Goal: Task Accomplishment & Management: Complete application form

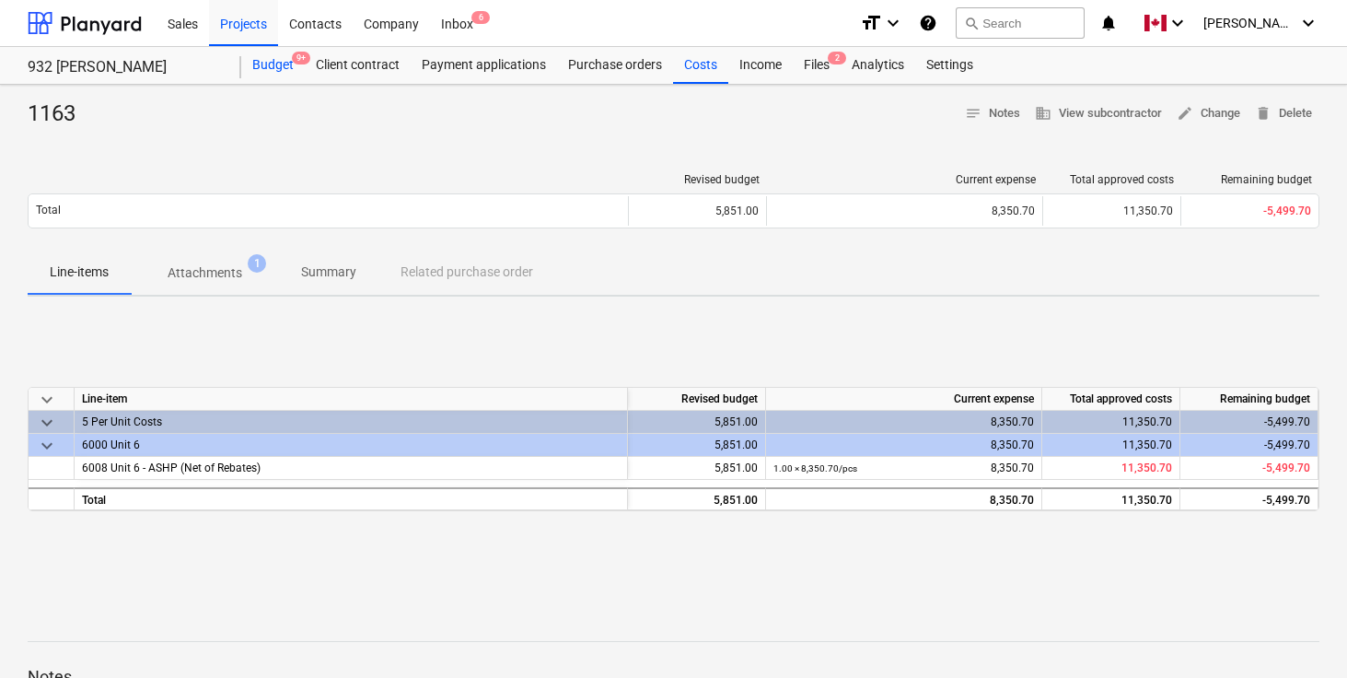
click at [279, 71] on div "Budget 9+" at bounding box center [273, 65] width 64 height 37
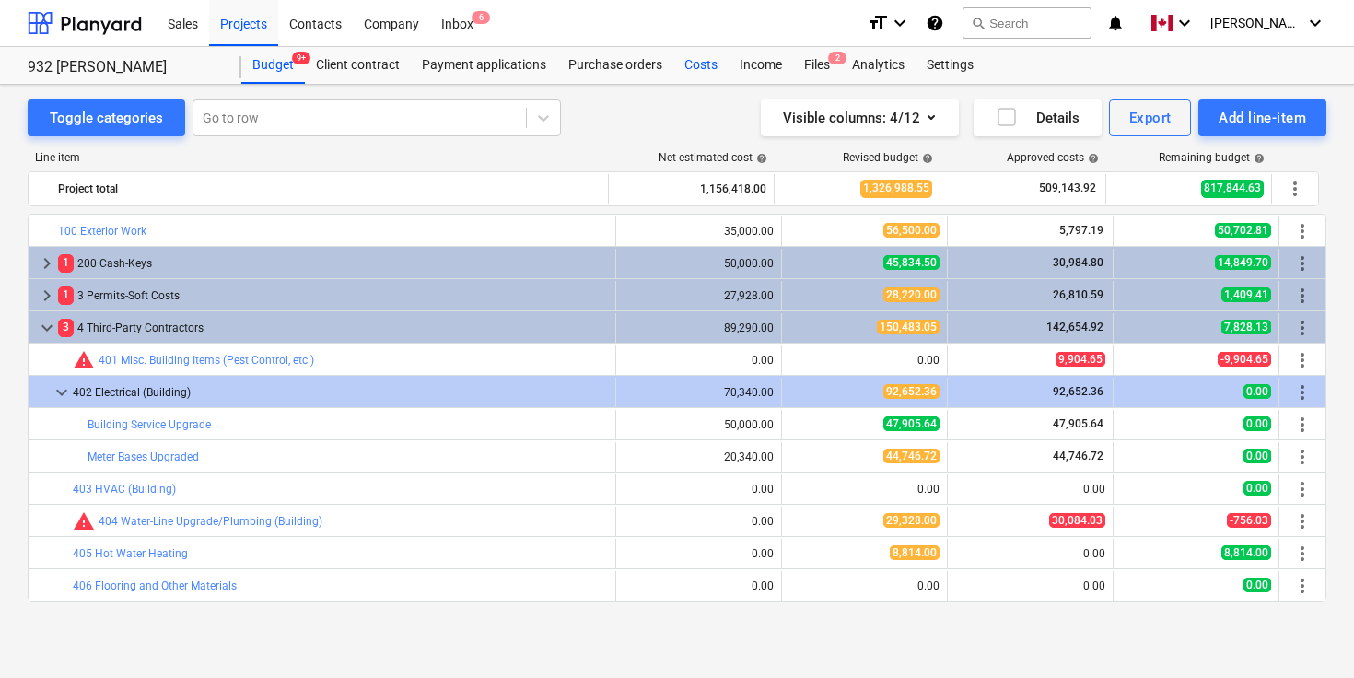
click at [695, 72] on div "Costs" at bounding box center [700, 65] width 55 height 37
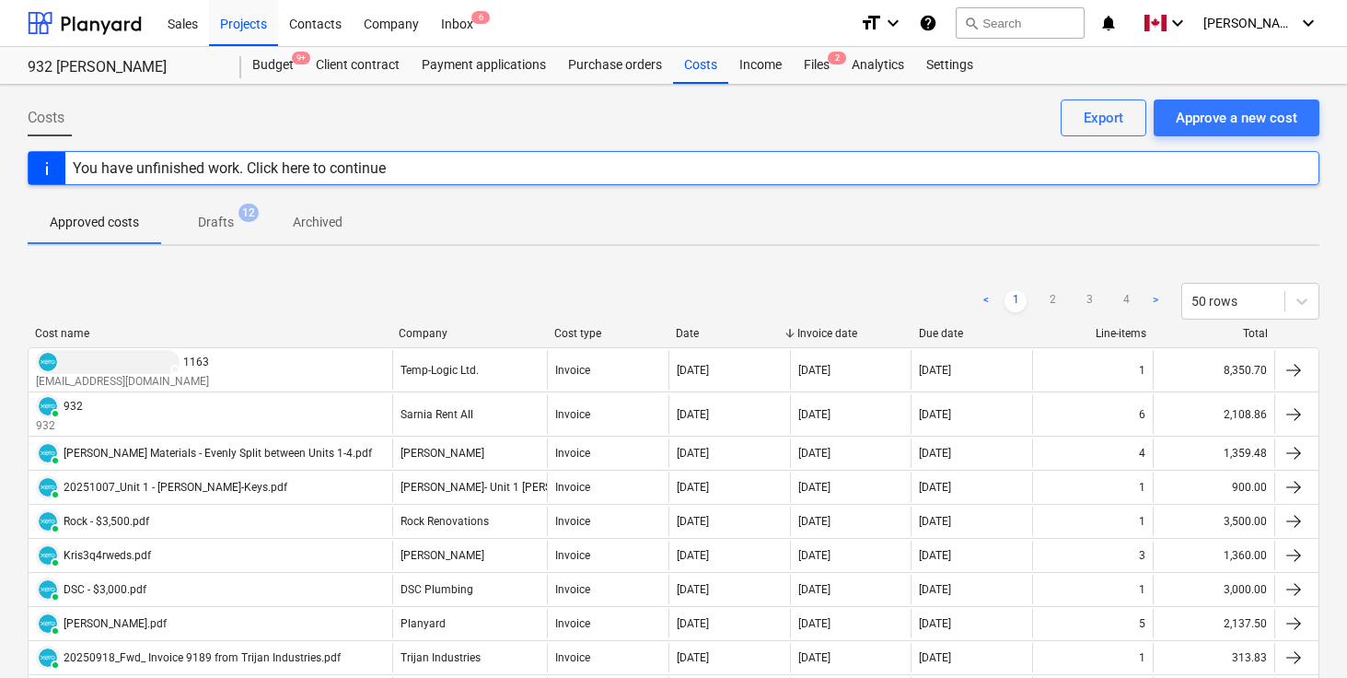
click at [473, 295] on div "< 1 2 3 4 > 50 rows" at bounding box center [674, 301] width 1292 height 37
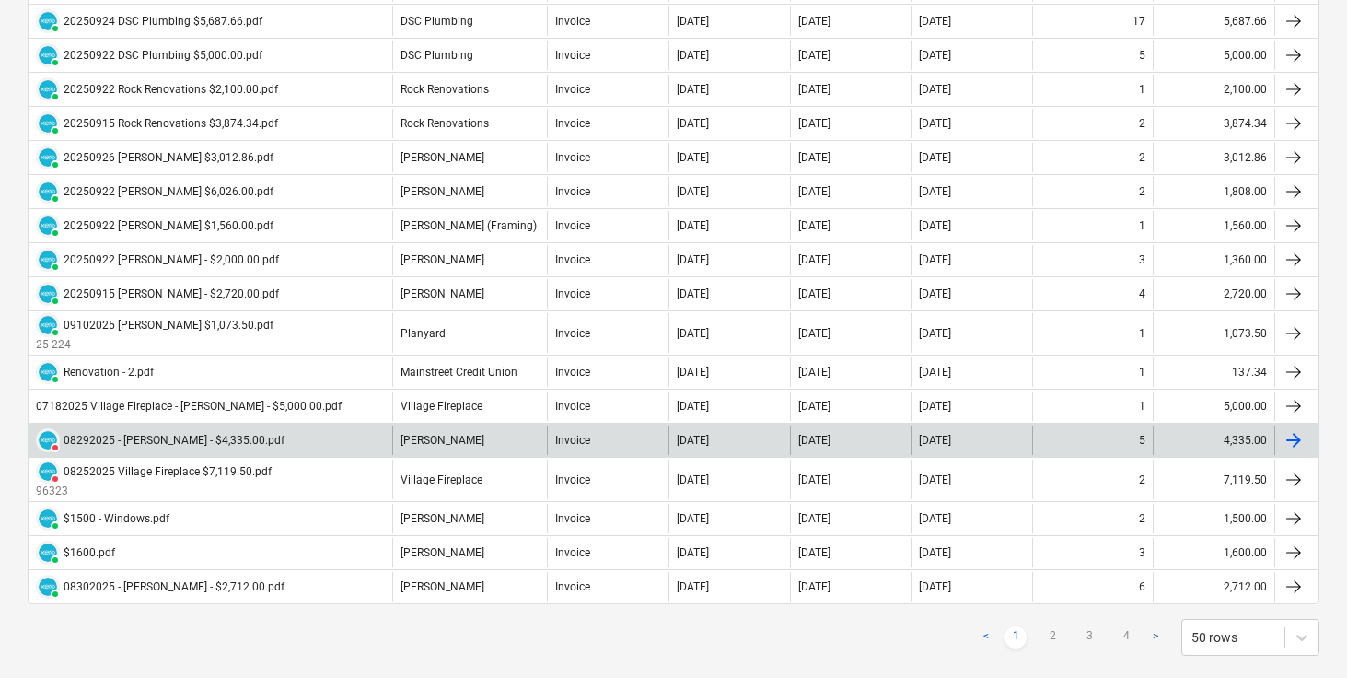
scroll to position [1559, 0]
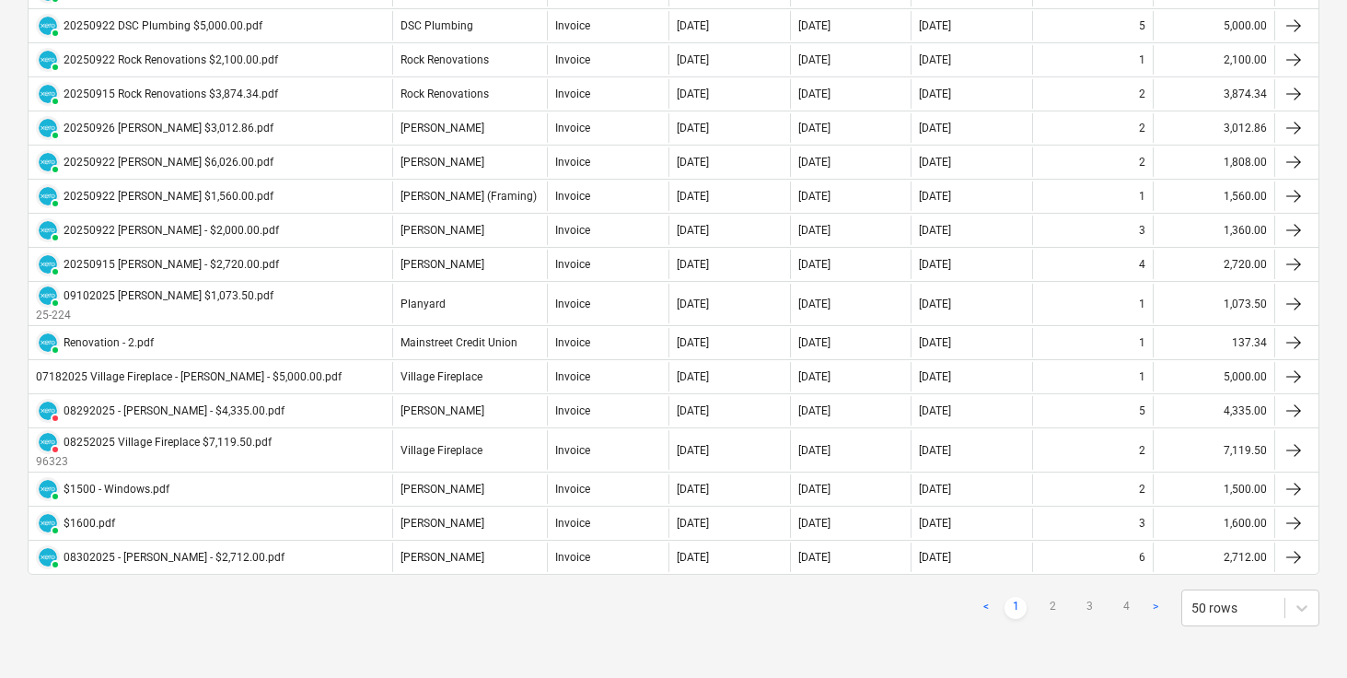
click at [1009, 620] on div "< 1 2 3 4 > 50 rows" at bounding box center [1147, 607] width 344 height 37
click at [1054, 611] on link "2" at bounding box center [1053, 608] width 22 height 22
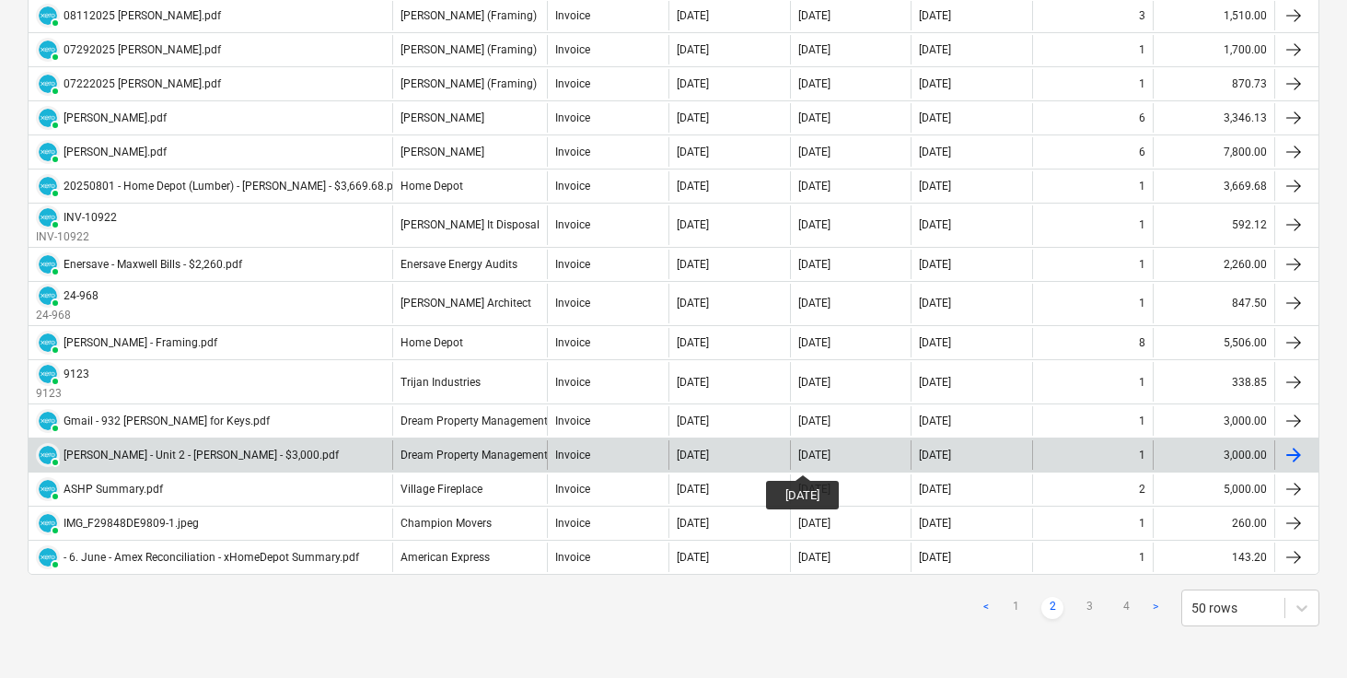
scroll to position [178, 0]
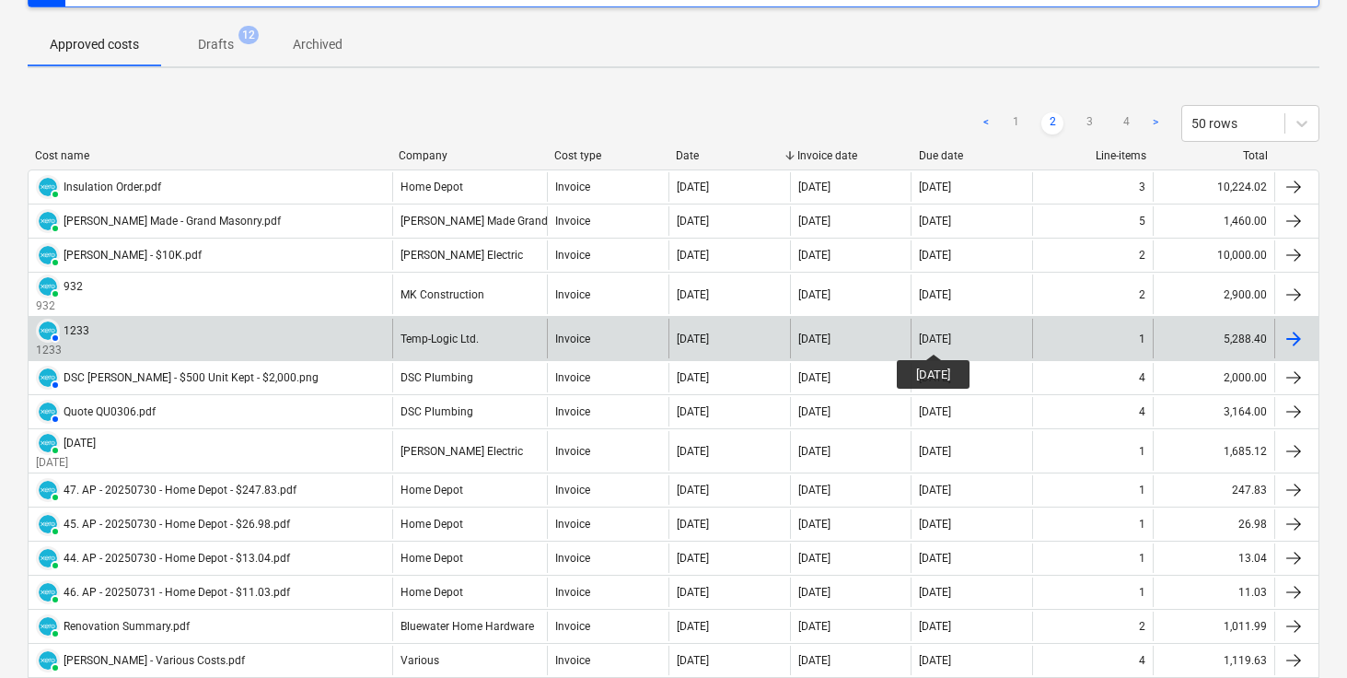
click at [949, 337] on div "[DATE]" at bounding box center [935, 338] width 32 height 13
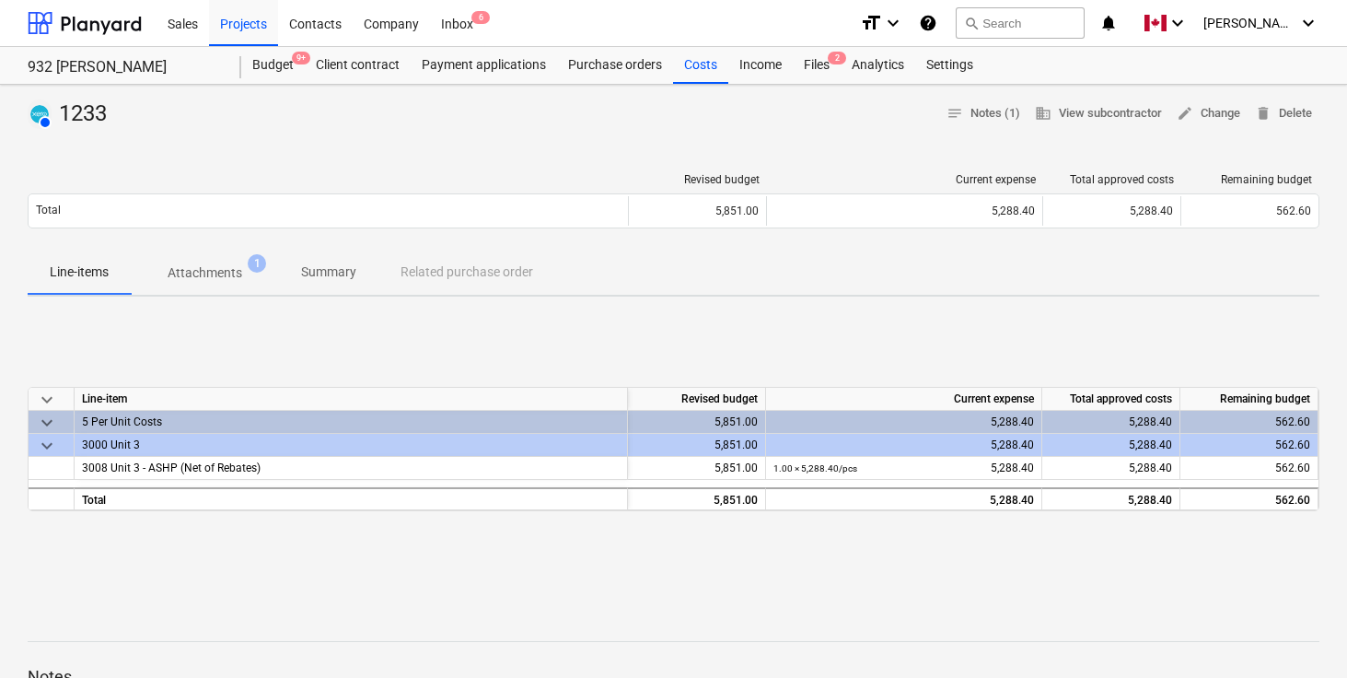
click at [526, 583] on div "keyboard_arrow_down Line-item Revised budget Current expense Total approved cos…" at bounding box center [674, 449] width 1292 height 276
click at [218, 344] on div "keyboard_arrow_down Line-item Revised budget Current expense Total approved cos…" at bounding box center [674, 449] width 1292 height 276
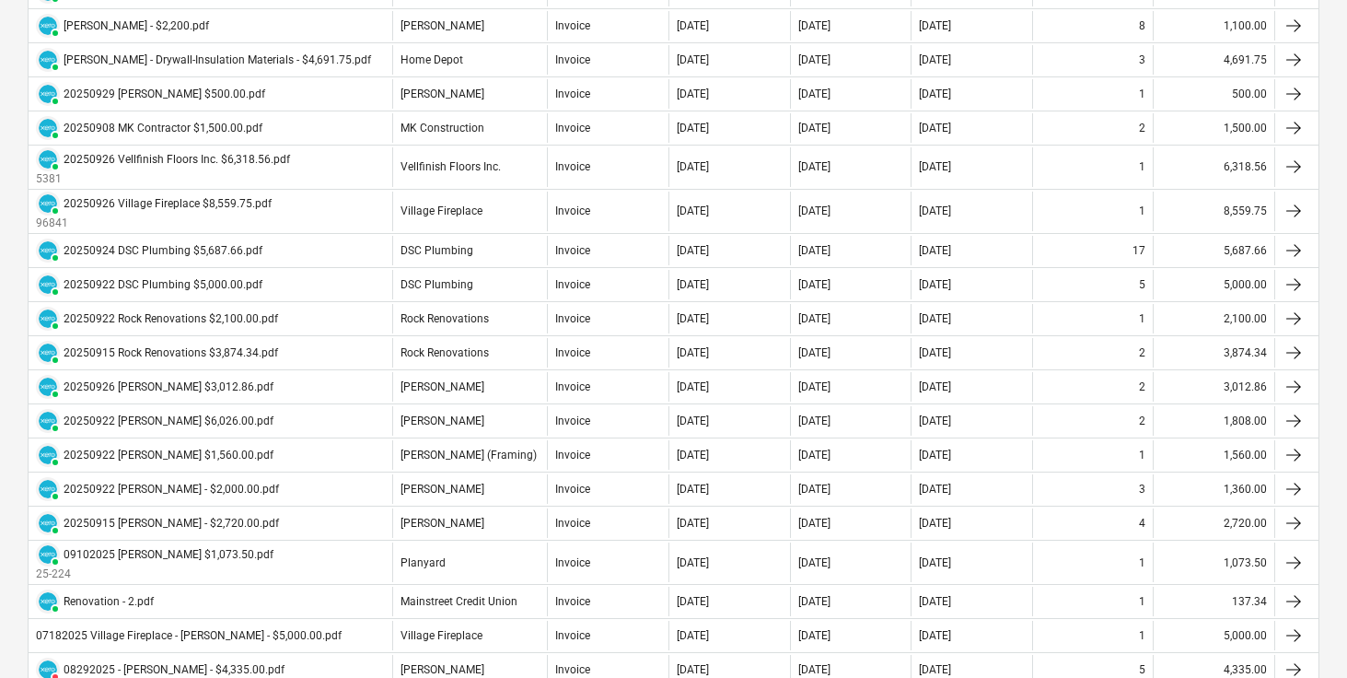
scroll to position [1559, 0]
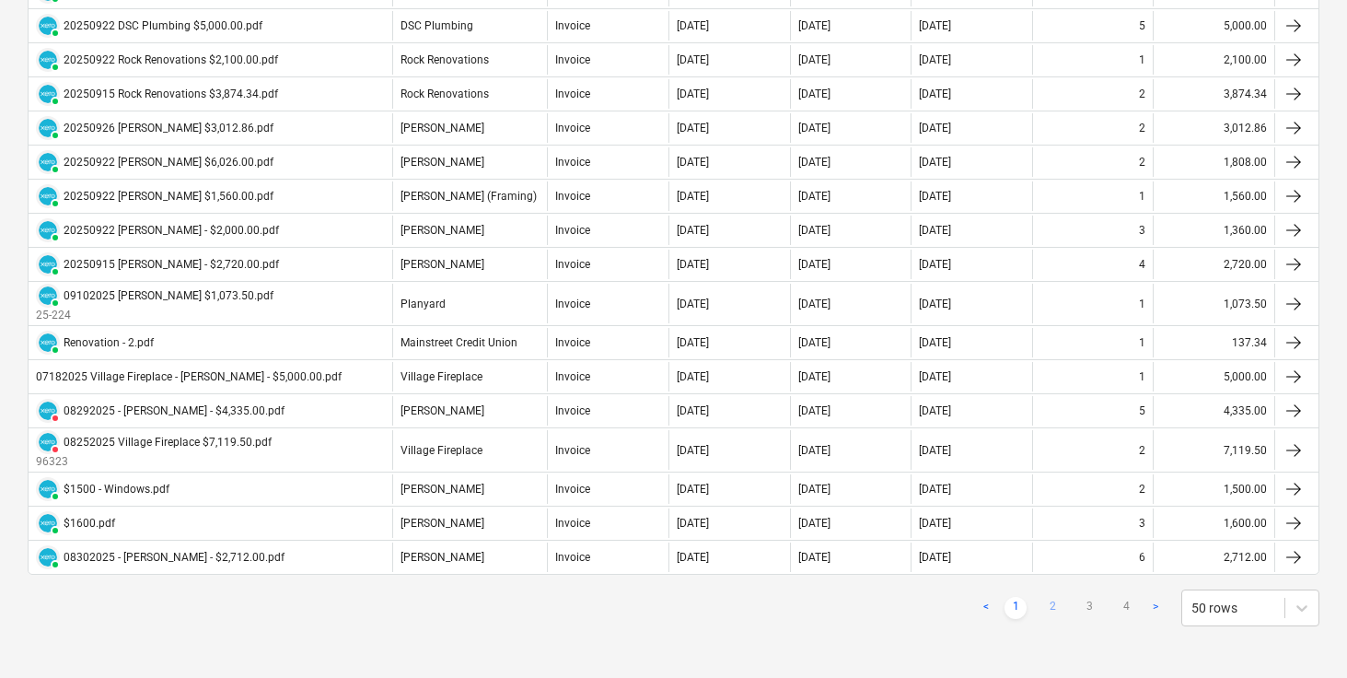
click at [1047, 607] on link "2" at bounding box center [1053, 608] width 22 height 22
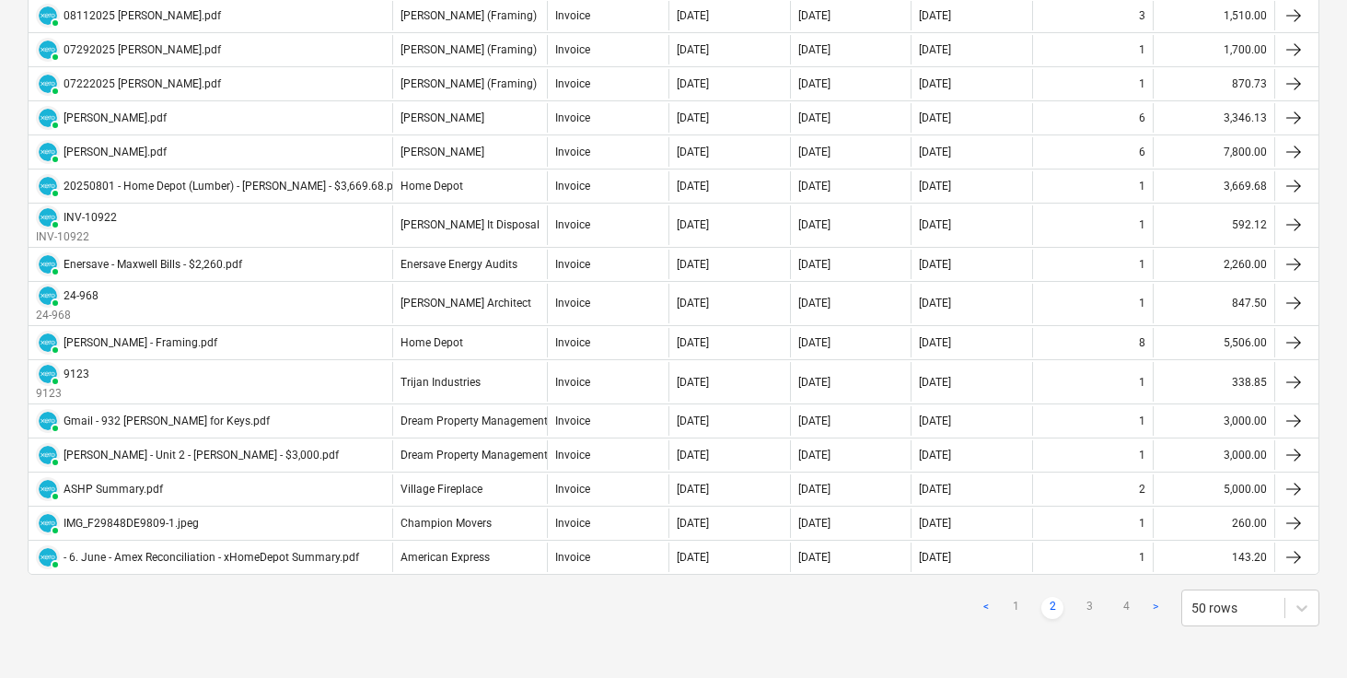
scroll to position [1539, 0]
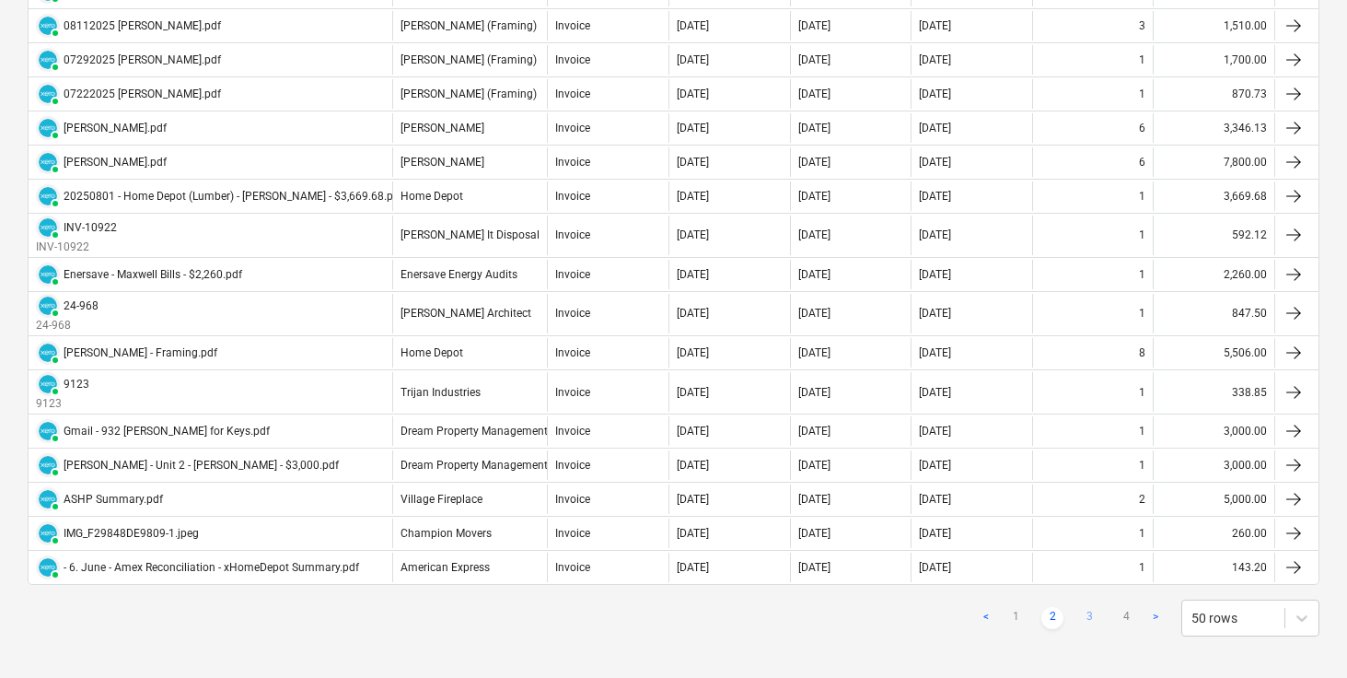
click at [1082, 616] on link "3" at bounding box center [1089, 618] width 22 height 22
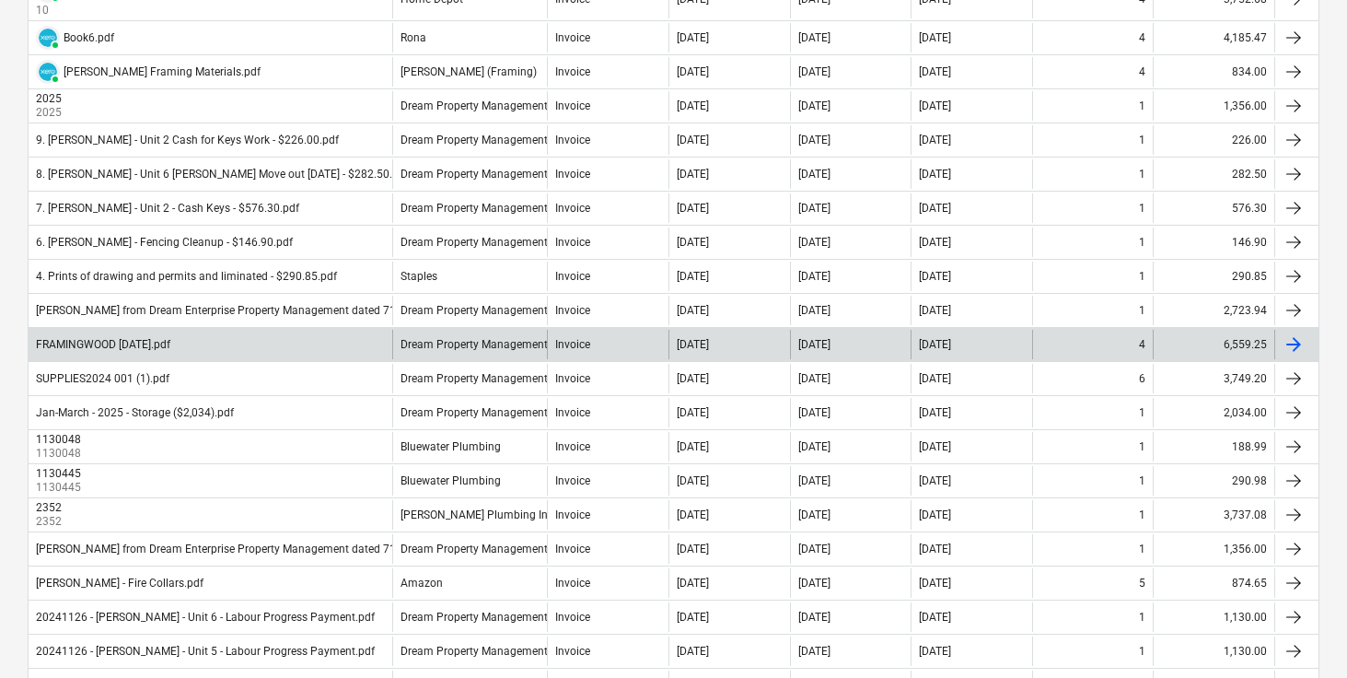
scroll to position [1487, 0]
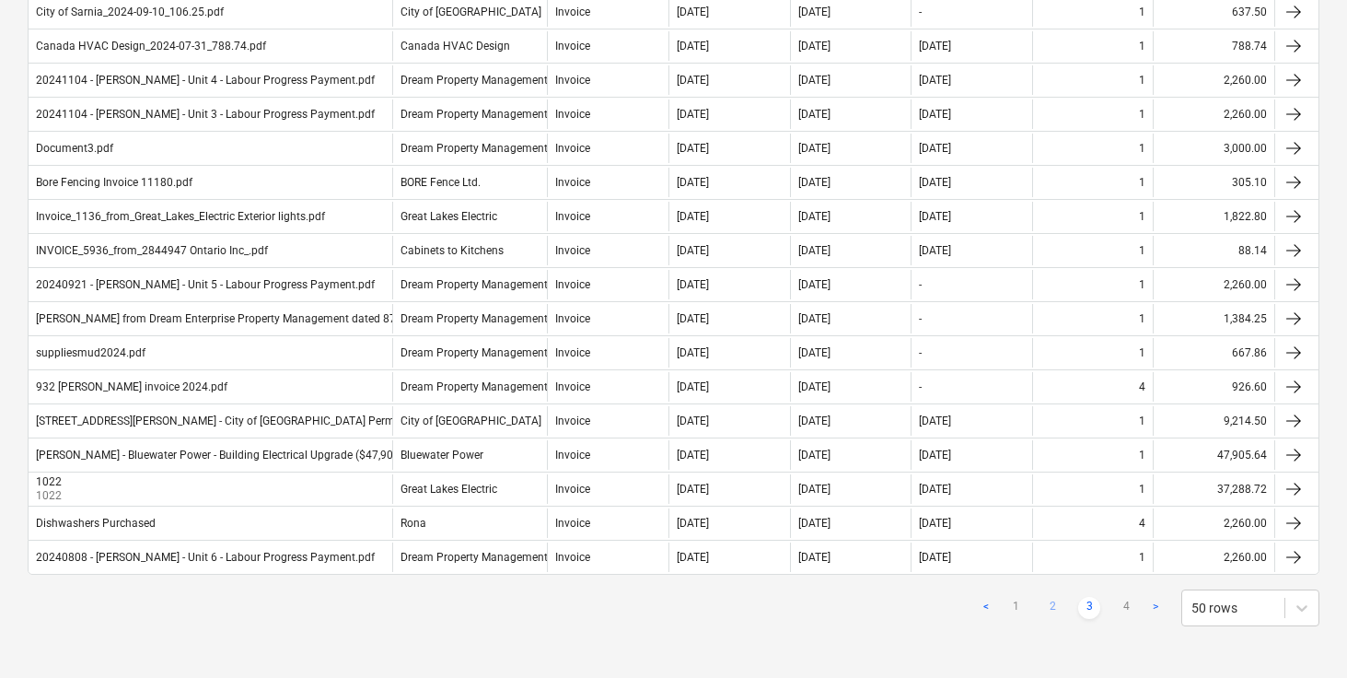
click at [1053, 606] on link "2" at bounding box center [1053, 608] width 22 height 22
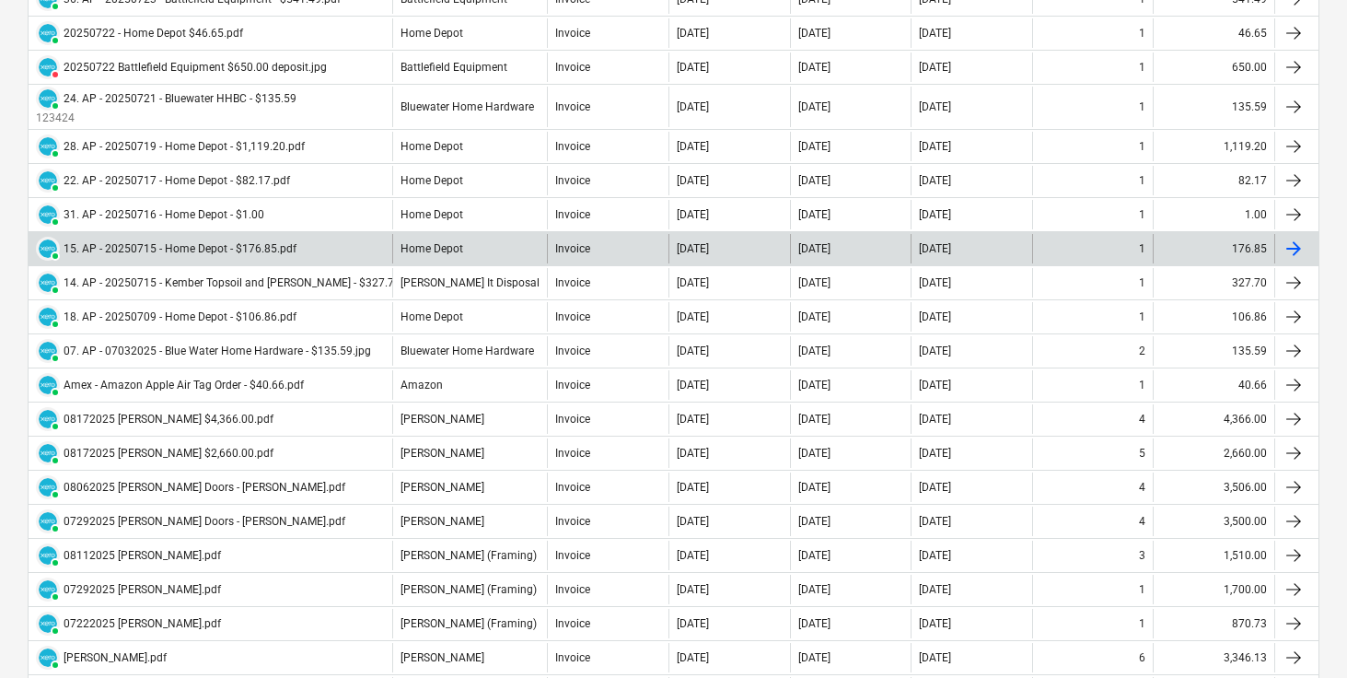
scroll to position [1549, 0]
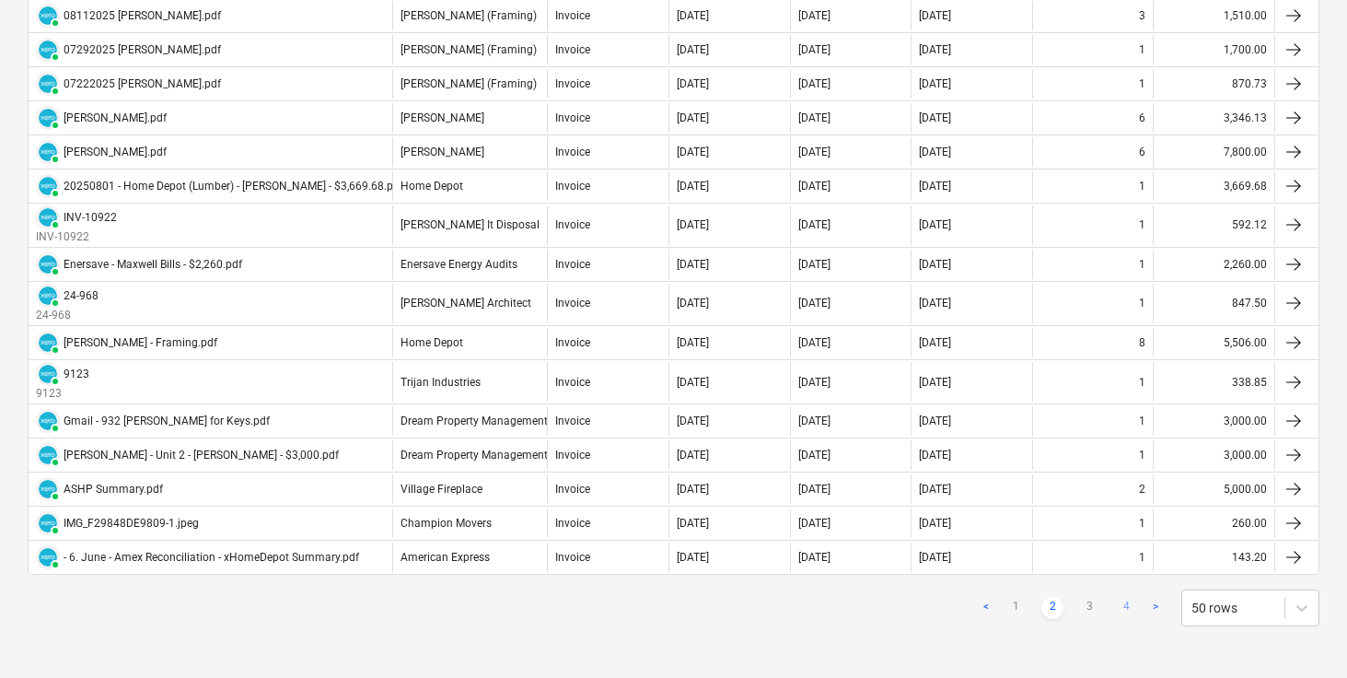
click at [1124, 600] on link "4" at bounding box center [1126, 608] width 22 height 22
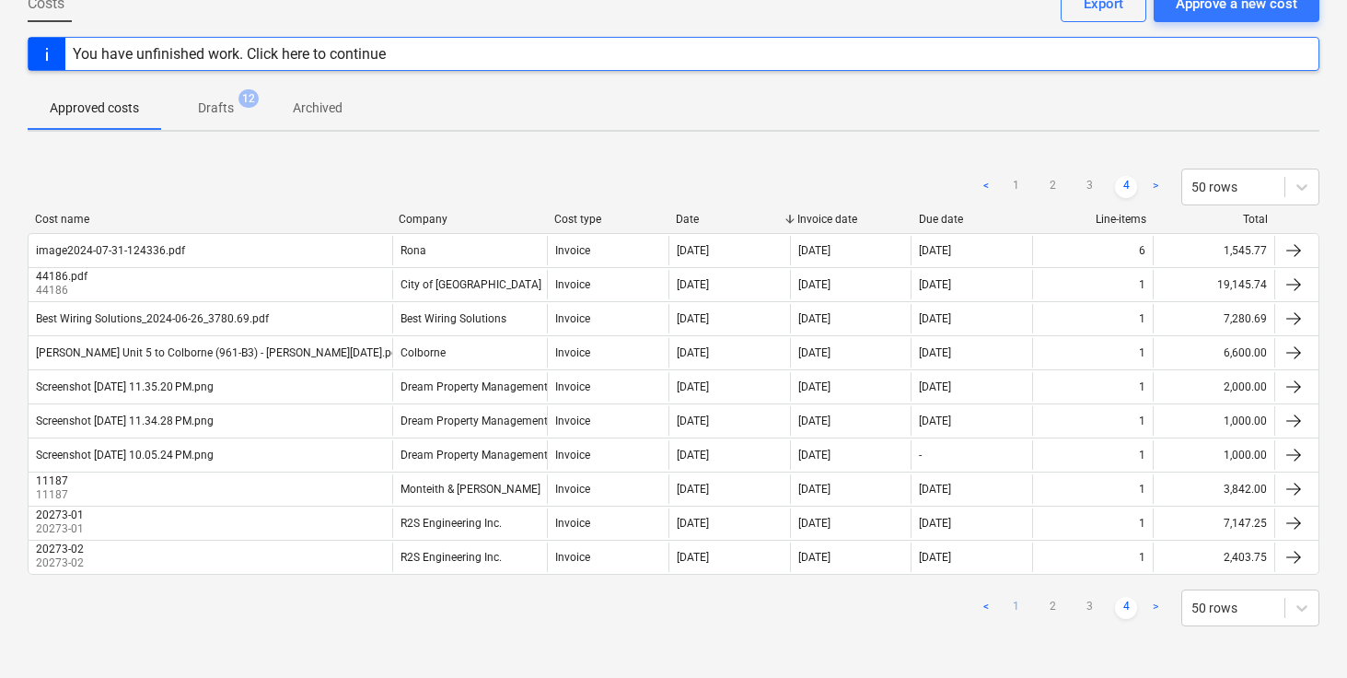
click at [1015, 605] on link "1" at bounding box center [1016, 608] width 22 height 22
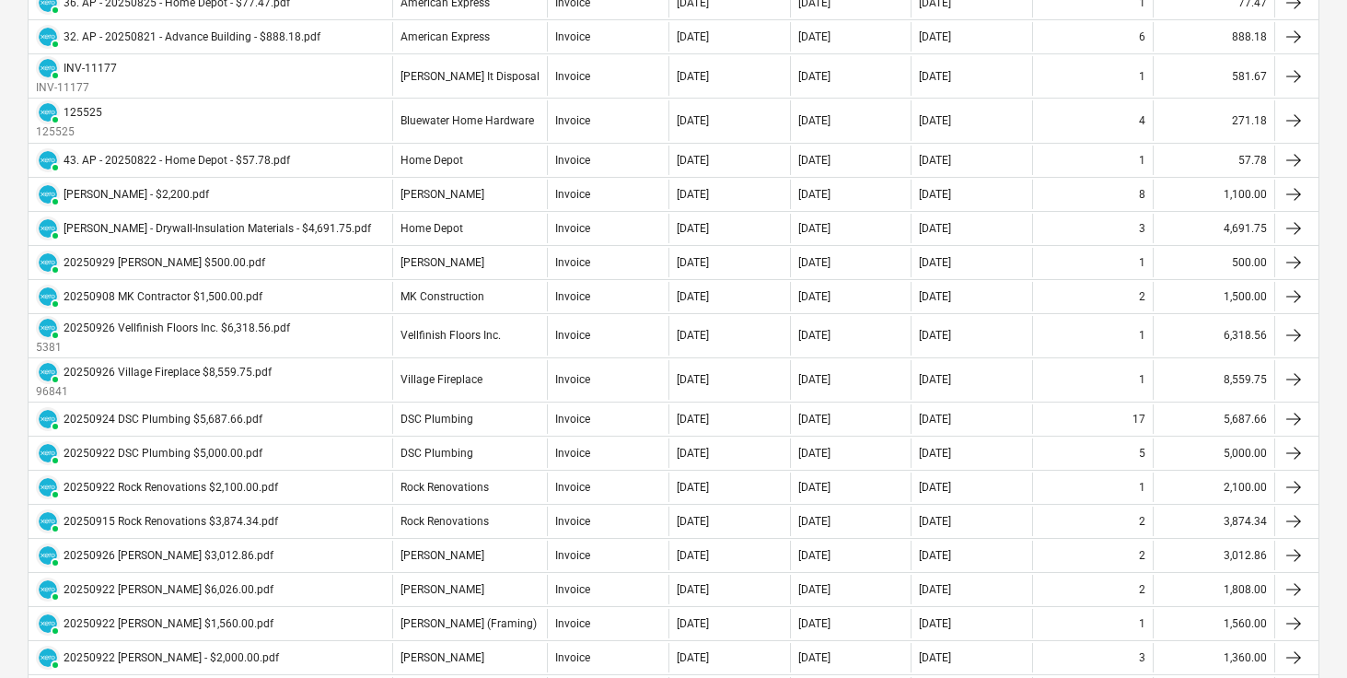
scroll to position [1559, 0]
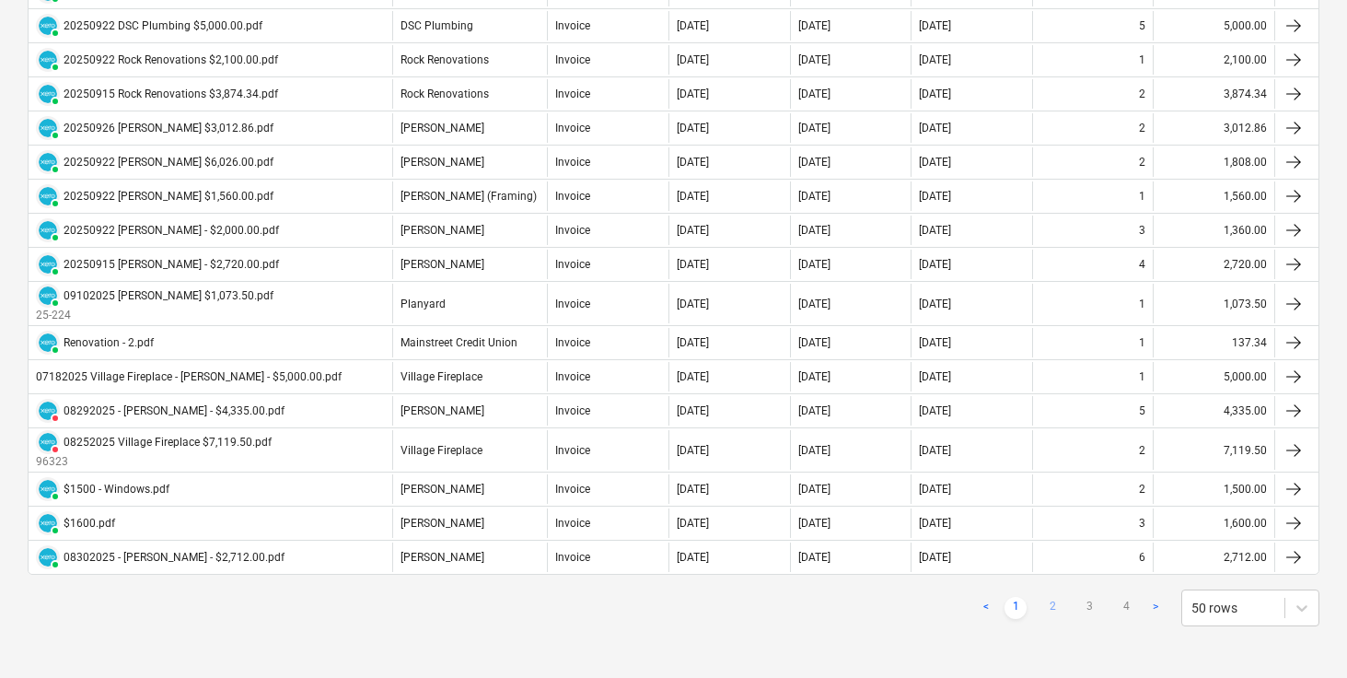
click at [1054, 605] on link "2" at bounding box center [1053, 608] width 22 height 22
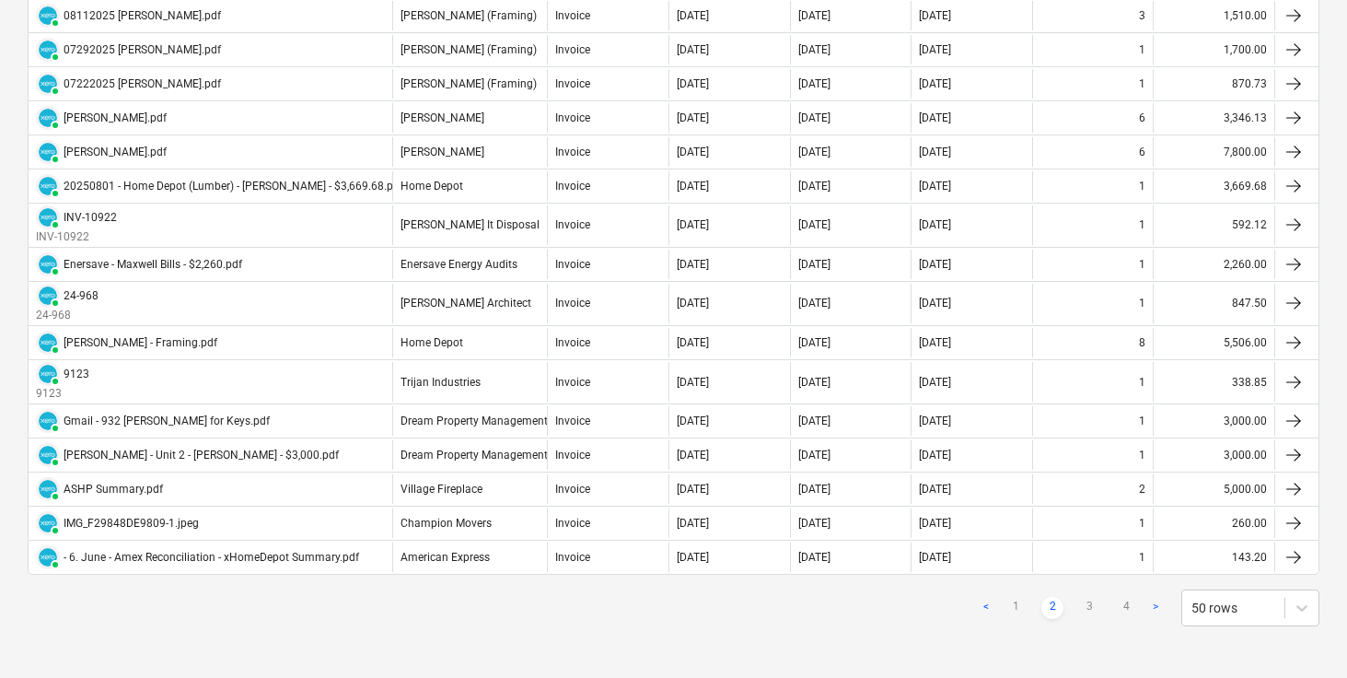
scroll to position [1539, 0]
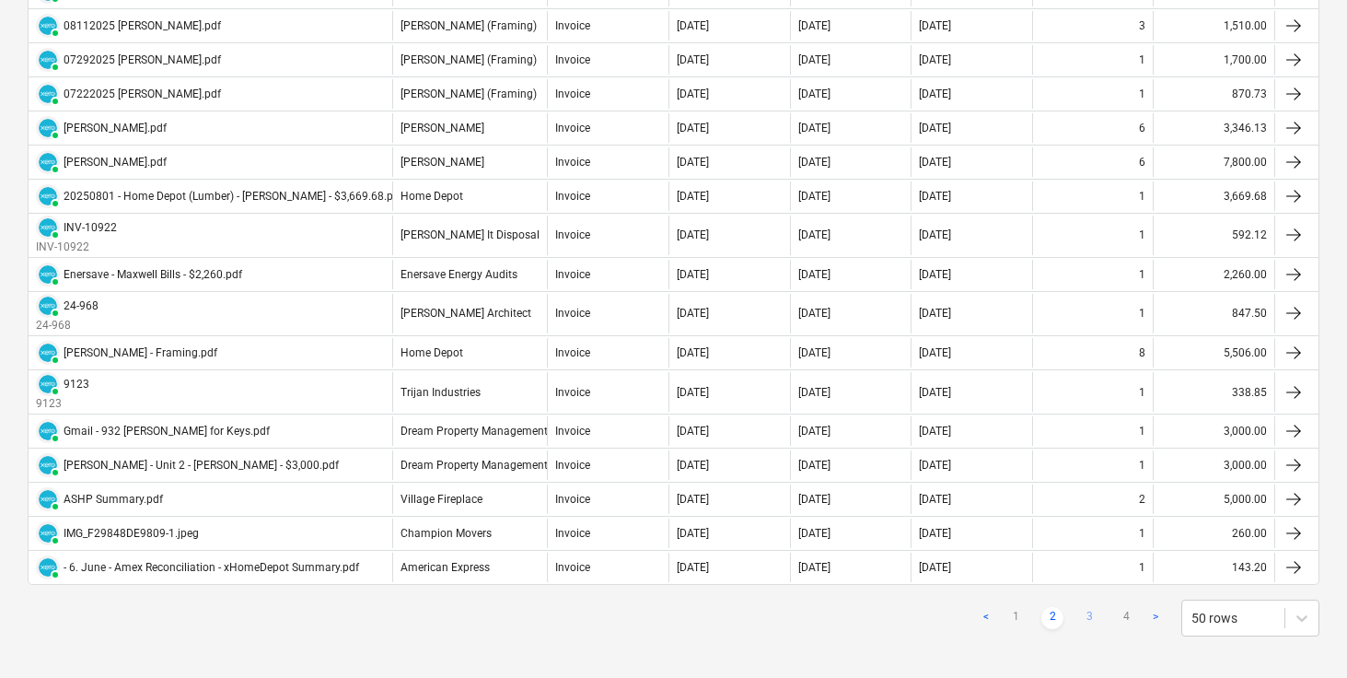
click at [1089, 615] on link "3" at bounding box center [1089, 618] width 22 height 22
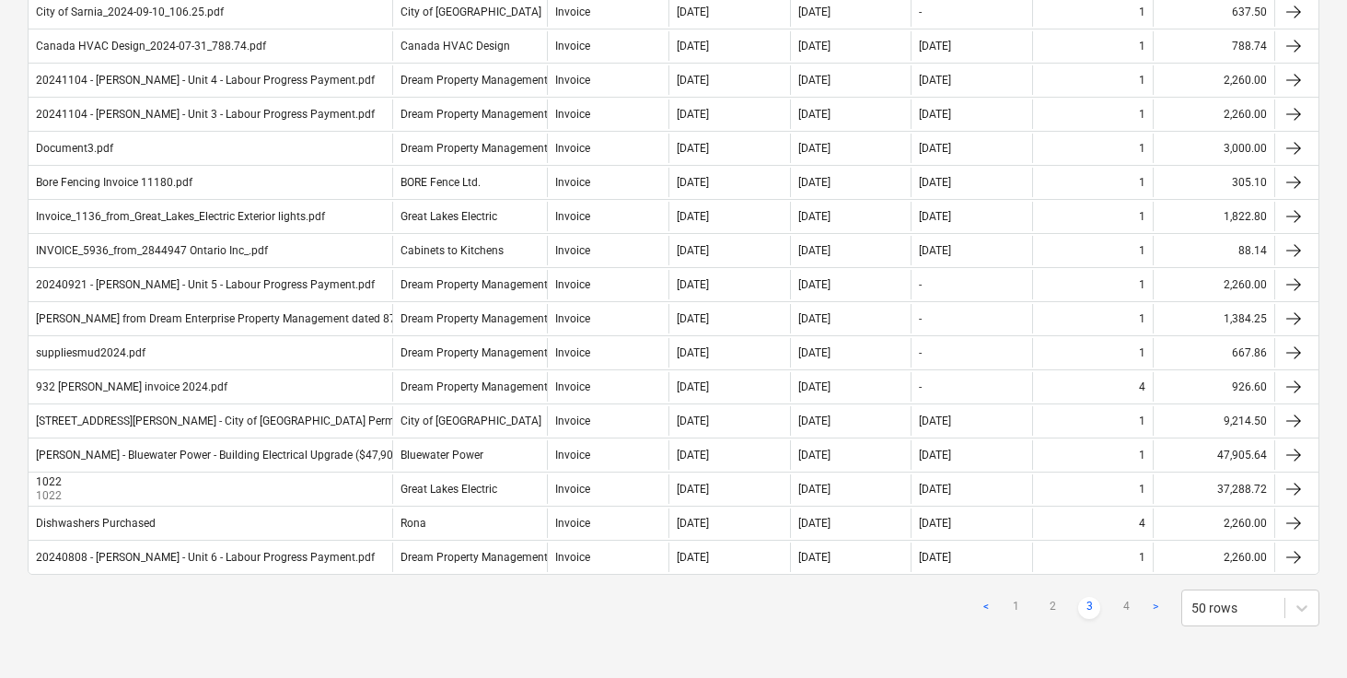
scroll to position [1487, 0]
click at [1124, 606] on link "4" at bounding box center [1126, 608] width 22 height 22
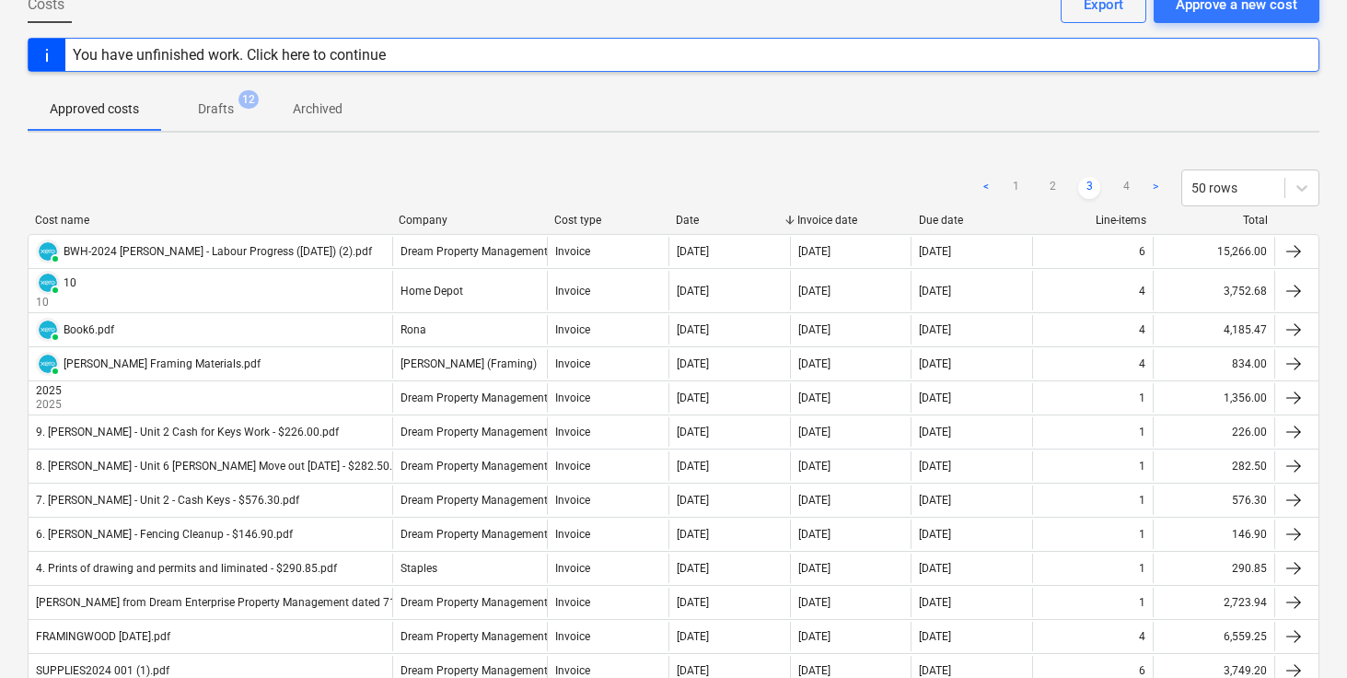
scroll to position [114, 0]
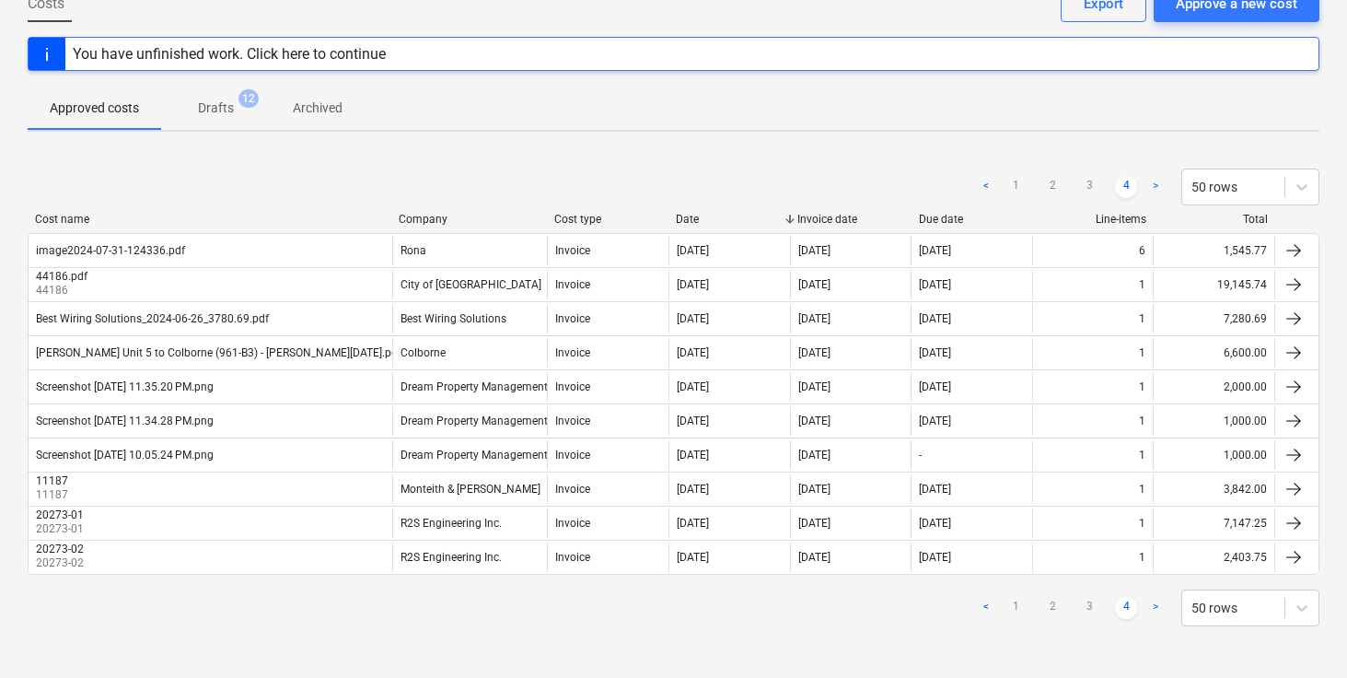
click at [718, 614] on div "< 1 2 3 4 > 50 rows" at bounding box center [674, 607] width 1292 height 37
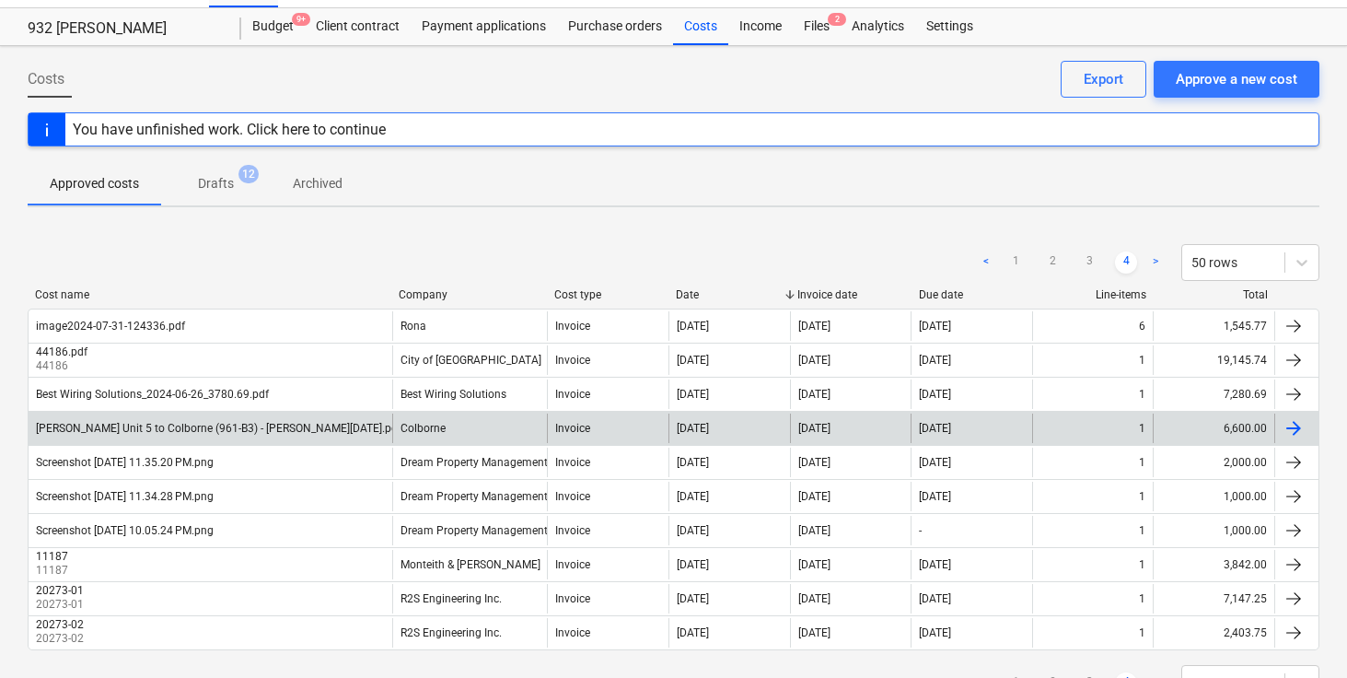
scroll to position [34, 0]
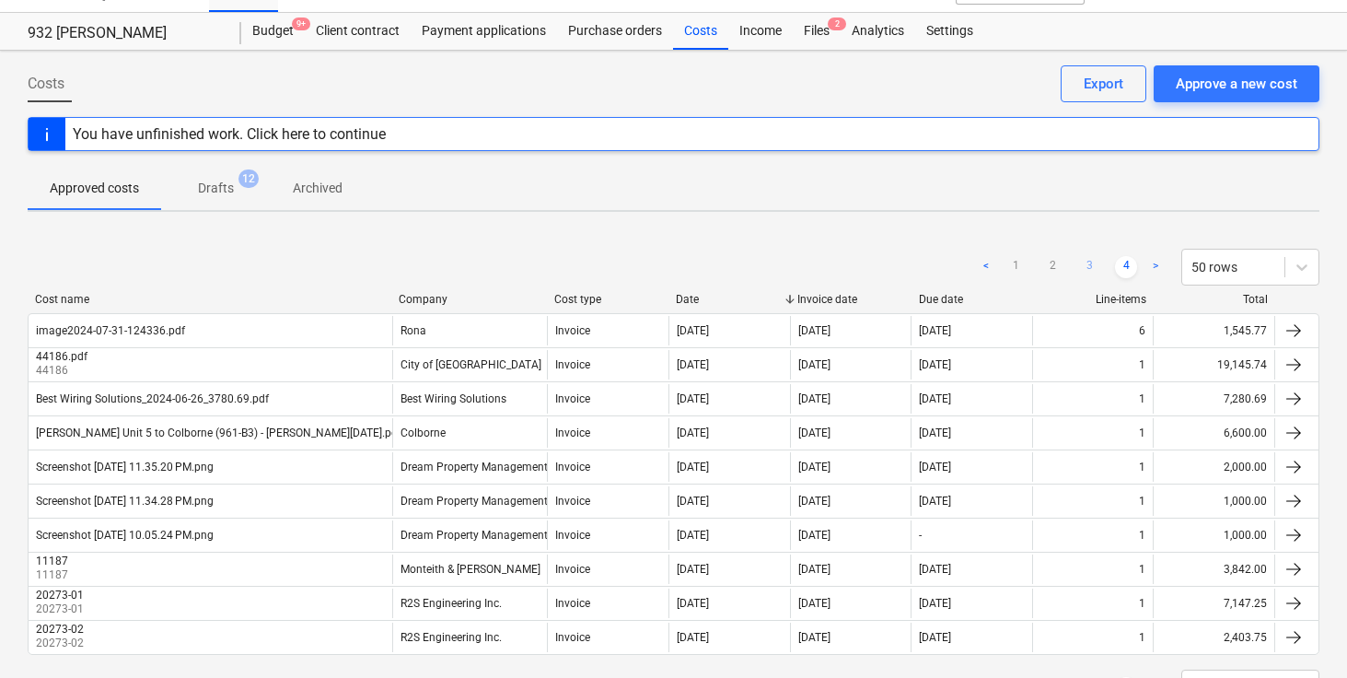
click at [1093, 266] on link "3" at bounding box center [1089, 267] width 22 height 22
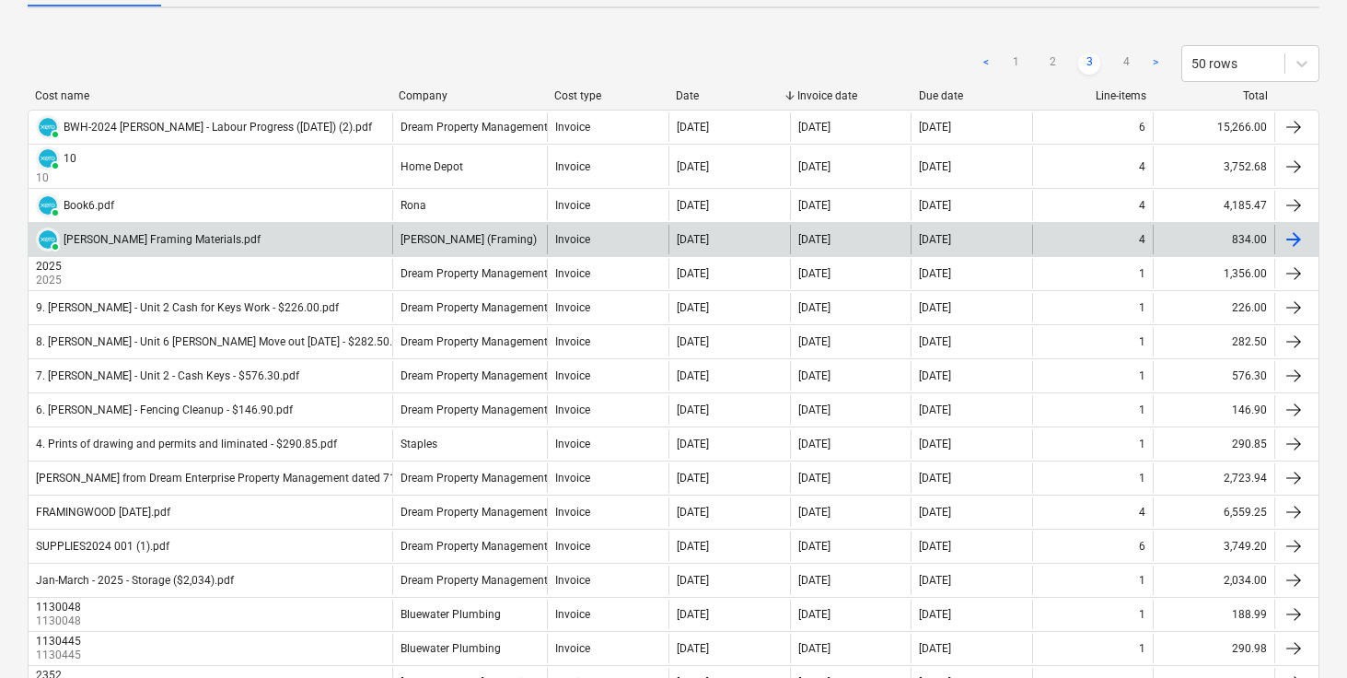
scroll to position [235, 0]
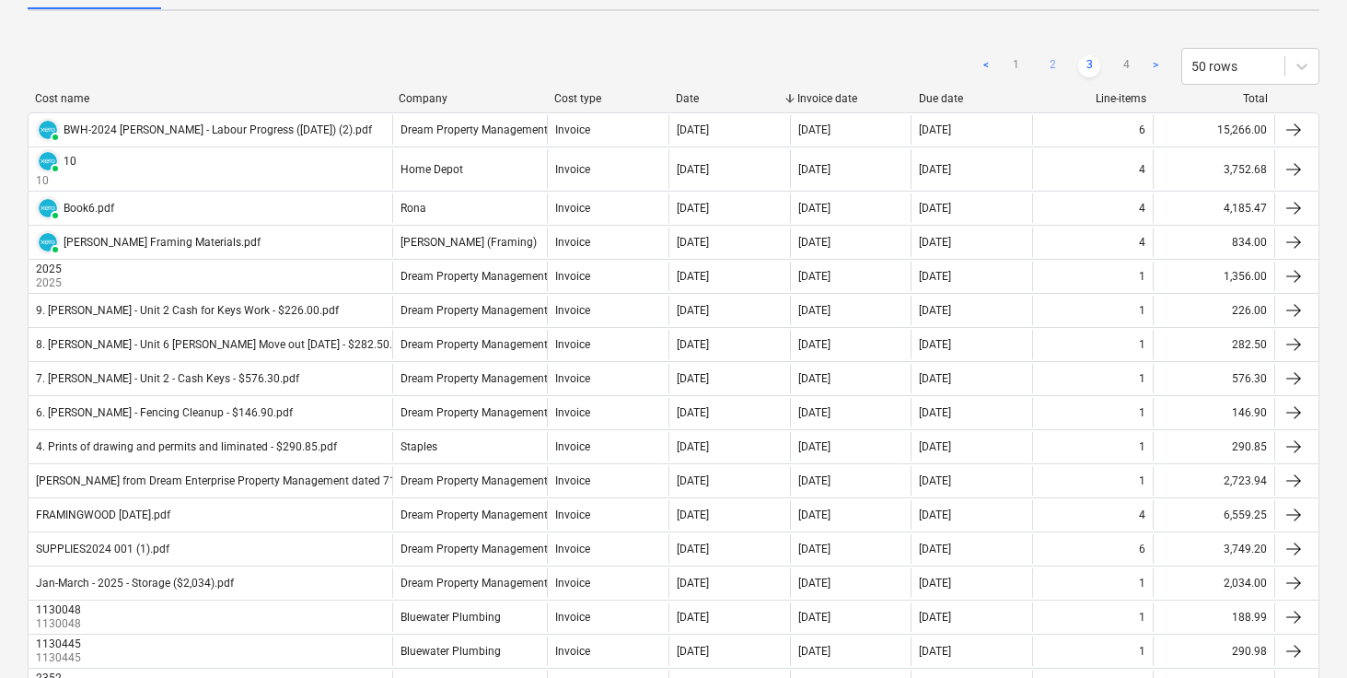
click at [1052, 64] on link "2" at bounding box center [1053, 66] width 22 height 22
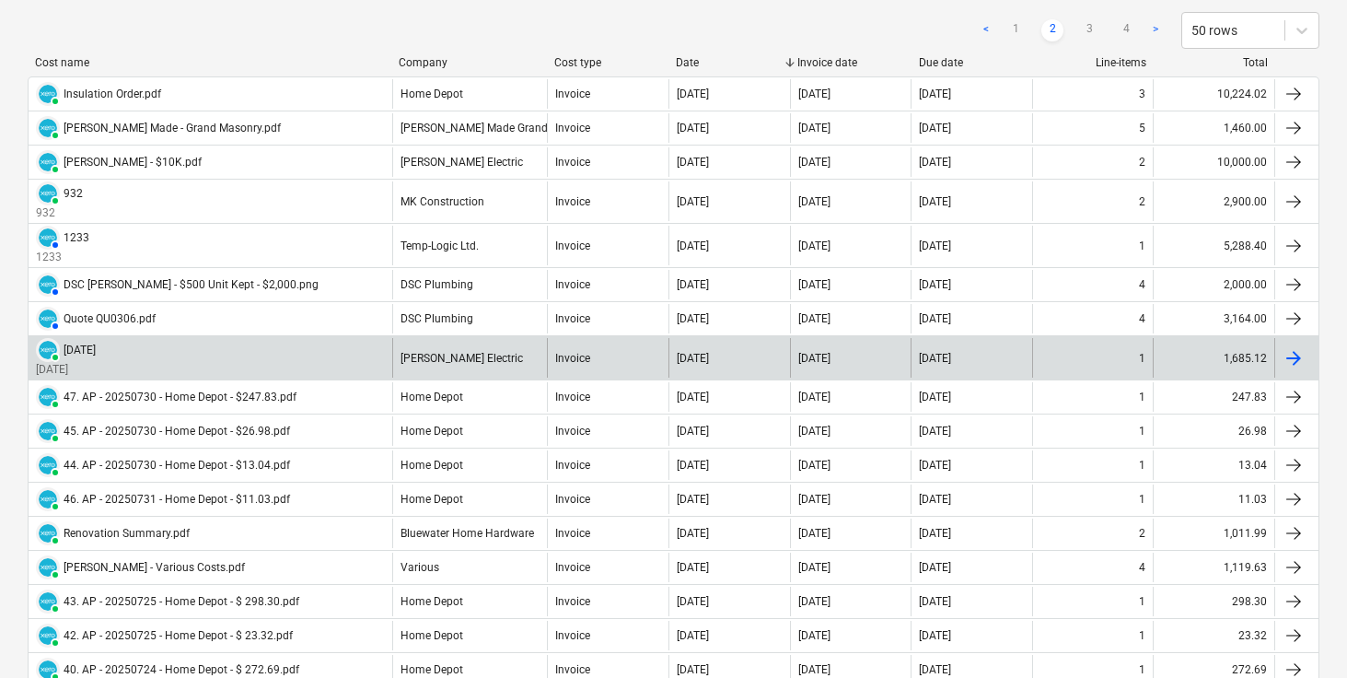
scroll to position [260, 0]
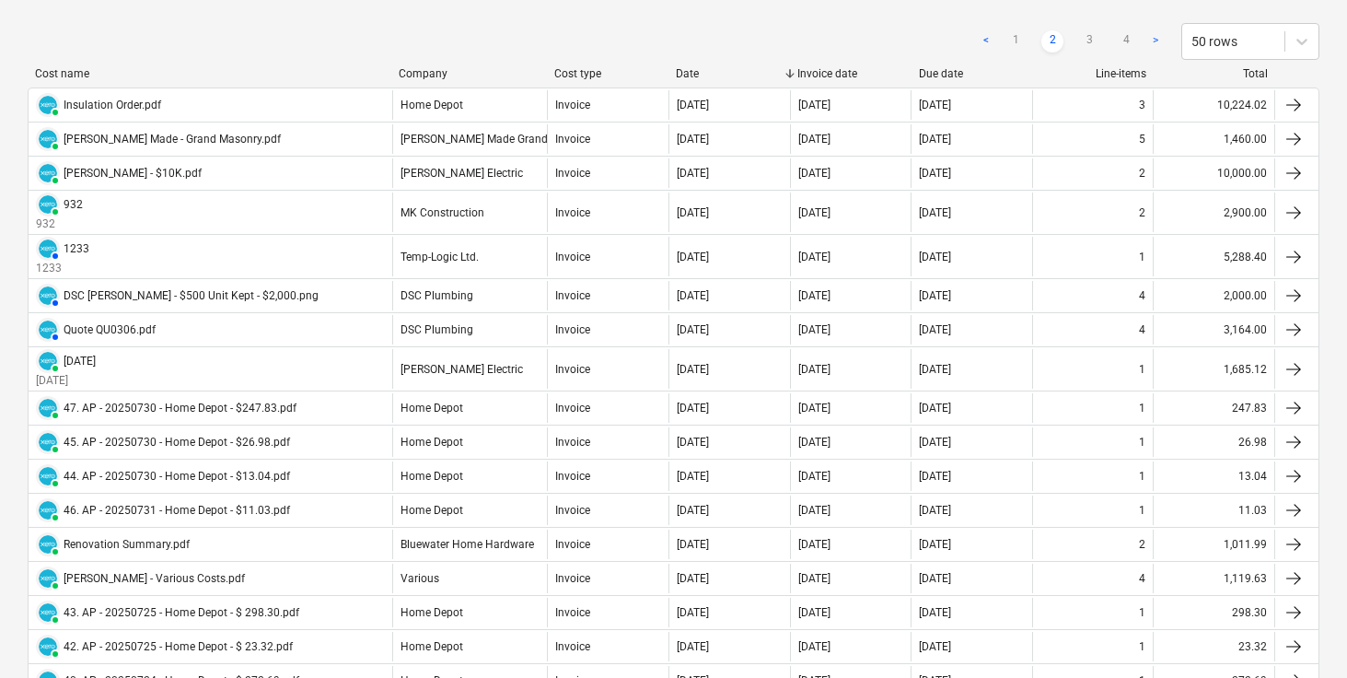
click at [840, 76] on div "Invoice date" at bounding box center [851, 73] width 107 height 13
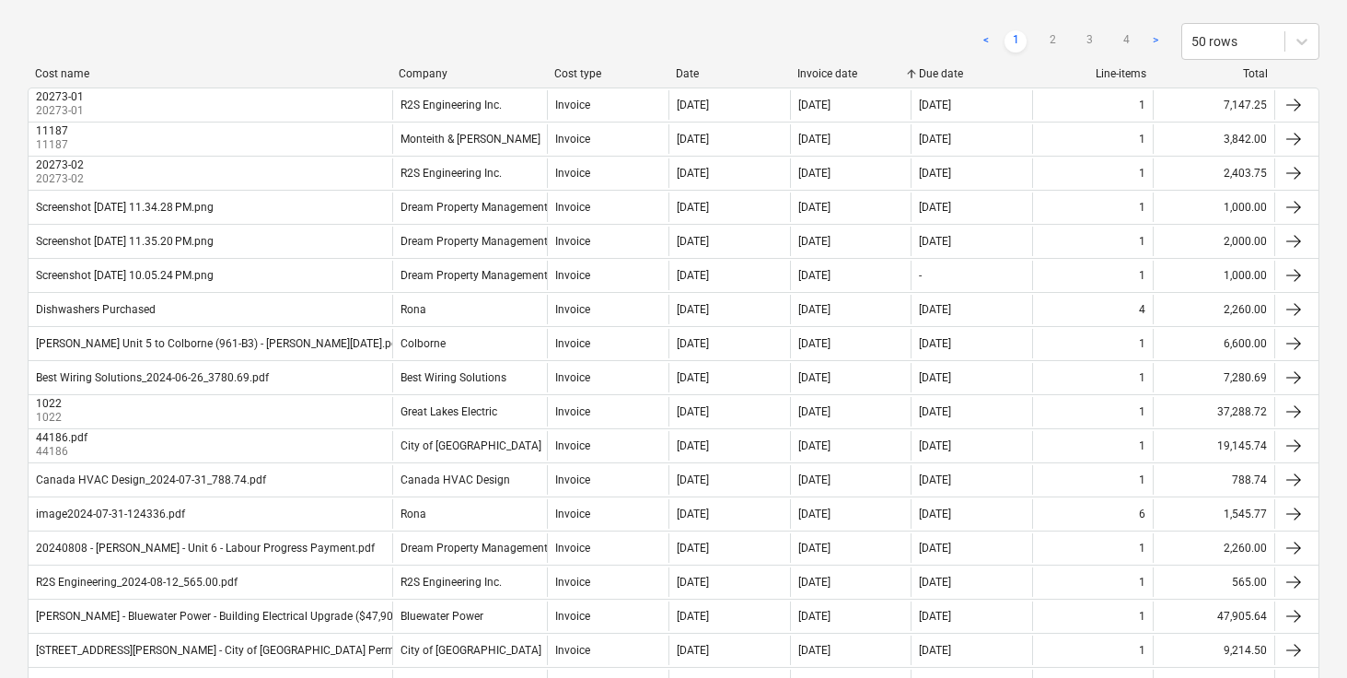
scroll to position [239, 0]
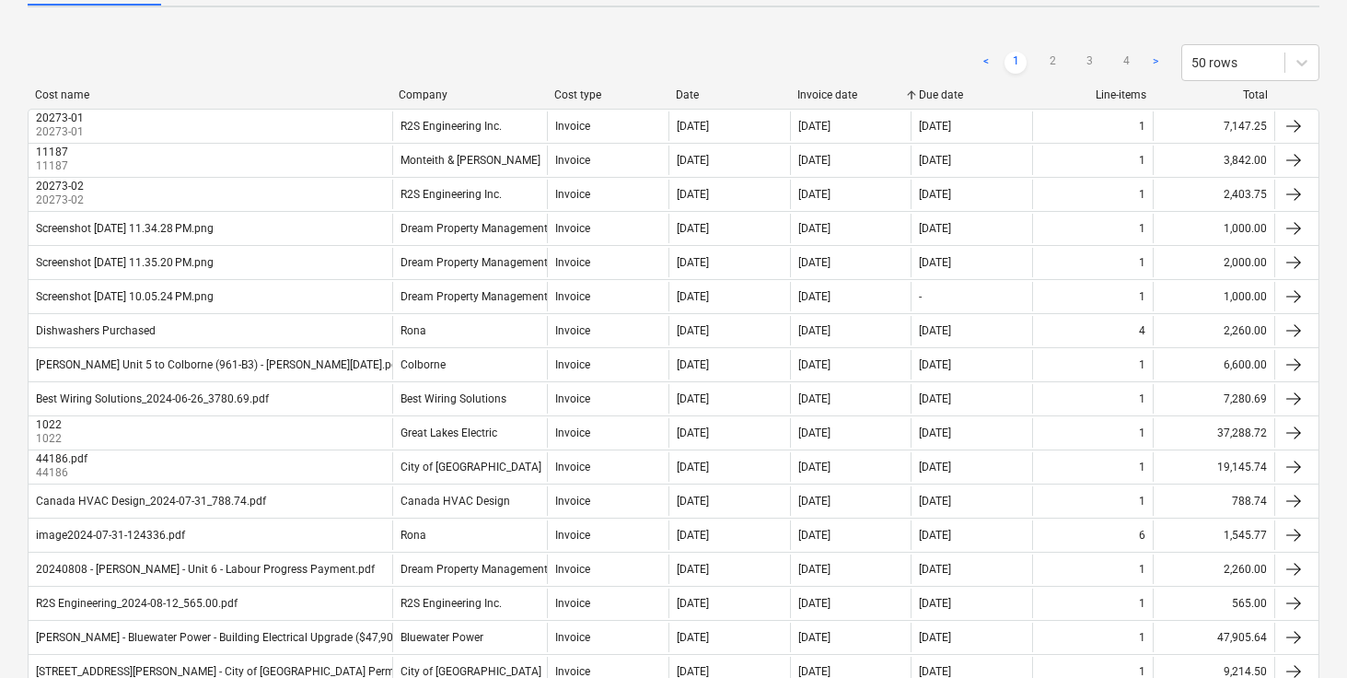
click at [839, 99] on div "Invoice date" at bounding box center [851, 94] width 107 height 13
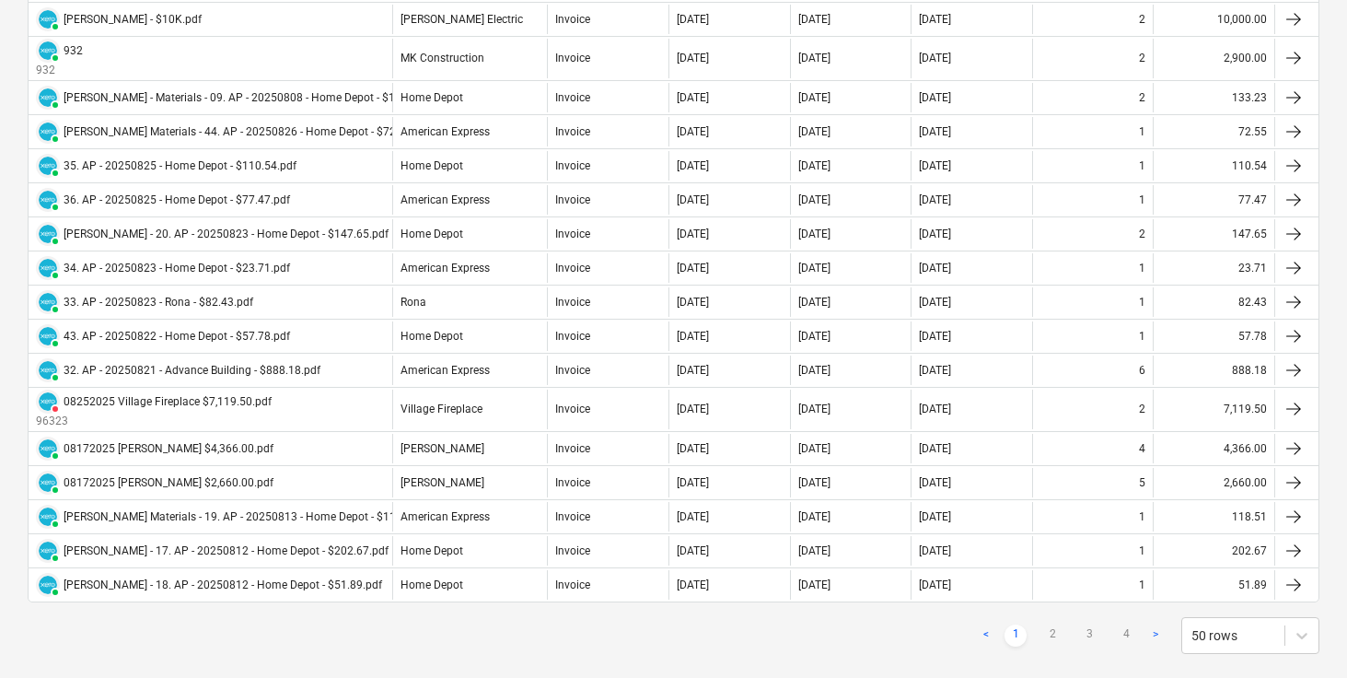
scroll to position [1539, 0]
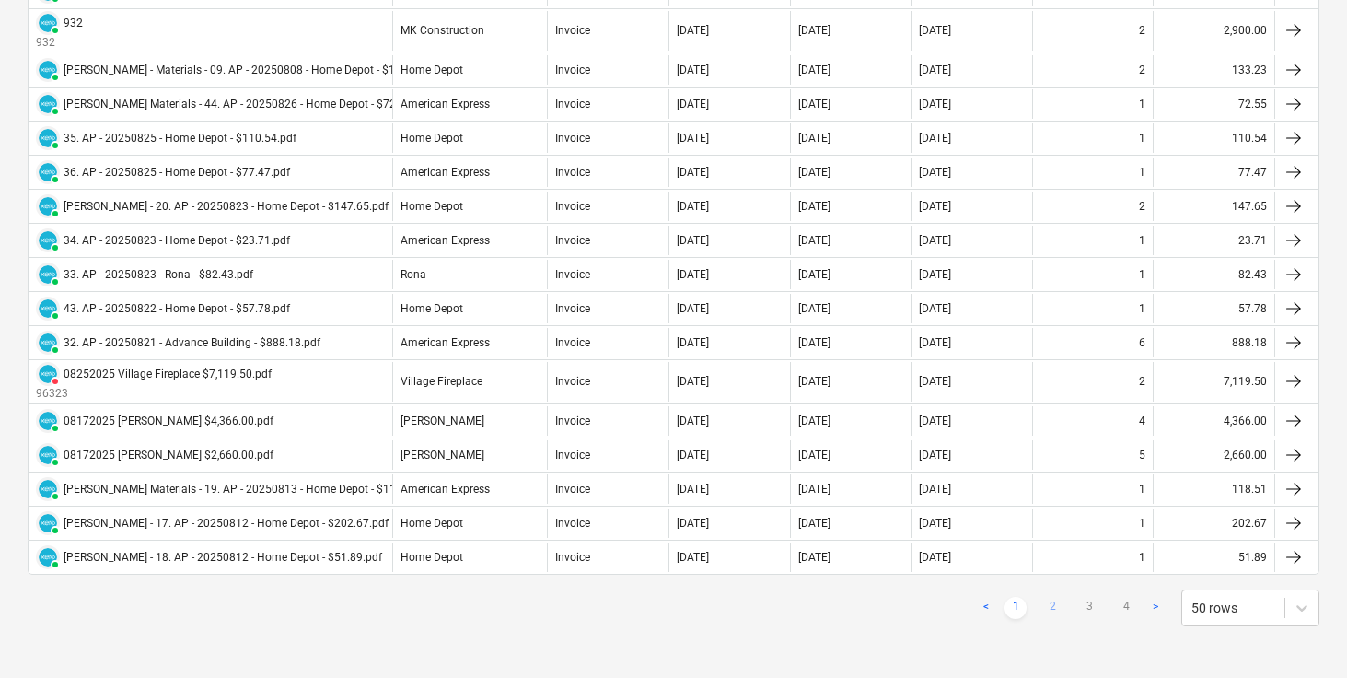
click at [1053, 603] on link "2" at bounding box center [1053, 608] width 22 height 22
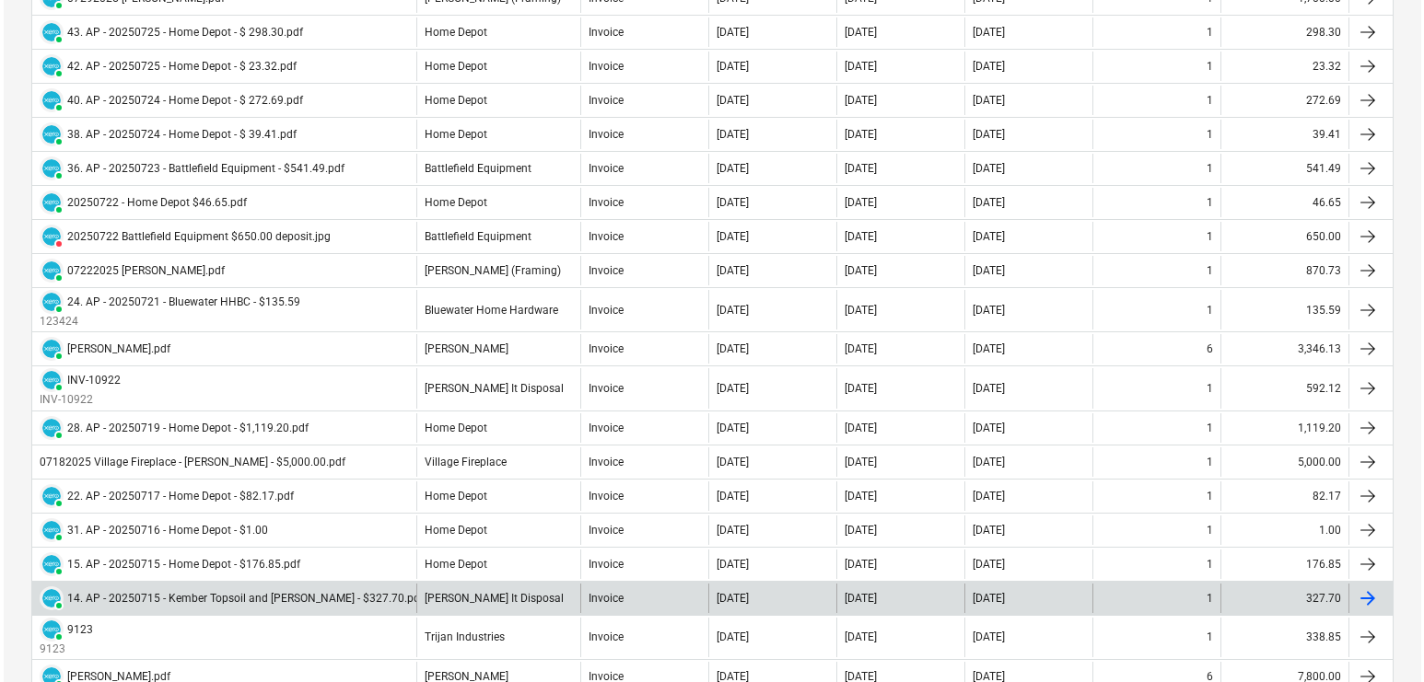
scroll to position [0, 0]
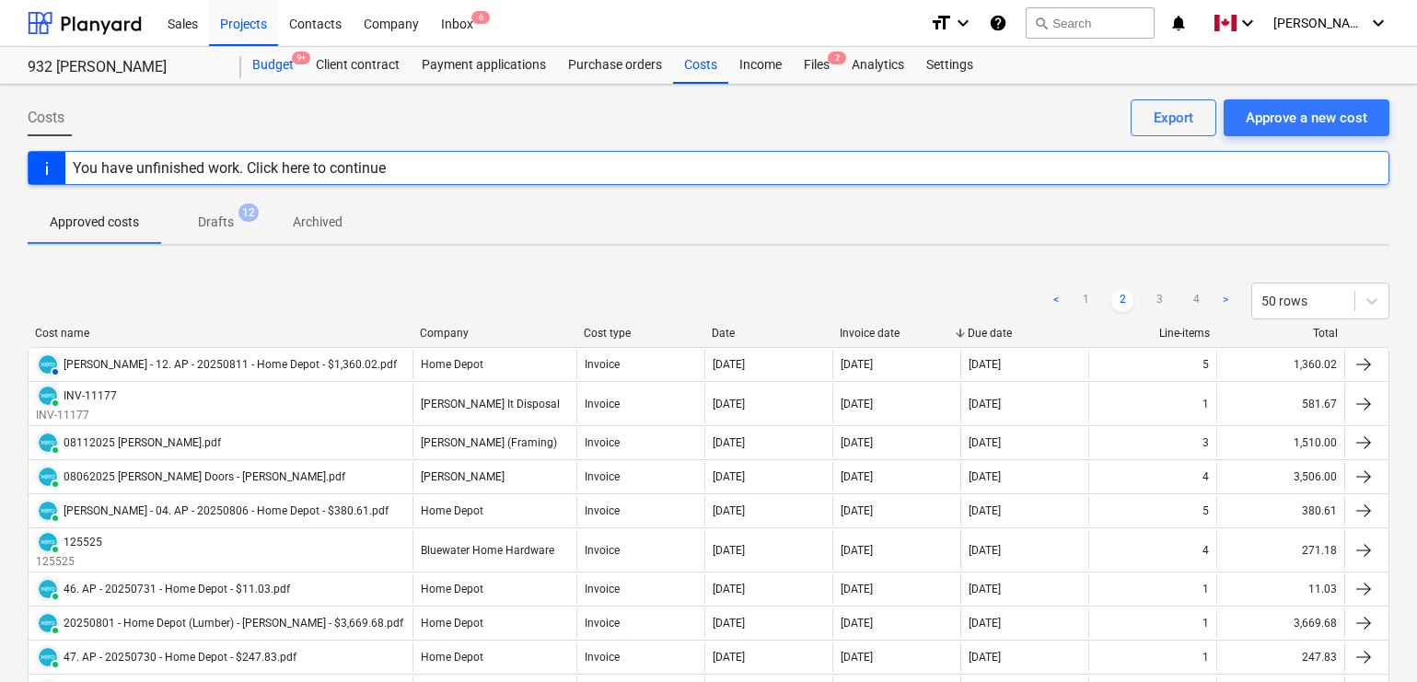
click at [278, 62] on div "Budget 9+" at bounding box center [273, 65] width 64 height 37
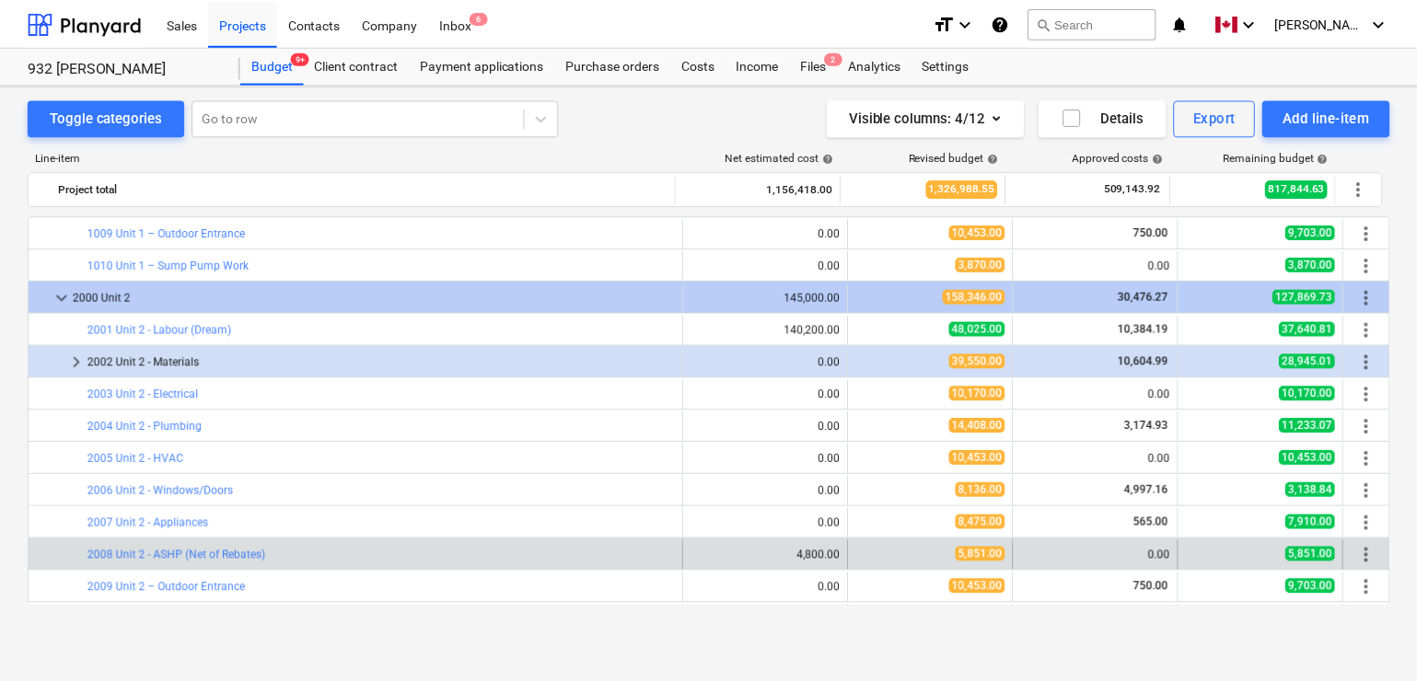
scroll to position [854, 0]
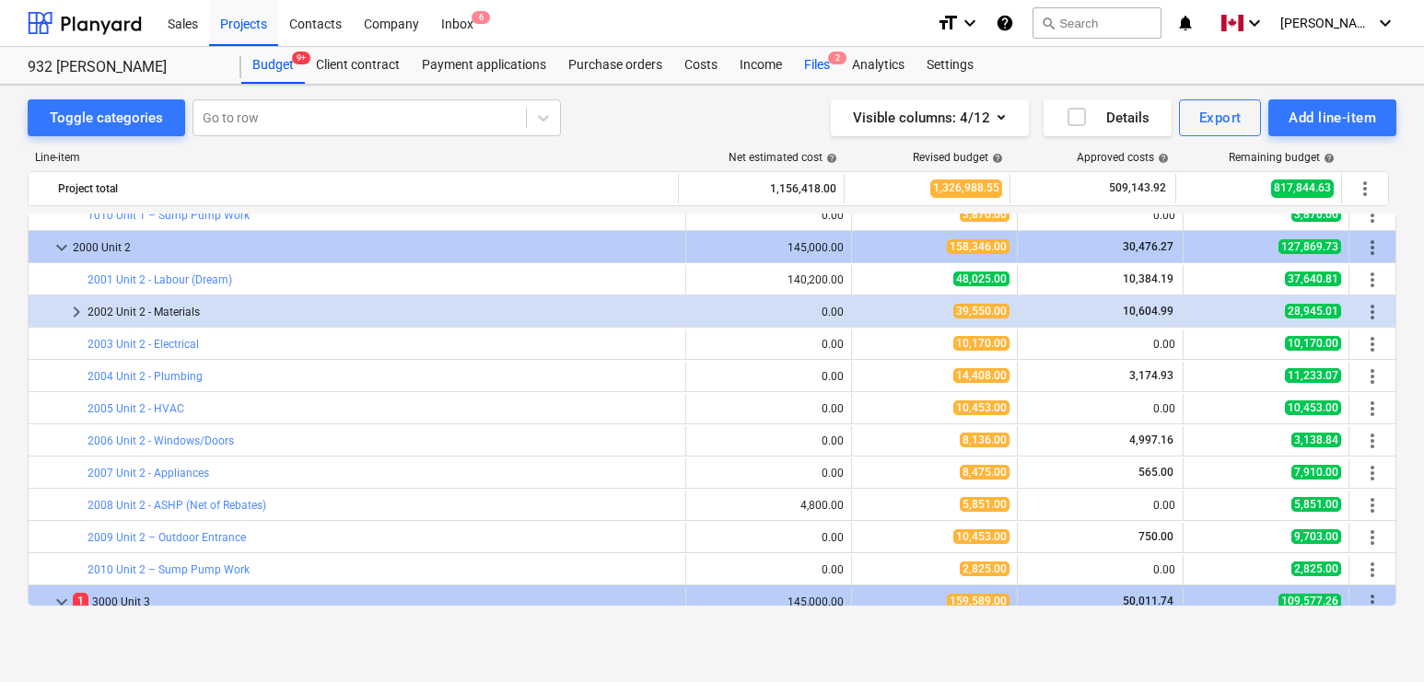
click at [816, 63] on div "Files 2" at bounding box center [817, 65] width 48 height 37
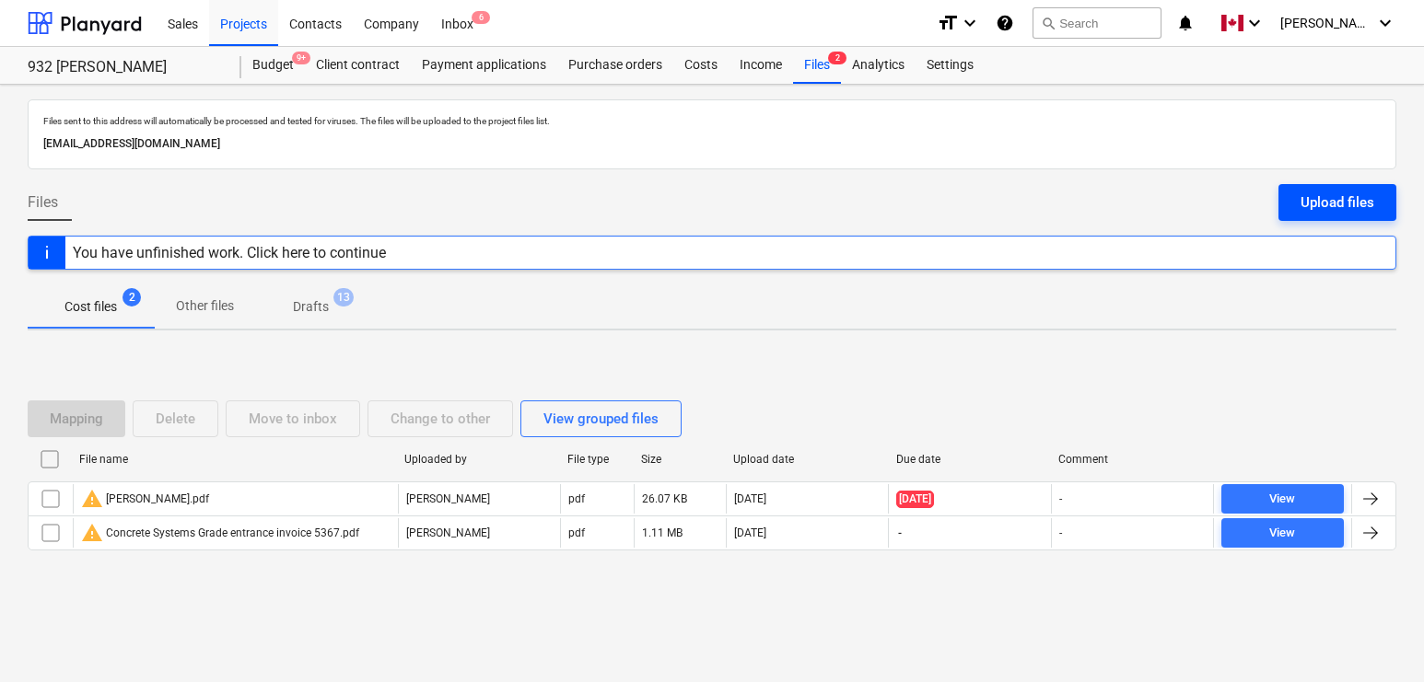
click at [1294, 198] on button "Upload files" at bounding box center [1337, 202] width 118 height 37
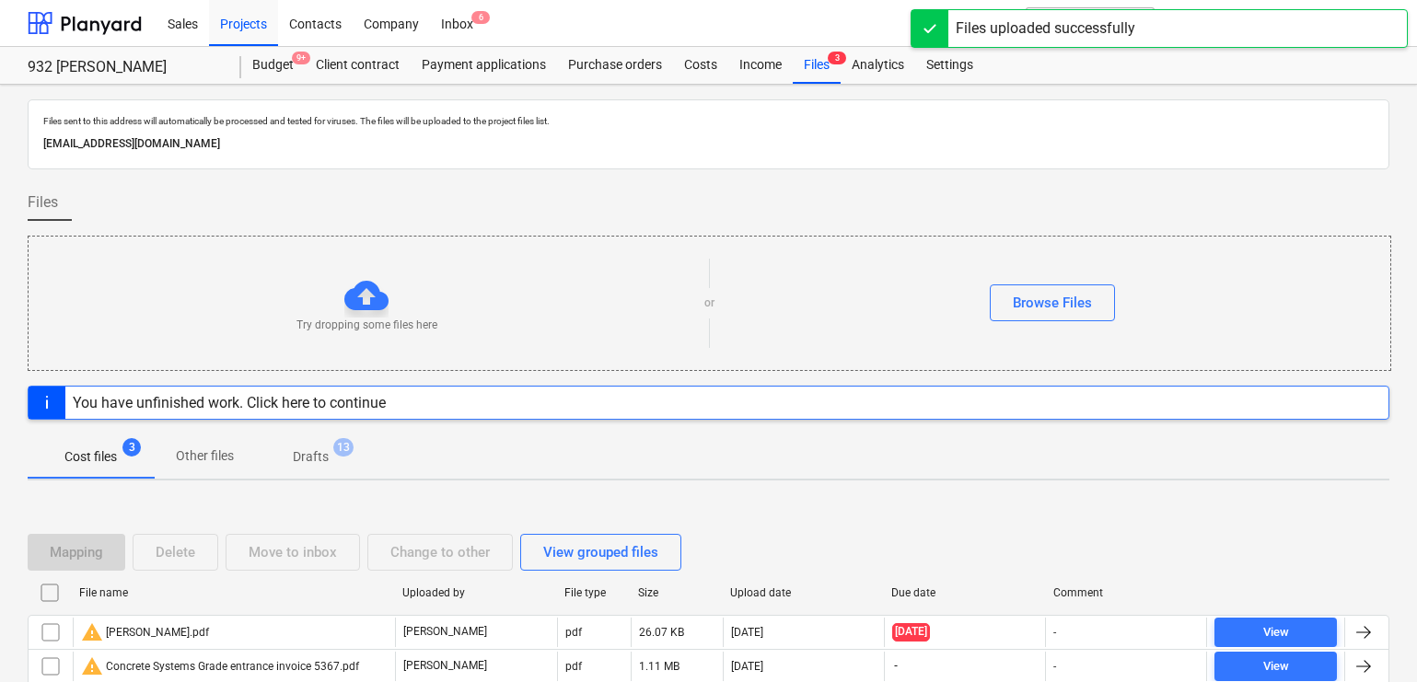
scroll to position [119, 0]
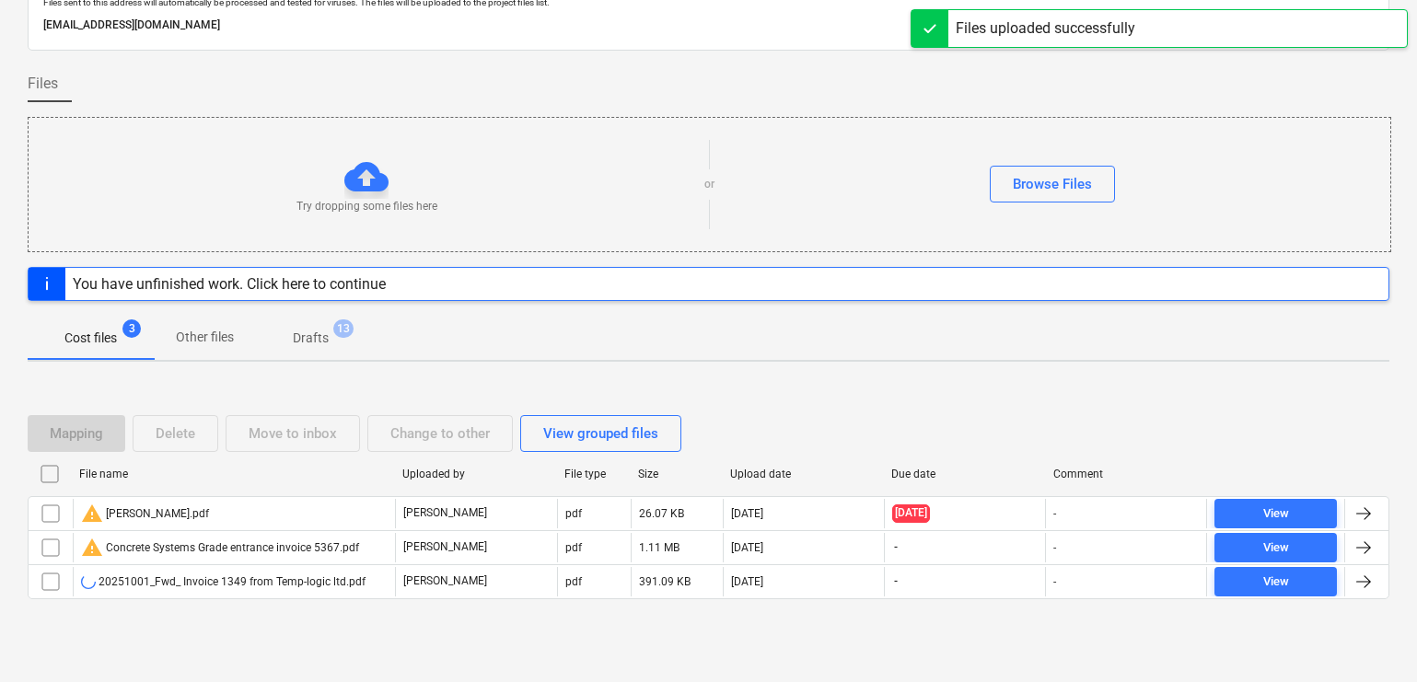
click at [669, 326] on div "Cost files 3 Other files Drafts 13" at bounding box center [709, 338] width 1362 height 44
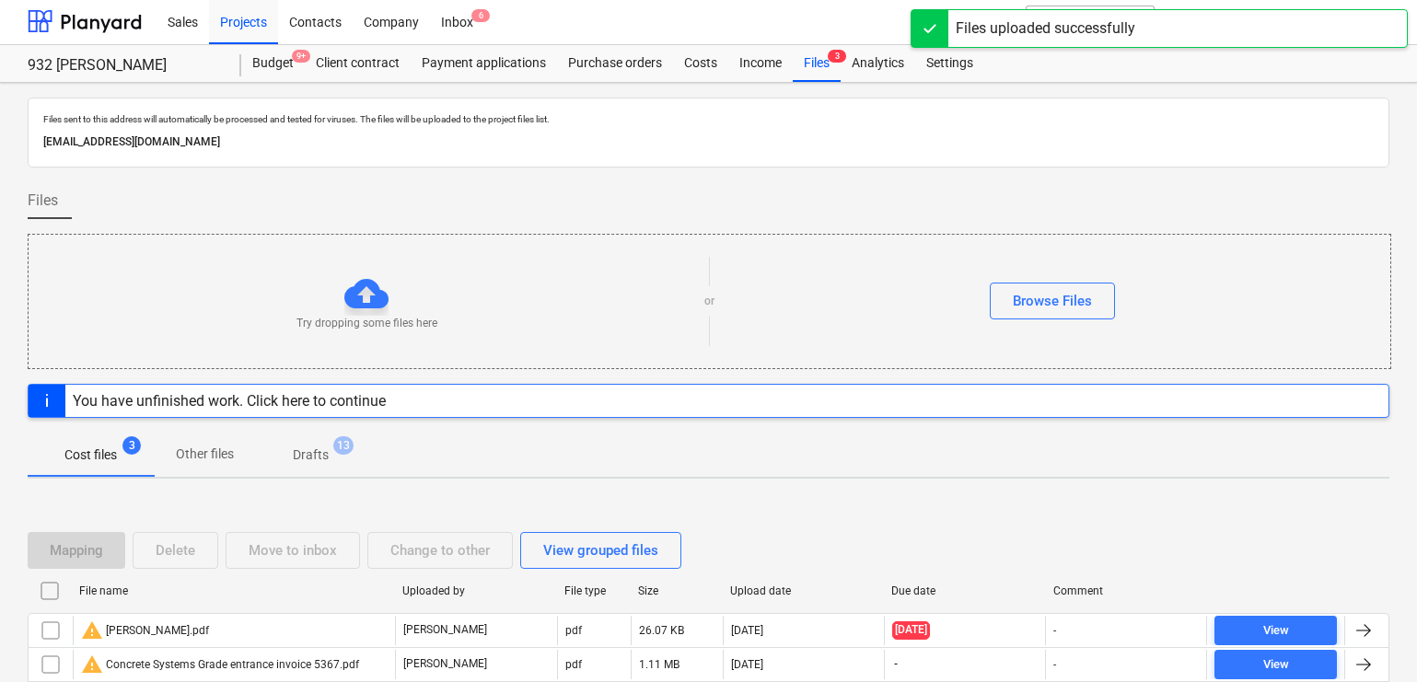
scroll to position [0, 0]
click at [696, 197] on div "Files" at bounding box center [709, 210] width 1362 height 52
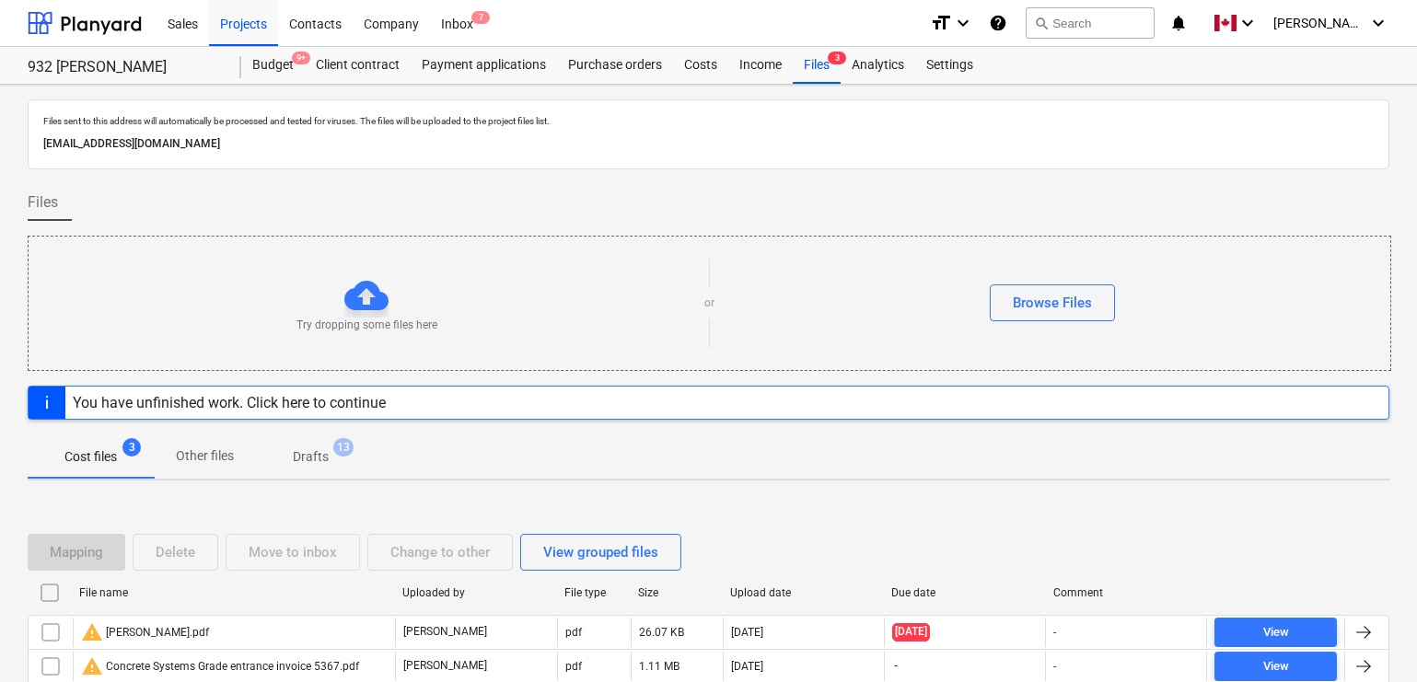
scroll to position [119, 0]
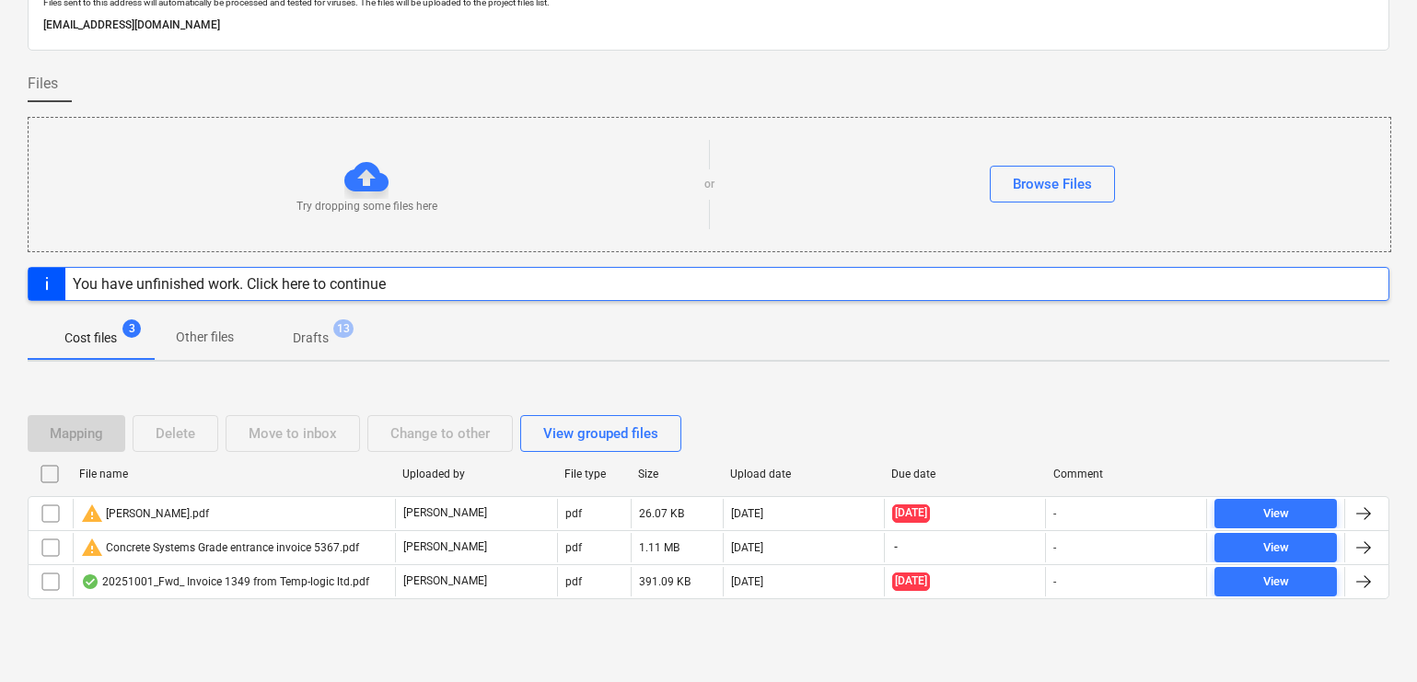
click at [354, 653] on div "Files sent to this address will automatically be processed and tested for virus…" at bounding box center [708, 324] width 1417 height 716
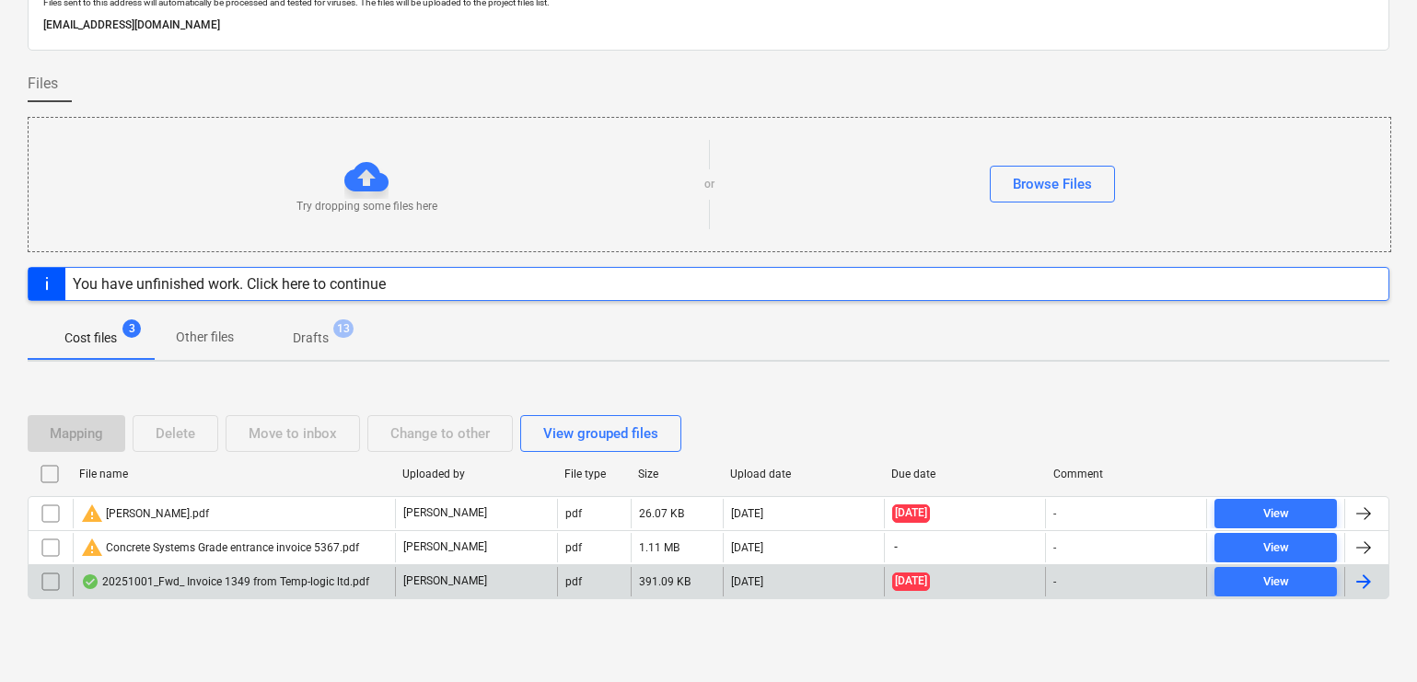
click at [1346, 577] on div at bounding box center [1364, 582] width 22 height 22
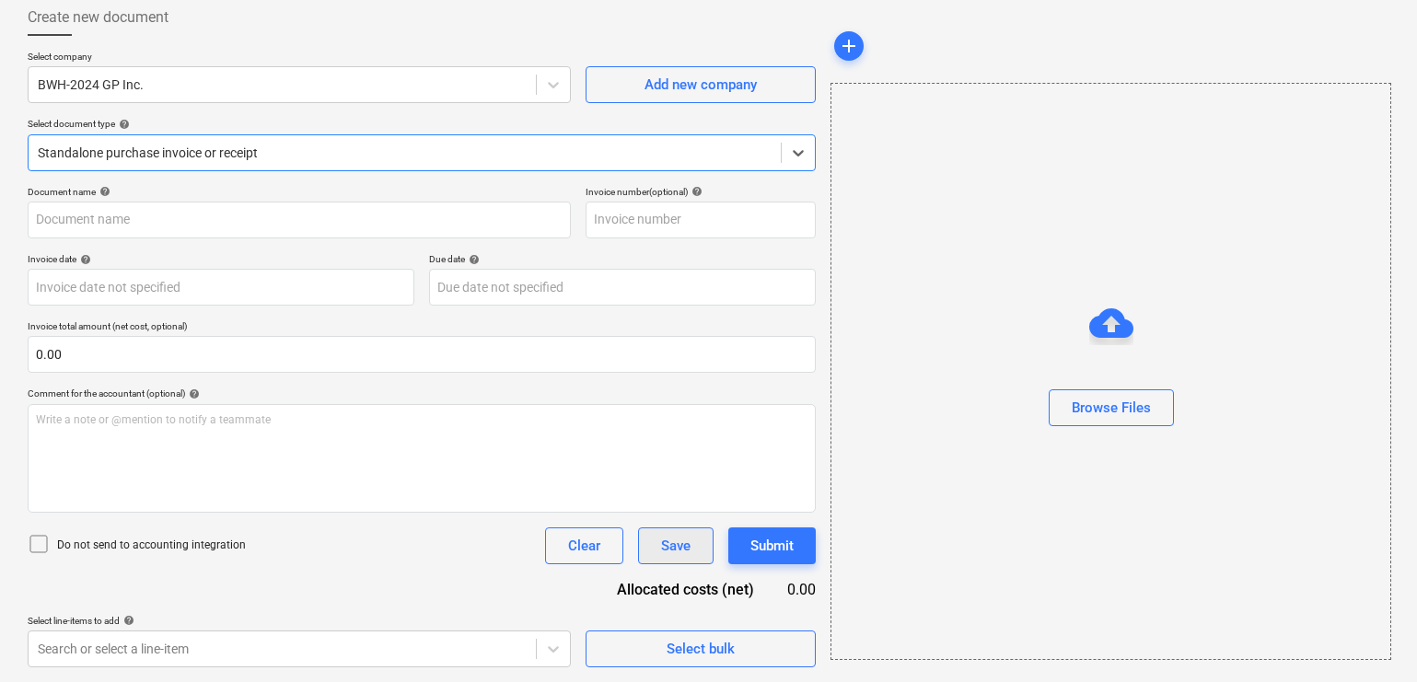
type input "20251001_Fwd_ Invoice 1349 from Temp-logic ltd.pdf"
type input "[DATE]"
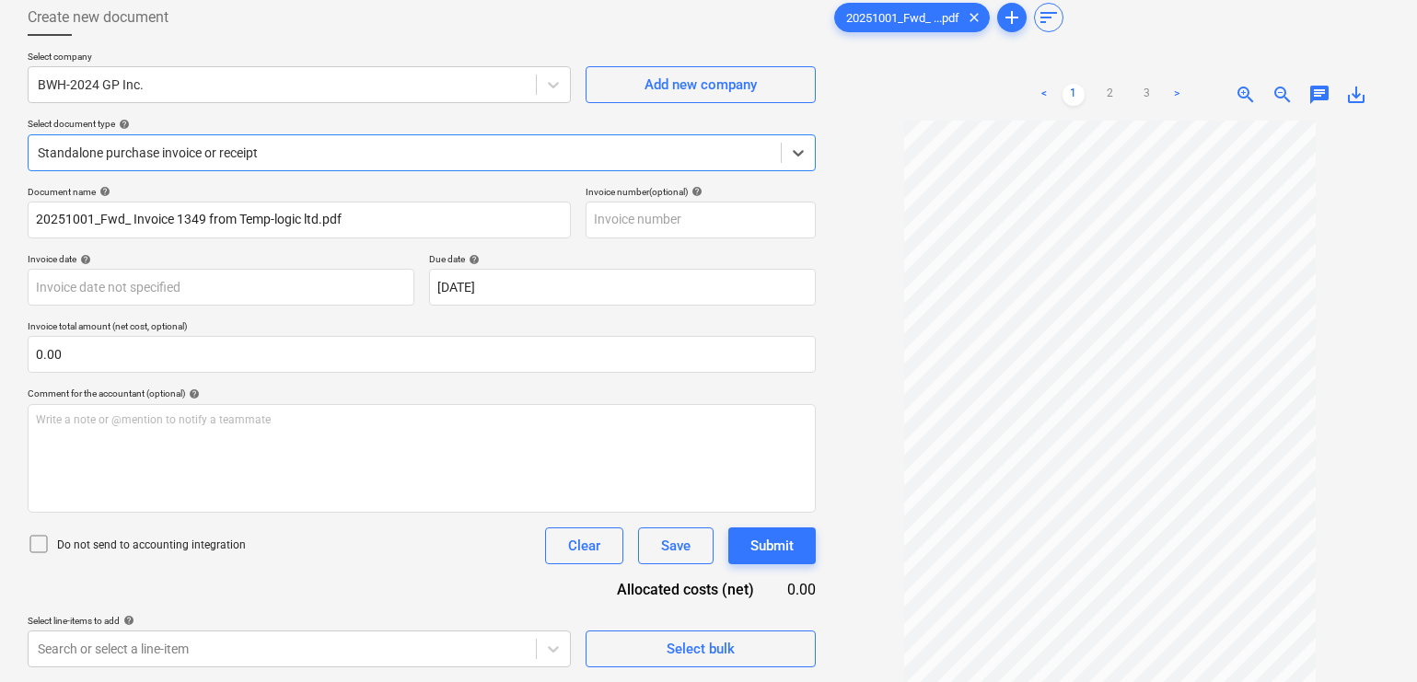
scroll to position [0, 0]
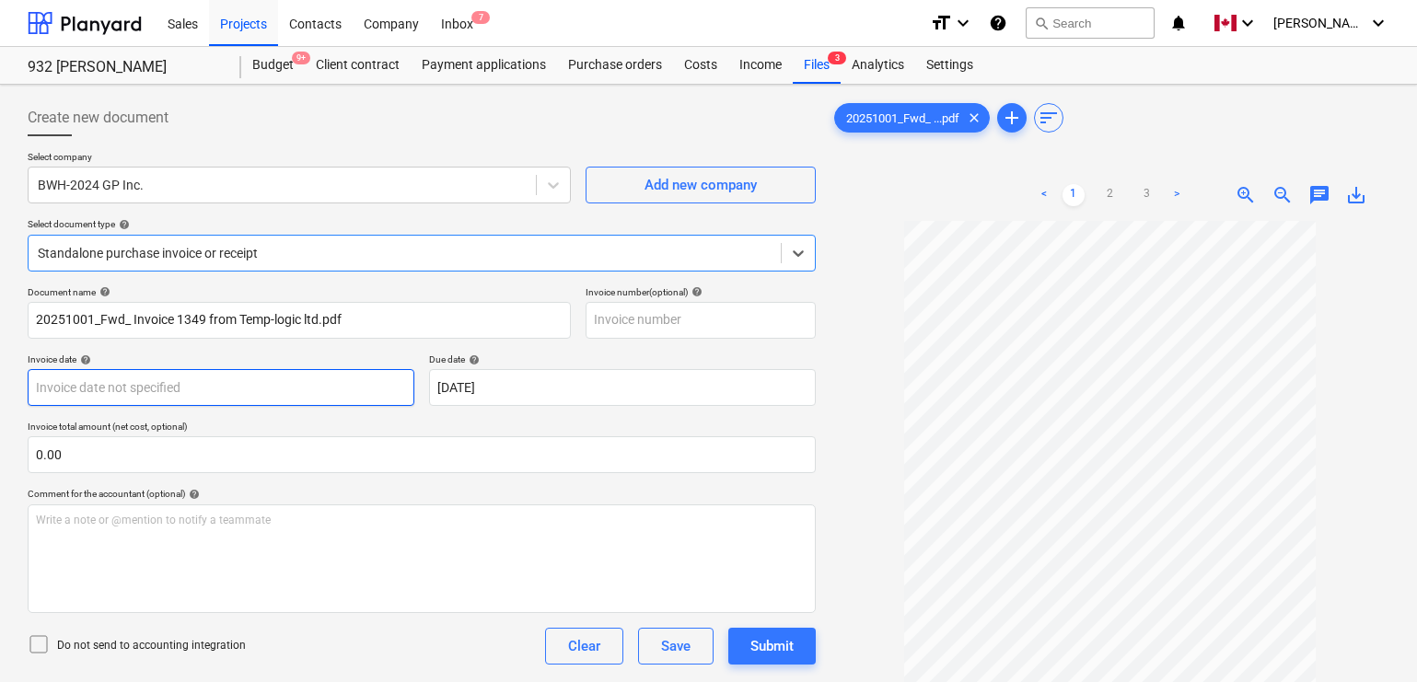
click at [264, 381] on body "Sales Projects Contacts Company Inbox 7 format_size keyboard_arrow_down help se…" at bounding box center [708, 341] width 1417 height 682
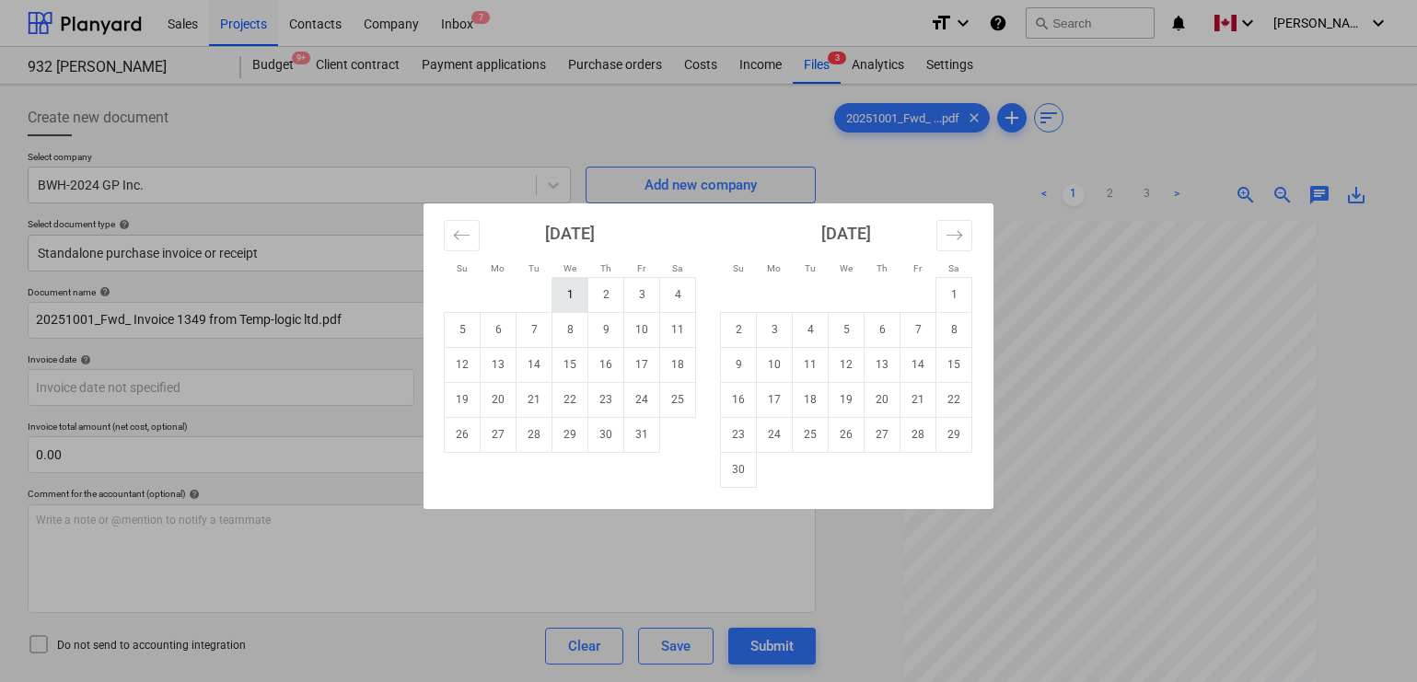
click at [577, 288] on td "1" at bounding box center [571, 294] width 36 height 35
type input "[DATE]"
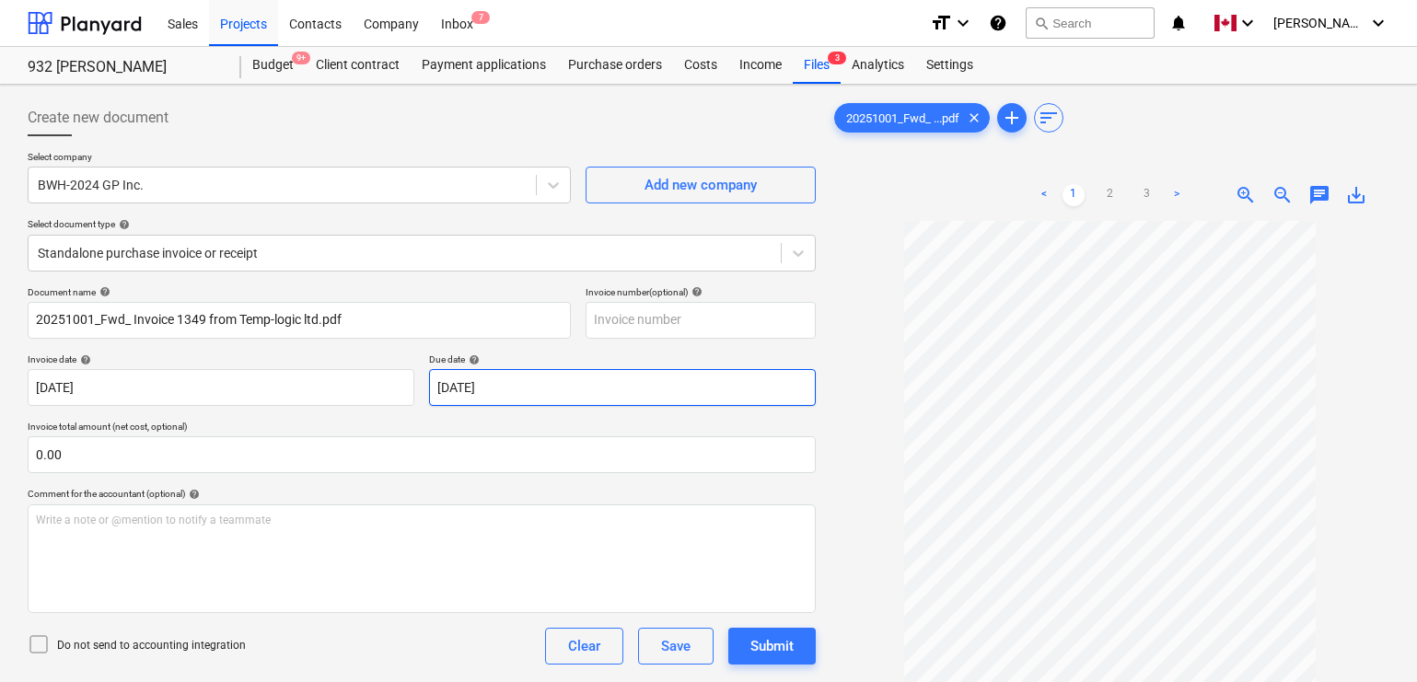
click at [458, 394] on body "Sales Projects Contacts Company Inbox 7 format_size keyboard_arrow_down help se…" at bounding box center [708, 341] width 1417 height 682
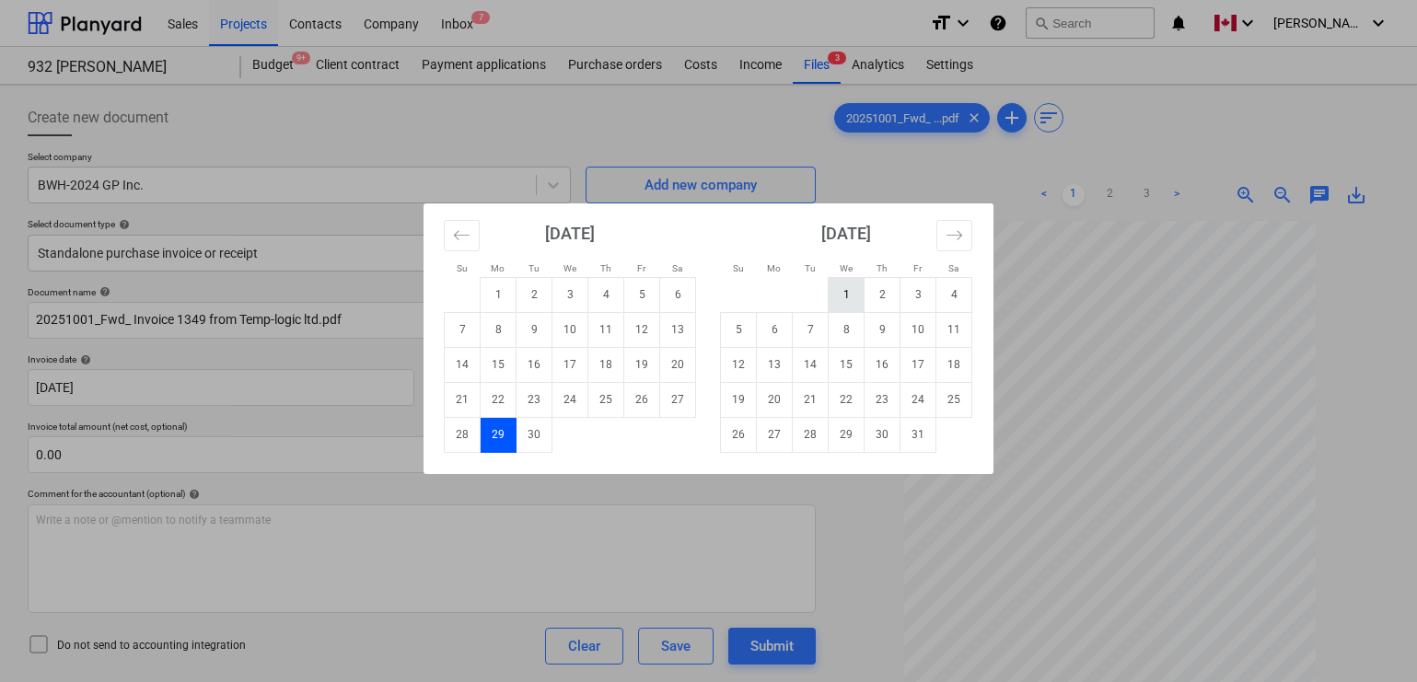
click at [852, 278] on td "1" at bounding box center [847, 294] width 36 height 35
type input "[DATE]"
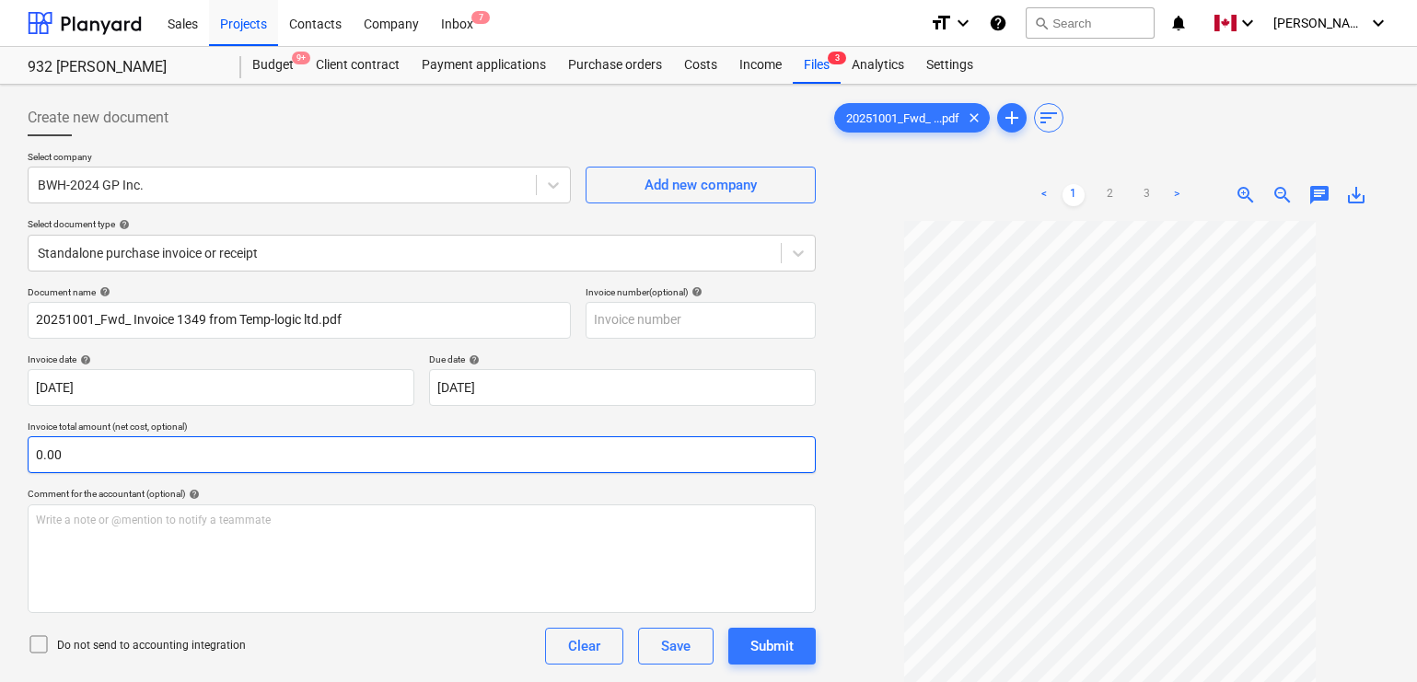
click at [478, 460] on input "0.00" at bounding box center [422, 455] width 788 height 37
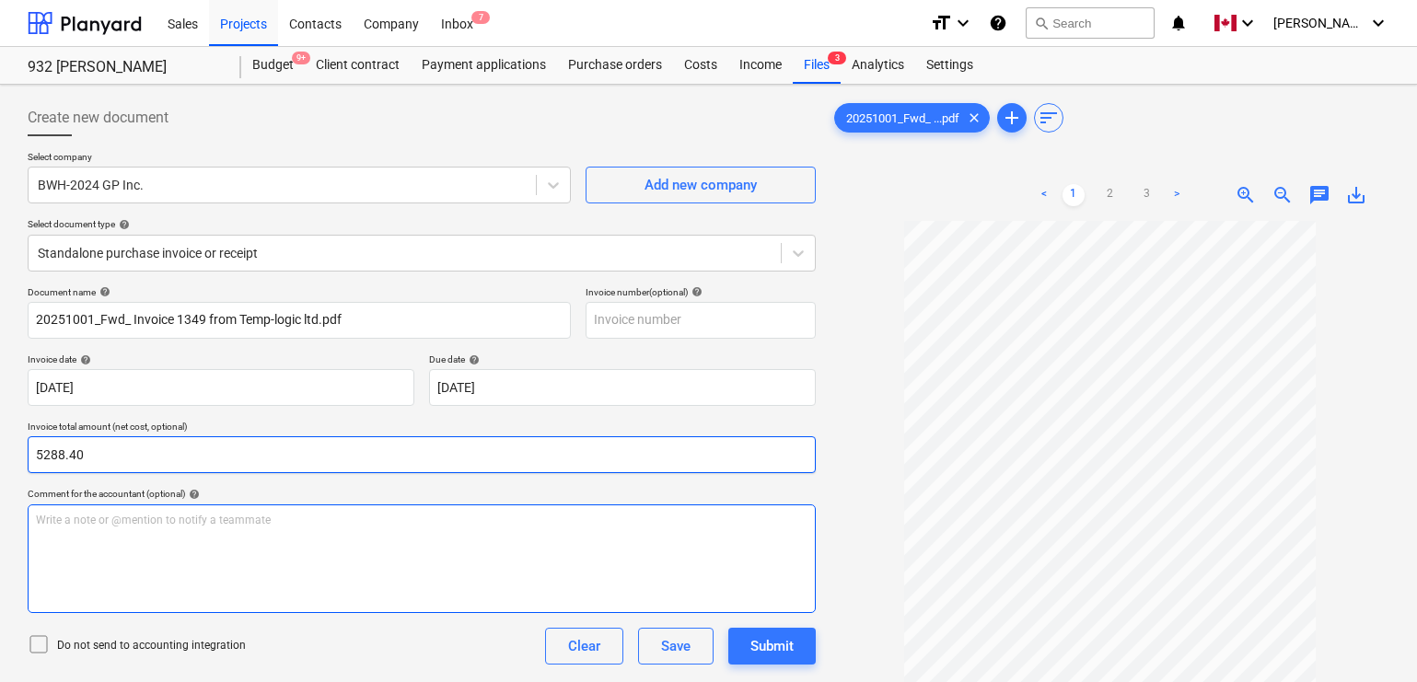
type input "5,288.40"
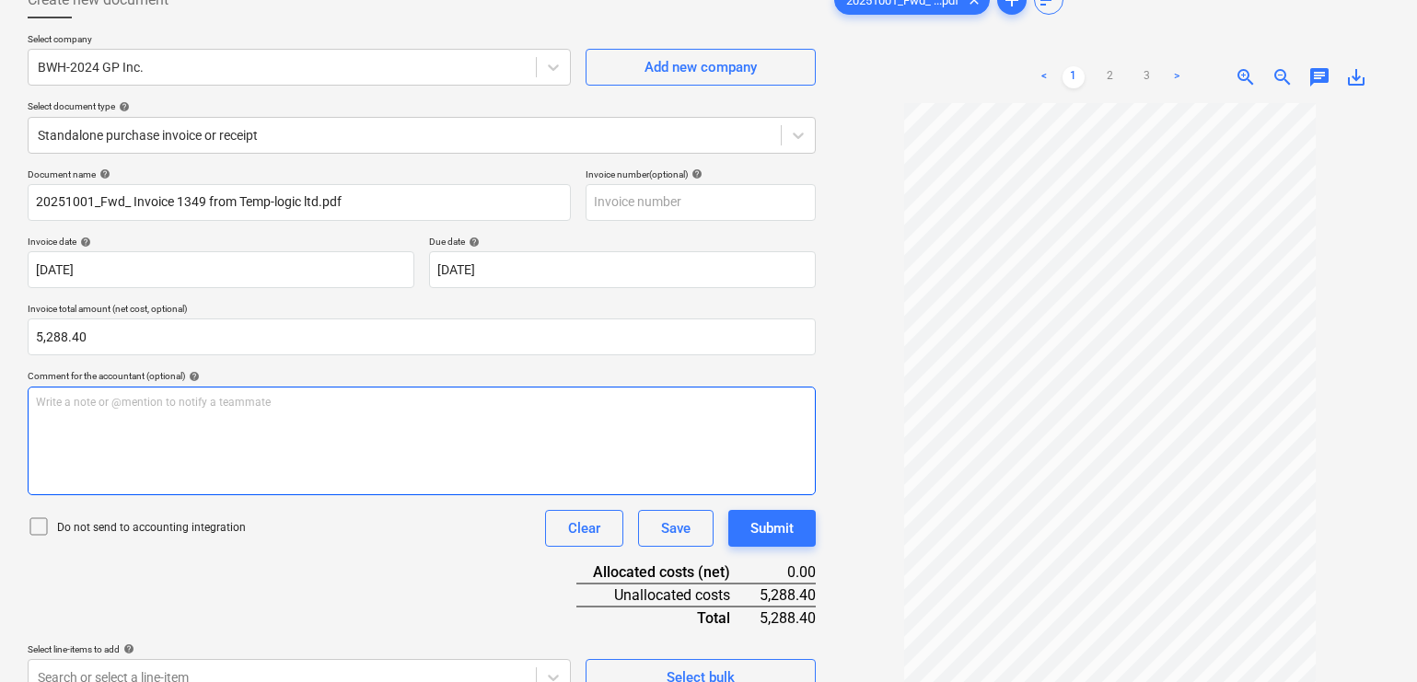
scroll to position [184, 0]
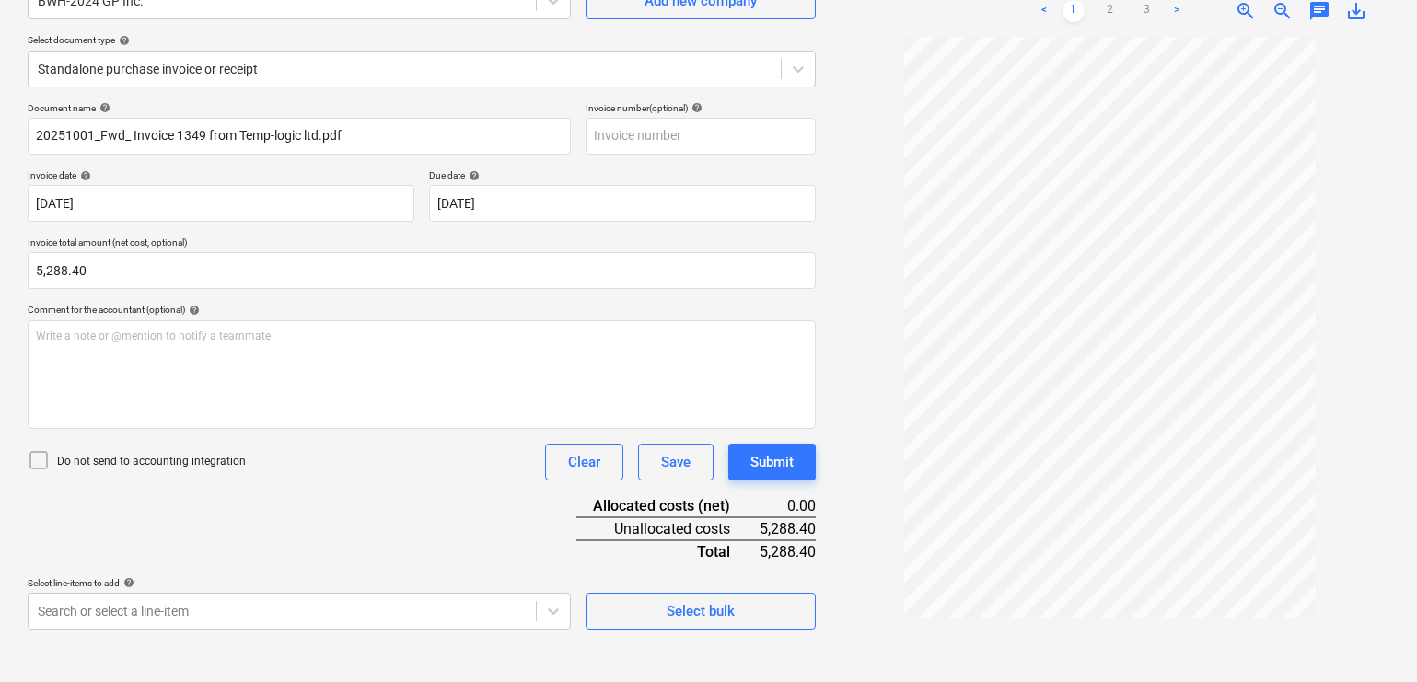
click at [378, 505] on div "Document name help 20251001_Fwd_ Invoice 1349 from Temp-logic ltd.pdf Invoice n…" at bounding box center [422, 366] width 788 height 528
click at [344, 498] on body "Sales Projects Contacts Company Inbox 7 format_size keyboard_arrow_down help se…" at bounding box center [708, 157] width 1417 height 682
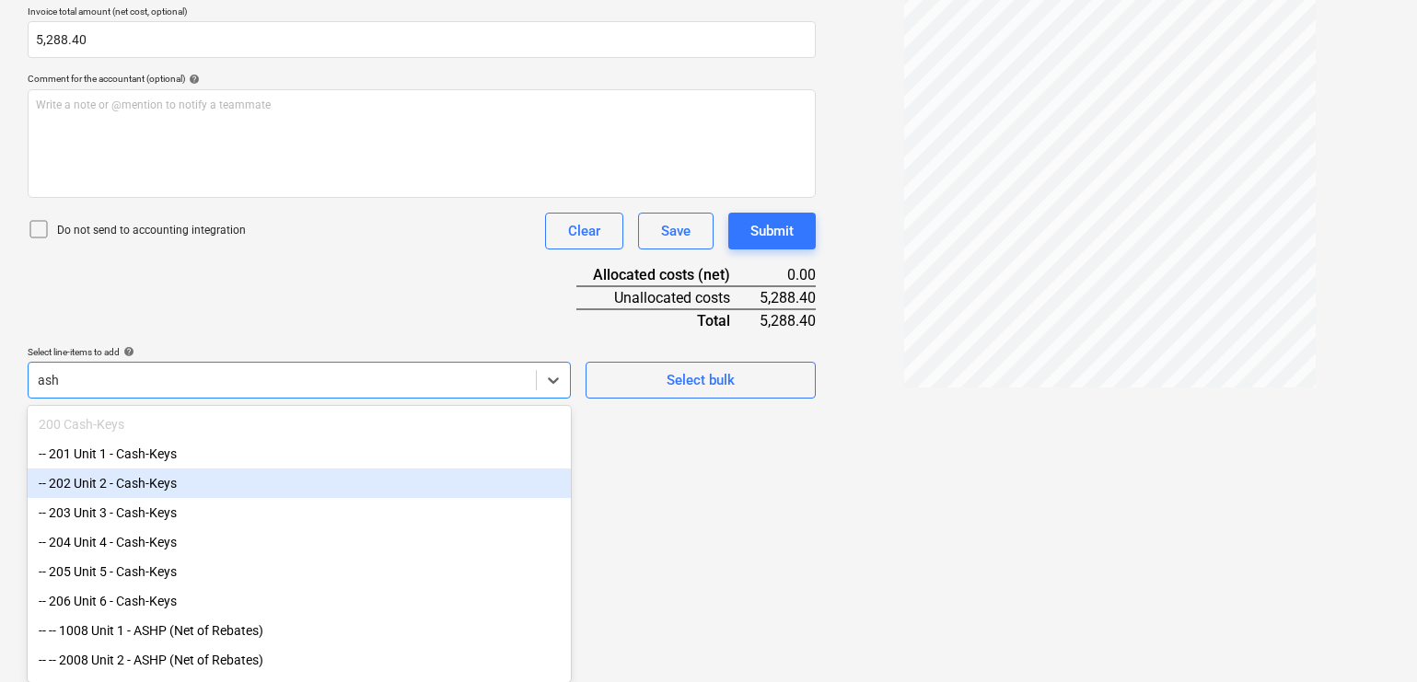
type input "ashp"
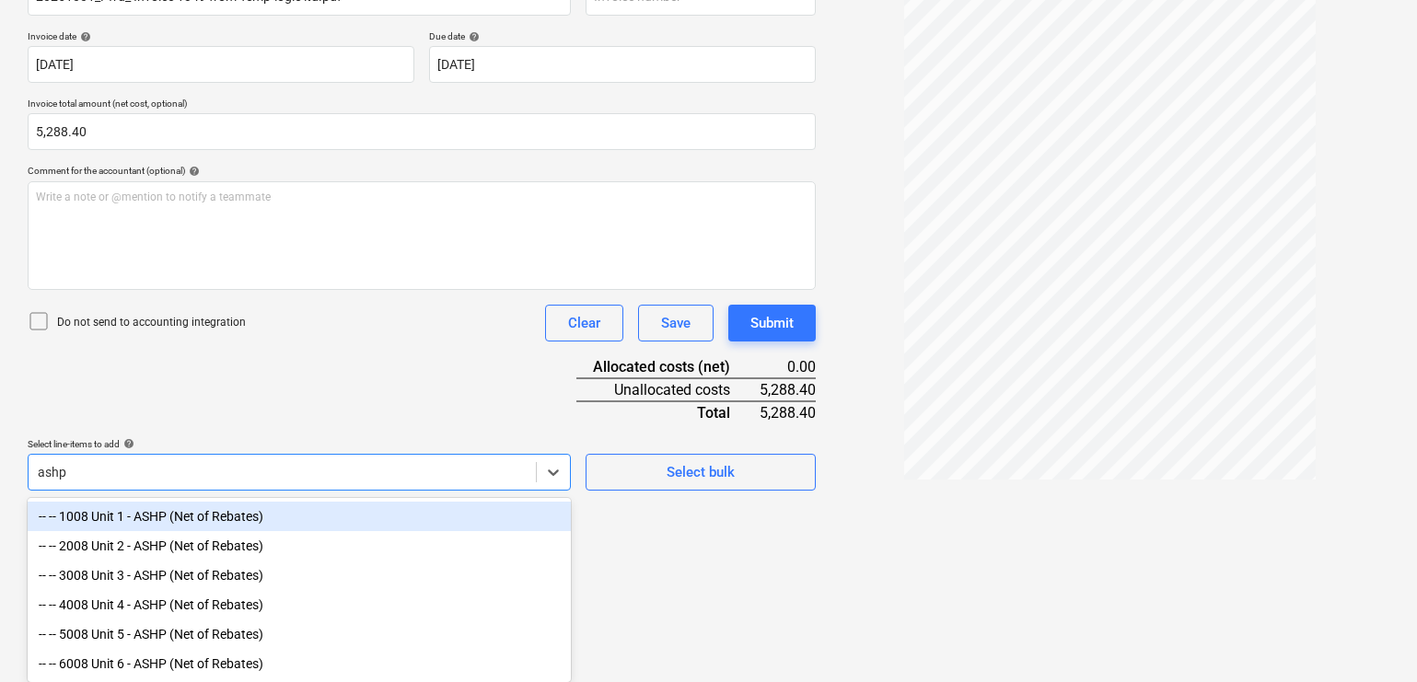
scroll to position [323, 0]
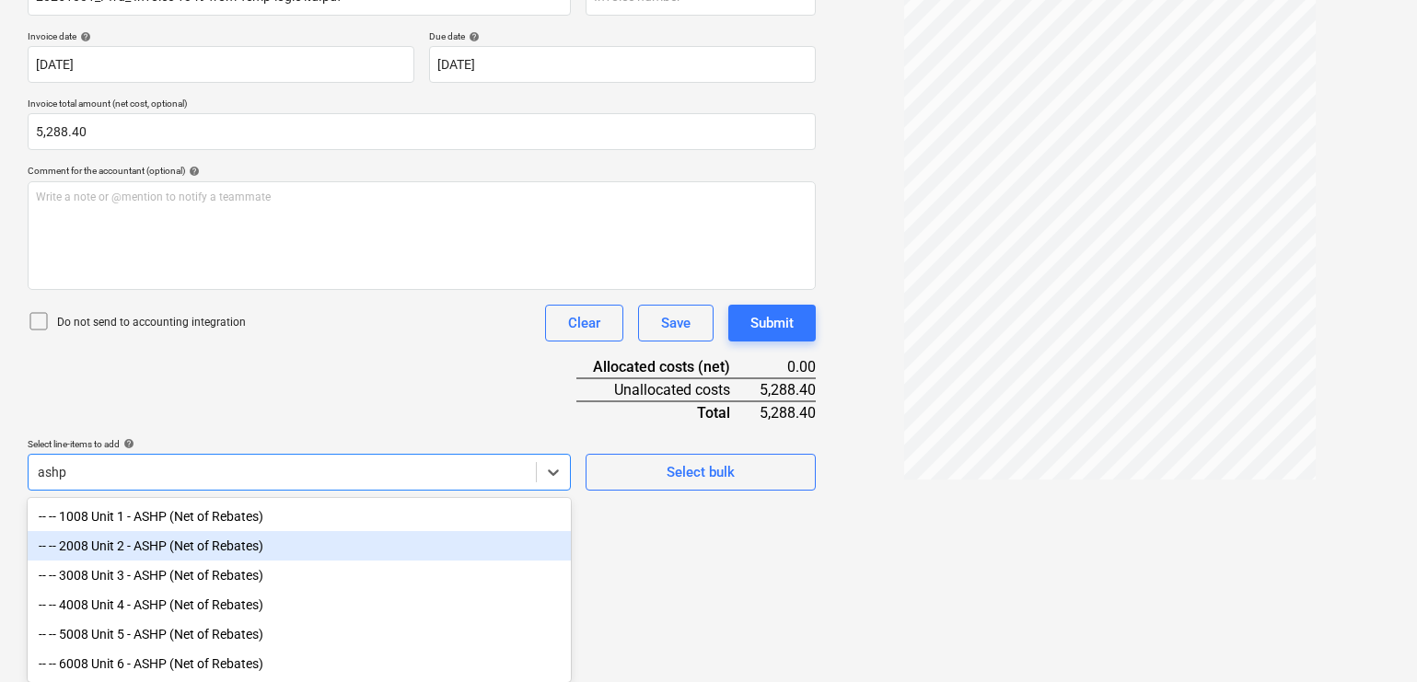
click at [258, 546] on div "-- -- 2008 Unit 2 - ASHP (Net of Rebates)" at bounding box center [299, 545] width 543 height 29
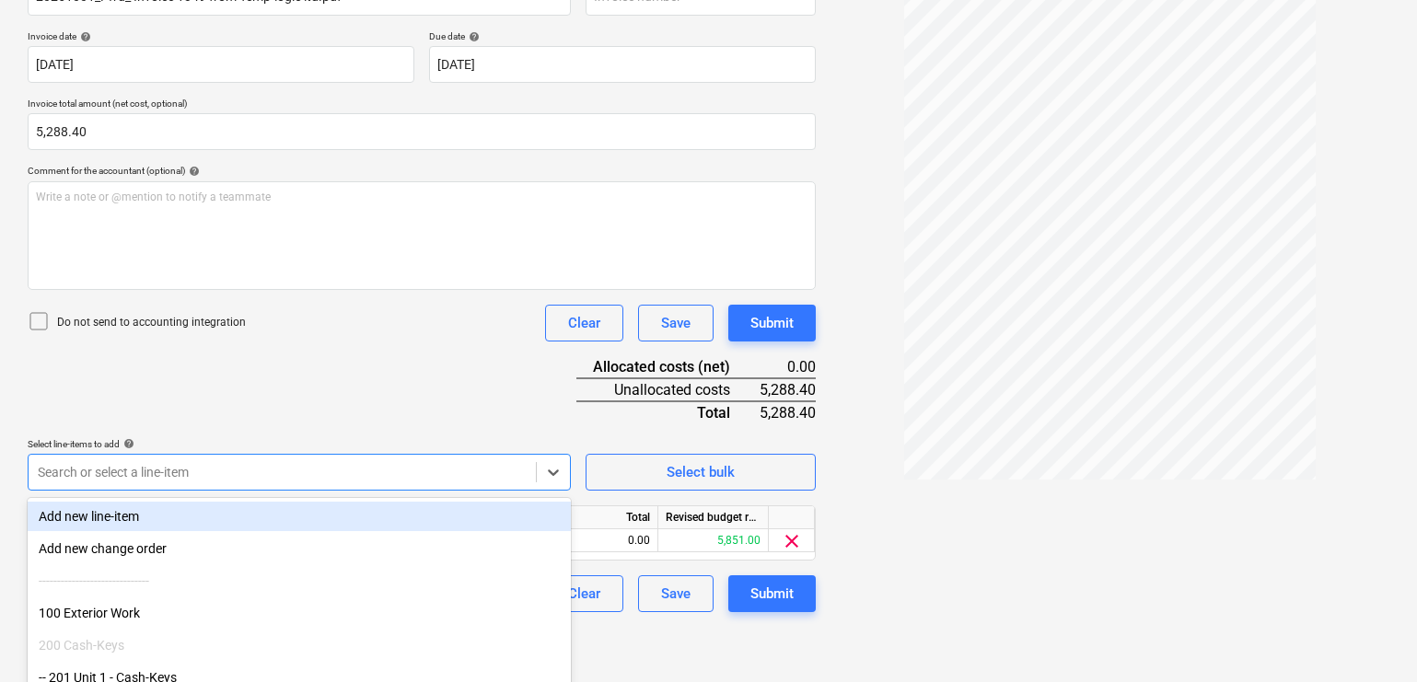
click at [345, 416] on div "Document name help 20251001_Fwd_ Invoice 1349 from Temp-logic ltd.pdf Invoice n…" at bounding box center [422, 287] width 788 height 649
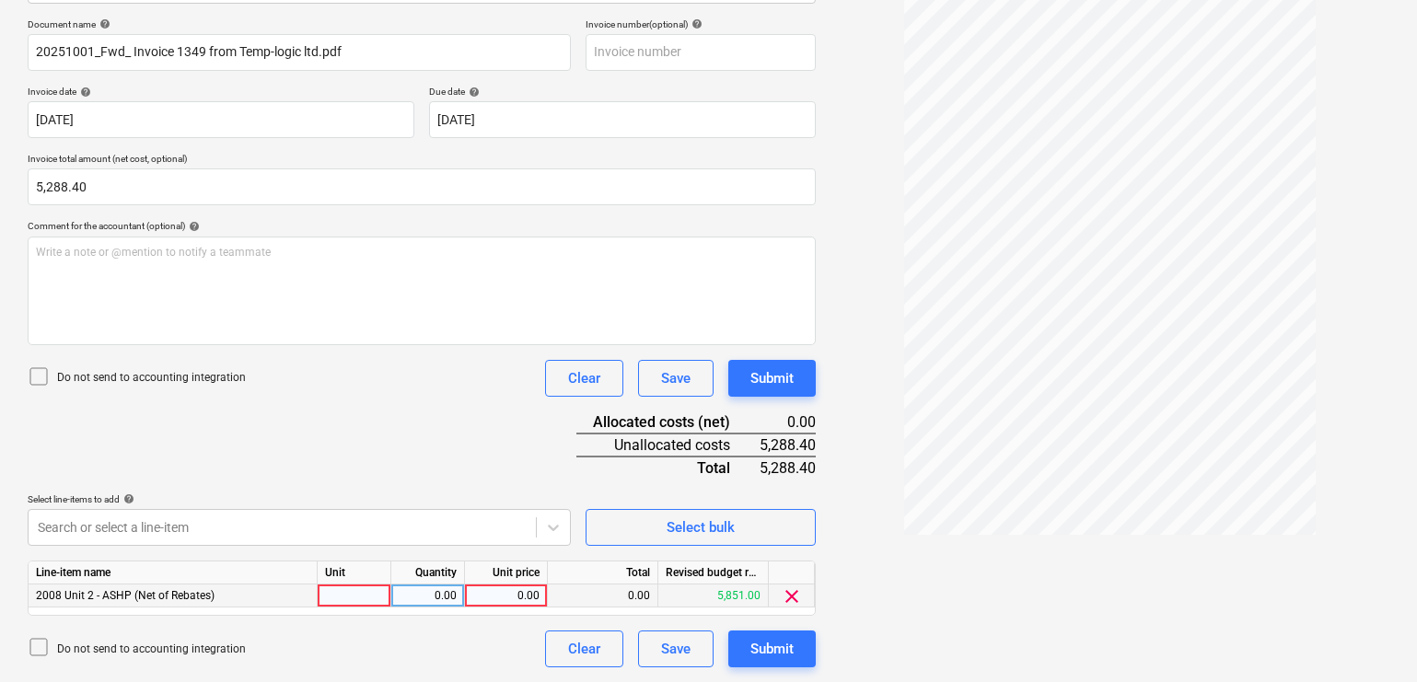
click at [332, 594] on div at bounding box center [355, 596] width 74 height 23
type input "pcs"
type input "5288.40"
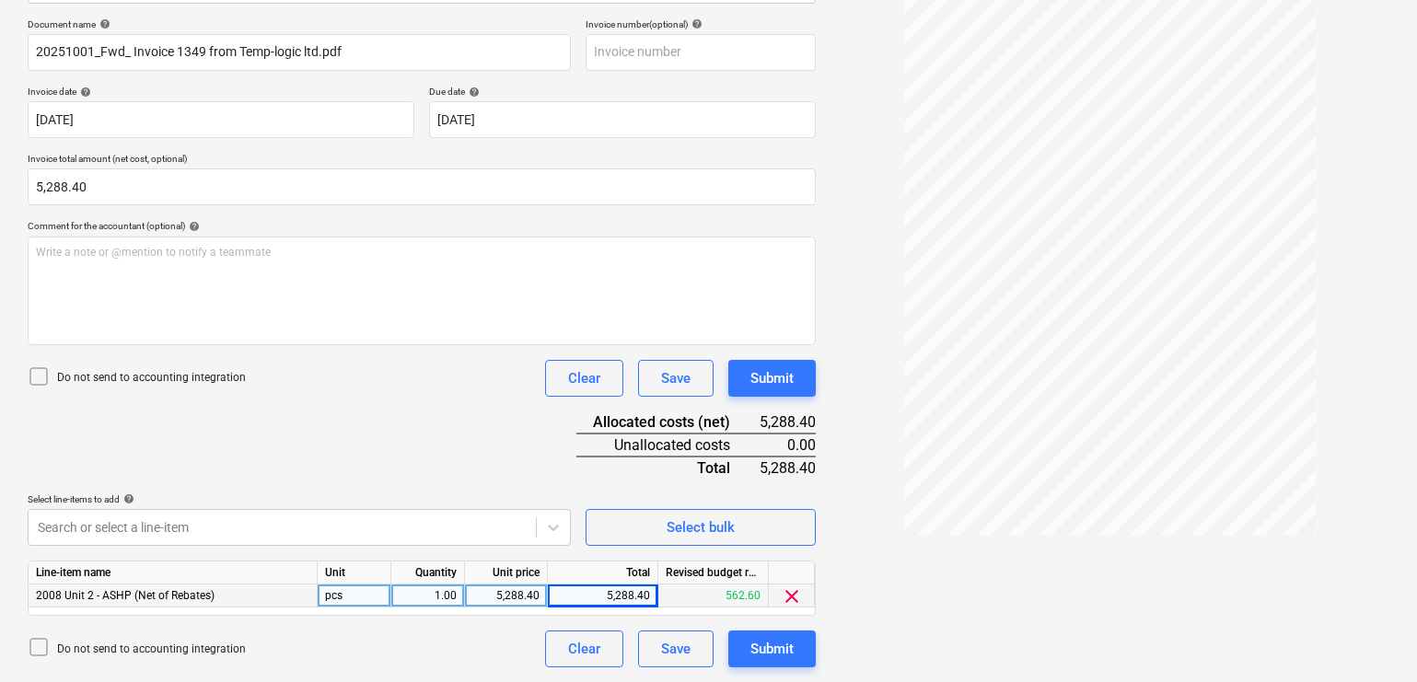
click at [452, 421] on div "Document name help 20251001_Fwd_ Invoice 1349 from Temp-logic ltd.pdf Invoice n…" at bounding box center [422, 342] width 788 height 649
click at [774, 645] on div "Submit" at bounding box center [772, 649] width 43 height 24
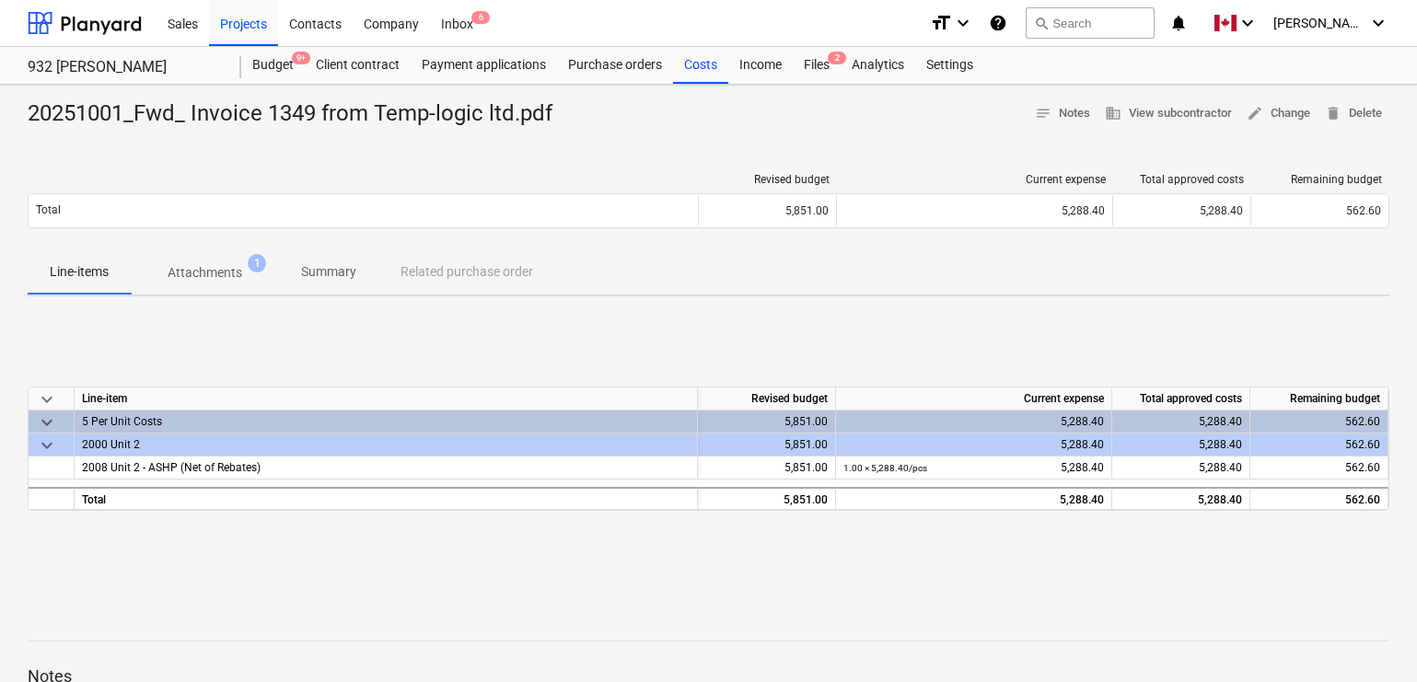
click at [479, 342] on div "keyboard_arrow_down Line-item Revised budget Current expense Total approved cos…" at bounding box center [709, 449] width 1362 height 276
click at [545, 178] on div at bounding box center [363, 179] width 671 height 13
click at [824, 63] on div "Files 2" at bounding box center [817, 65] width 48 height 37
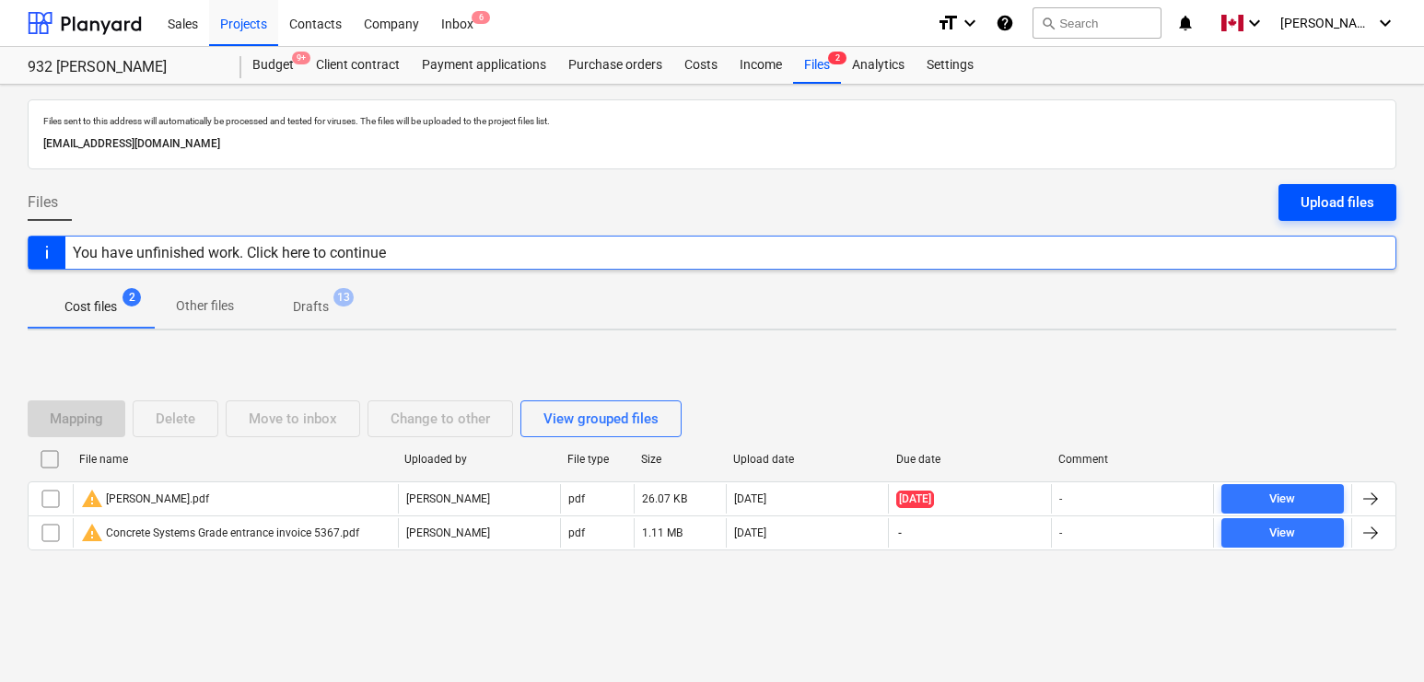
click at [1321, 192] on div "Upload files" at bounding box center [1337, 203] width 74 height 24
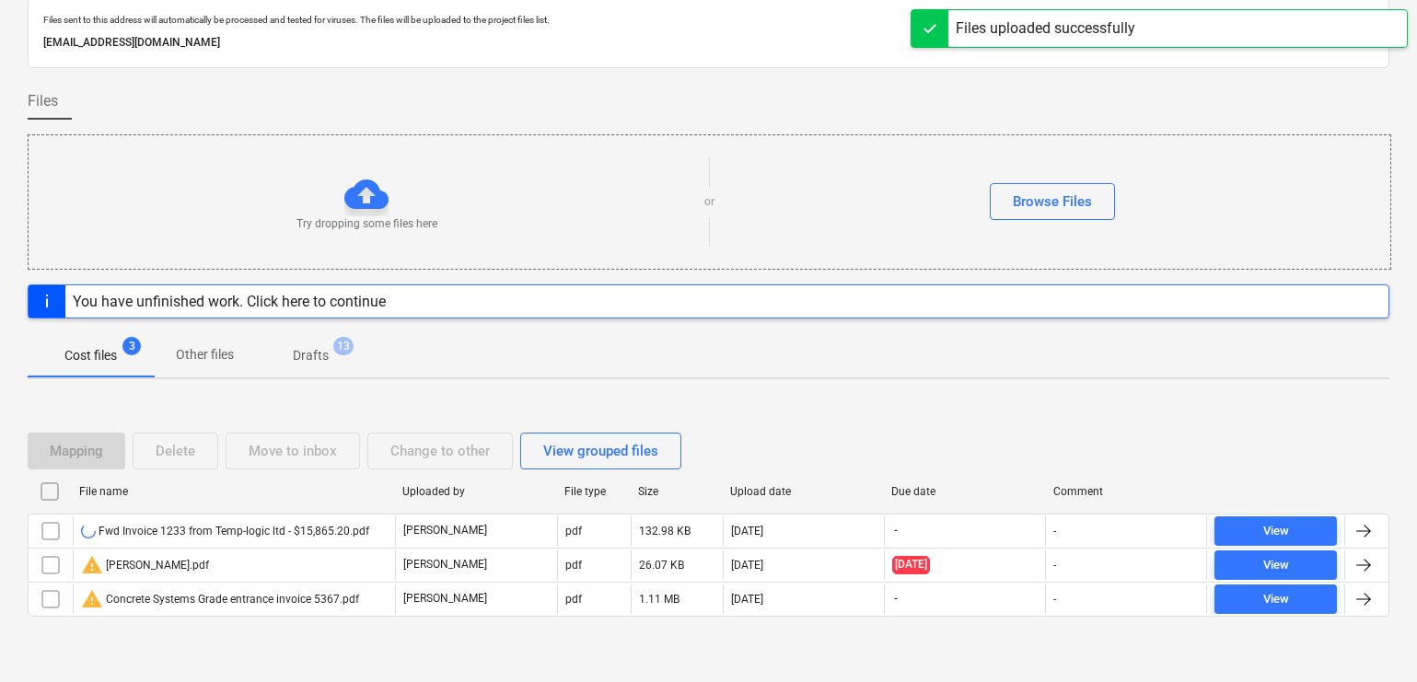
scroll to position [119, 0]
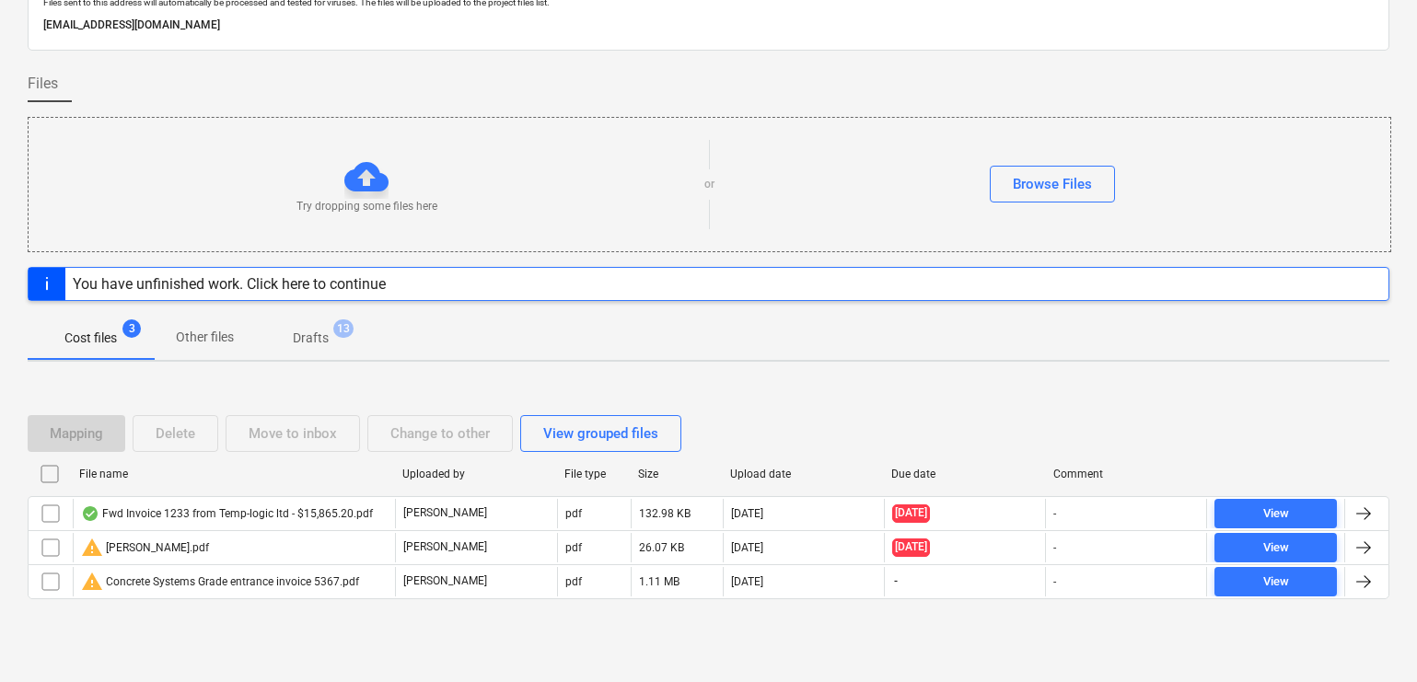
click at [1346, 509] on div at bounding box center [1364, 514] width 22 height 22
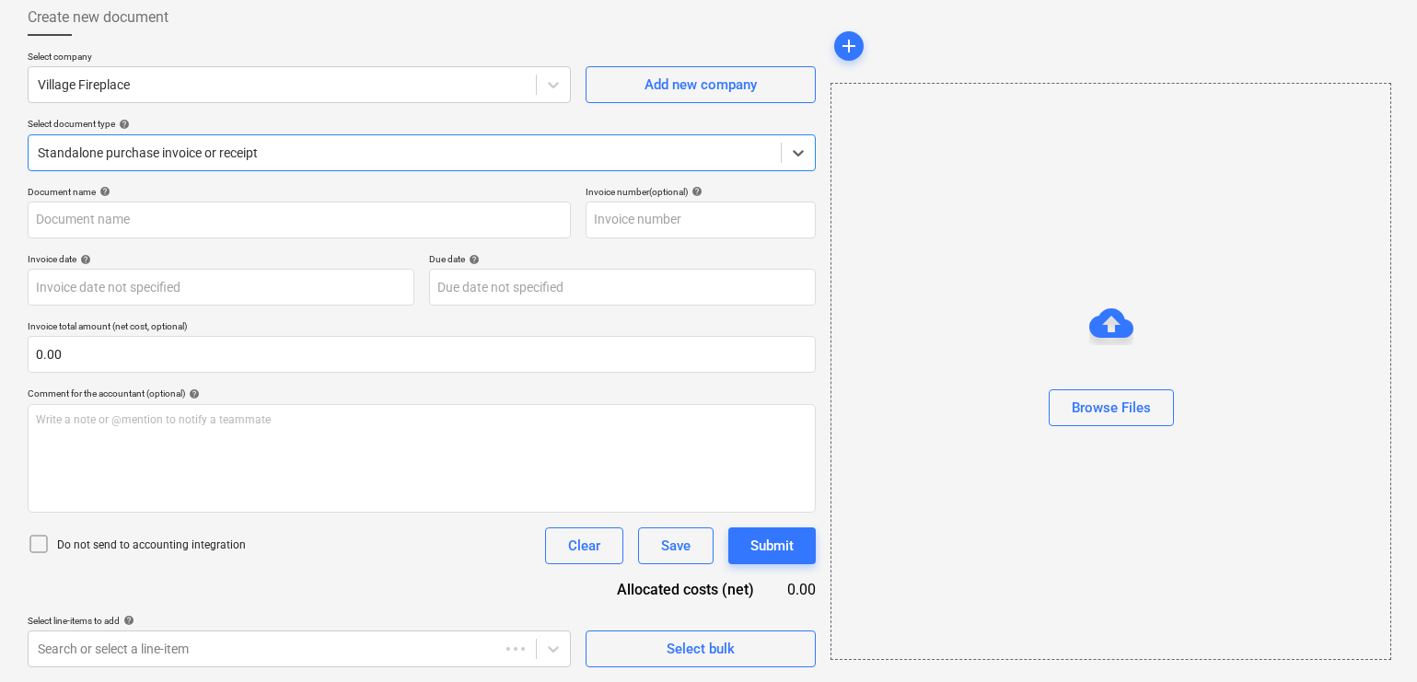
type input "1233"
type input "[DATE]"
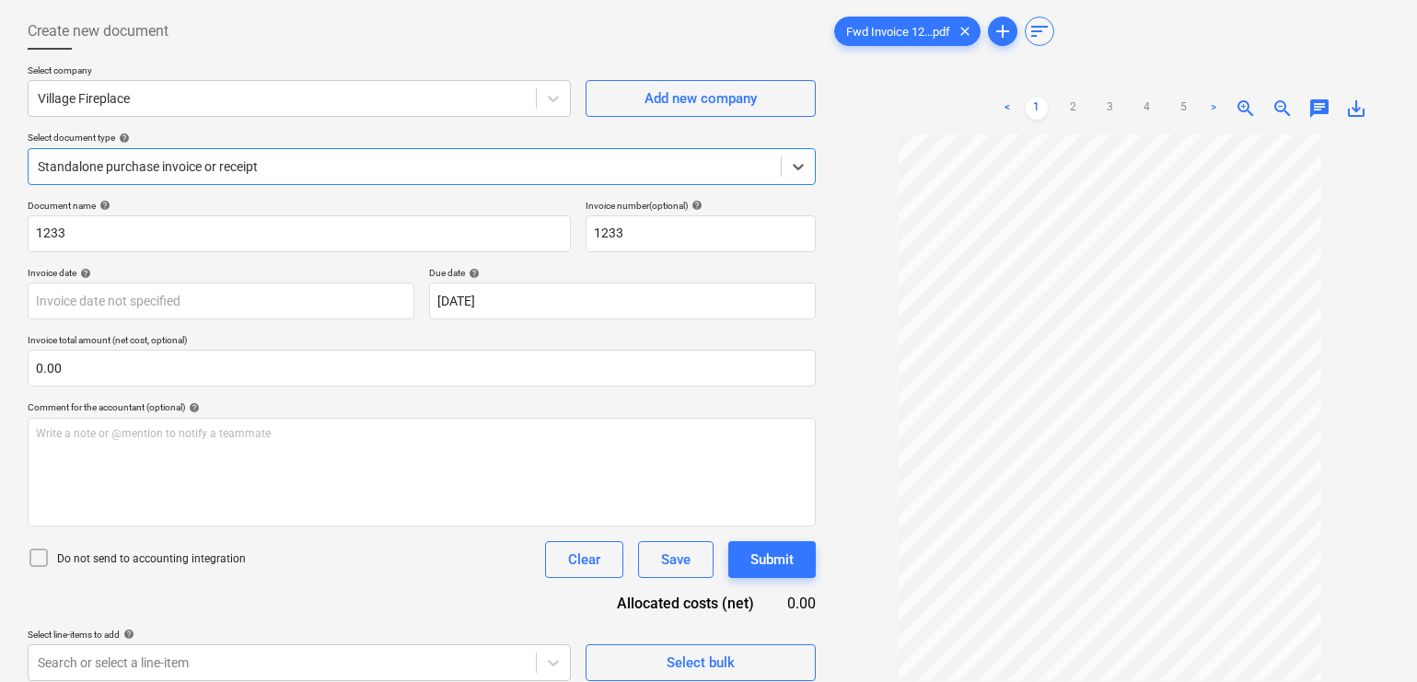
scroll to position [99, 0]
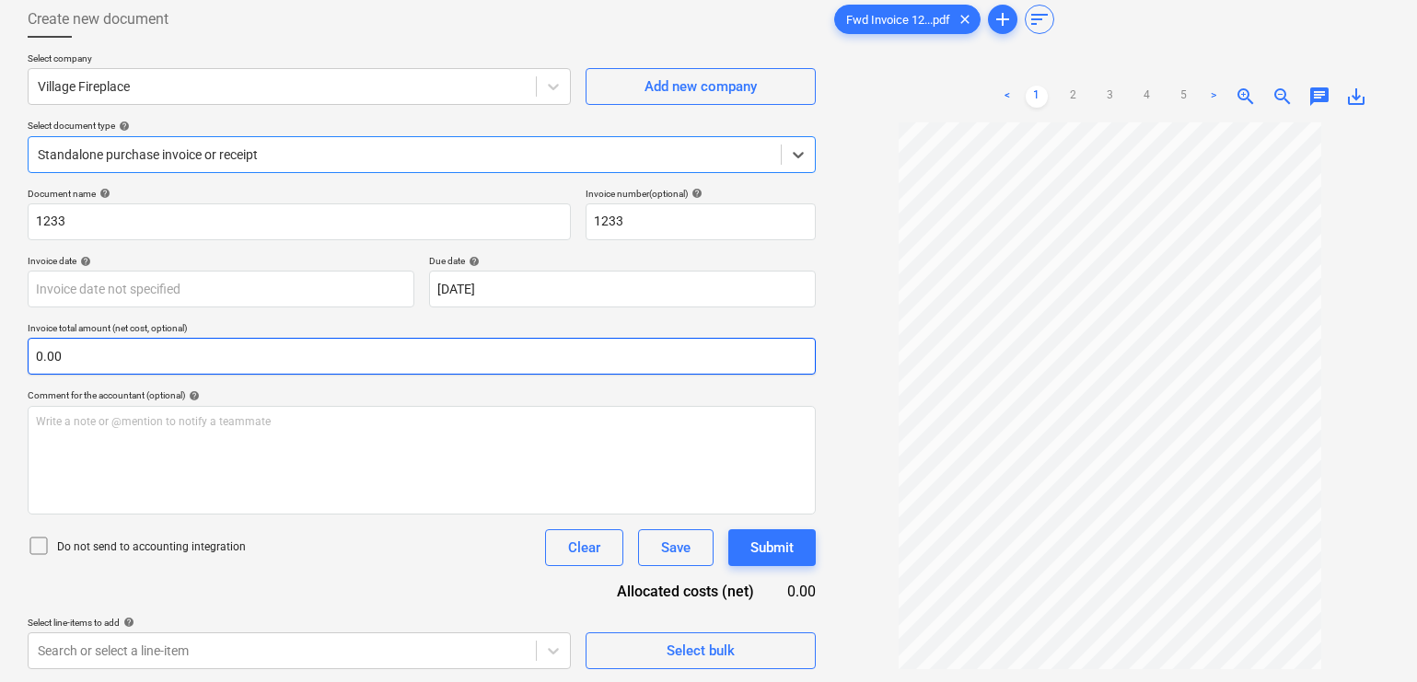
click at [231, 355] on input "0.00" at bounding box center [422, 356] width 788 height 37
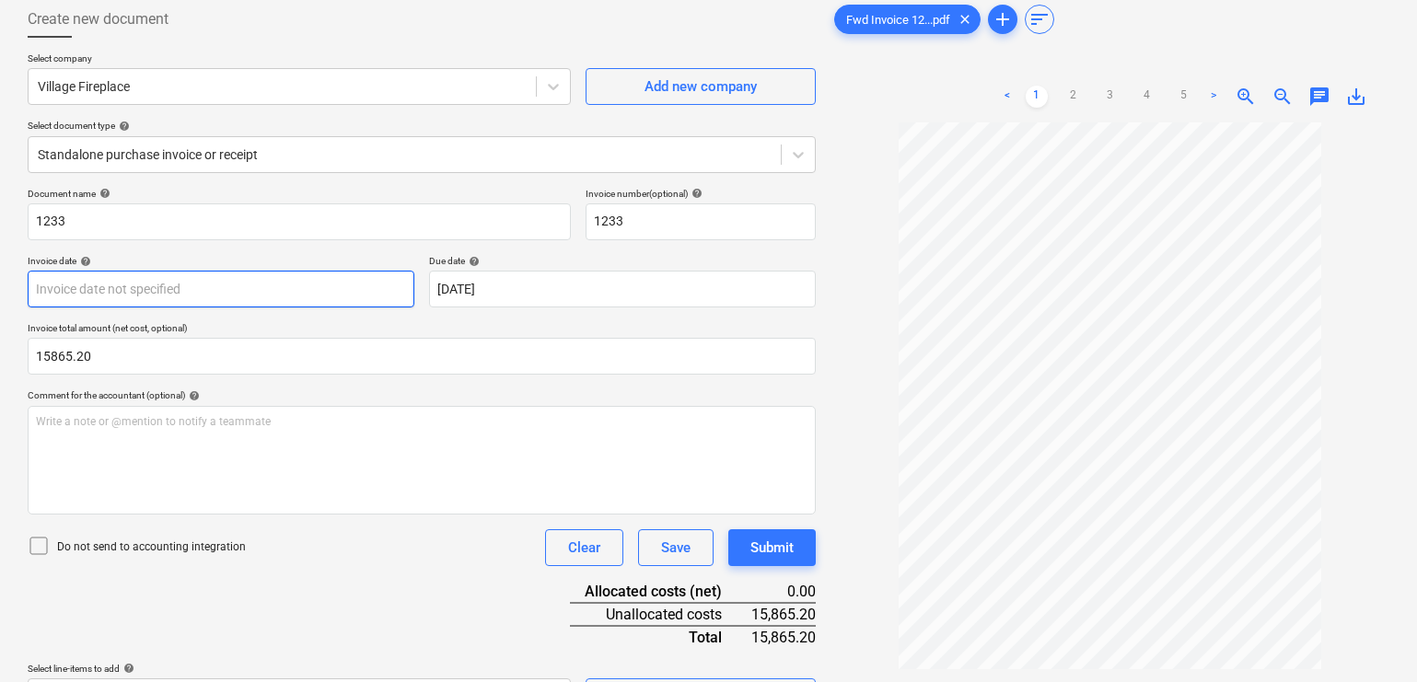
click at [288, 285] on body "Sales Projects Contacts Company Inbox 7 format_size keyboard_arrow_down help se…" at bounding box center [708, 242] width 1417 height 682
type input "15,865.20"
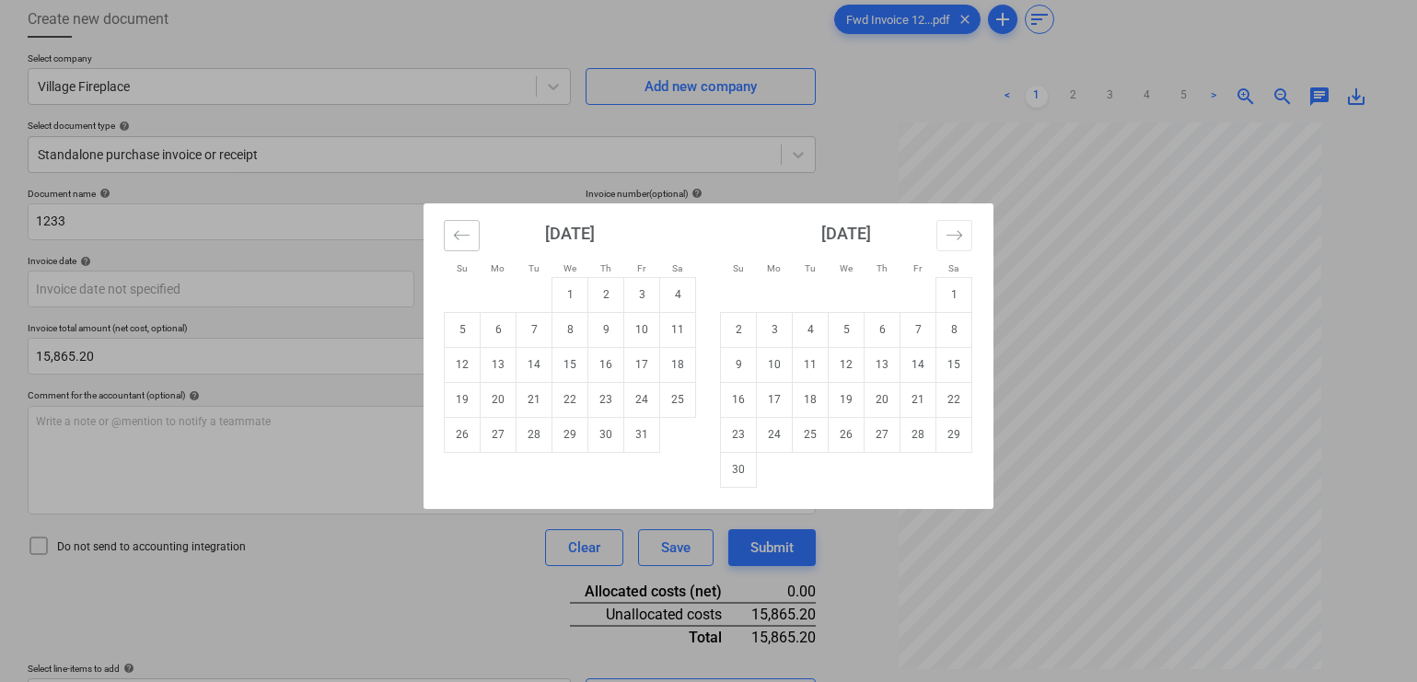
click at [463, 241] on icon "Move backward to switch to the previous month." at bounding box center [461, 235] width 17 height 17
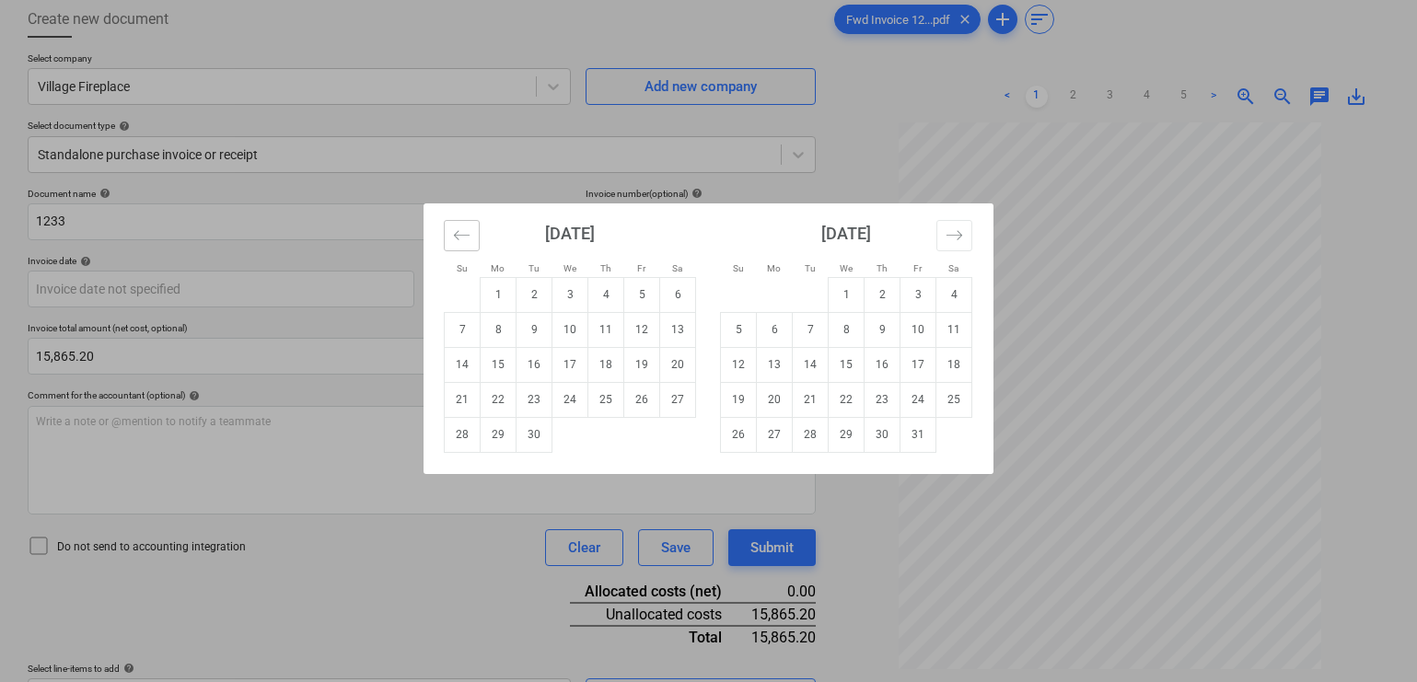
click at [448, 238] on button "Move backward to switch to the previous month." at bounding box center [462, 235] width 36 height 31
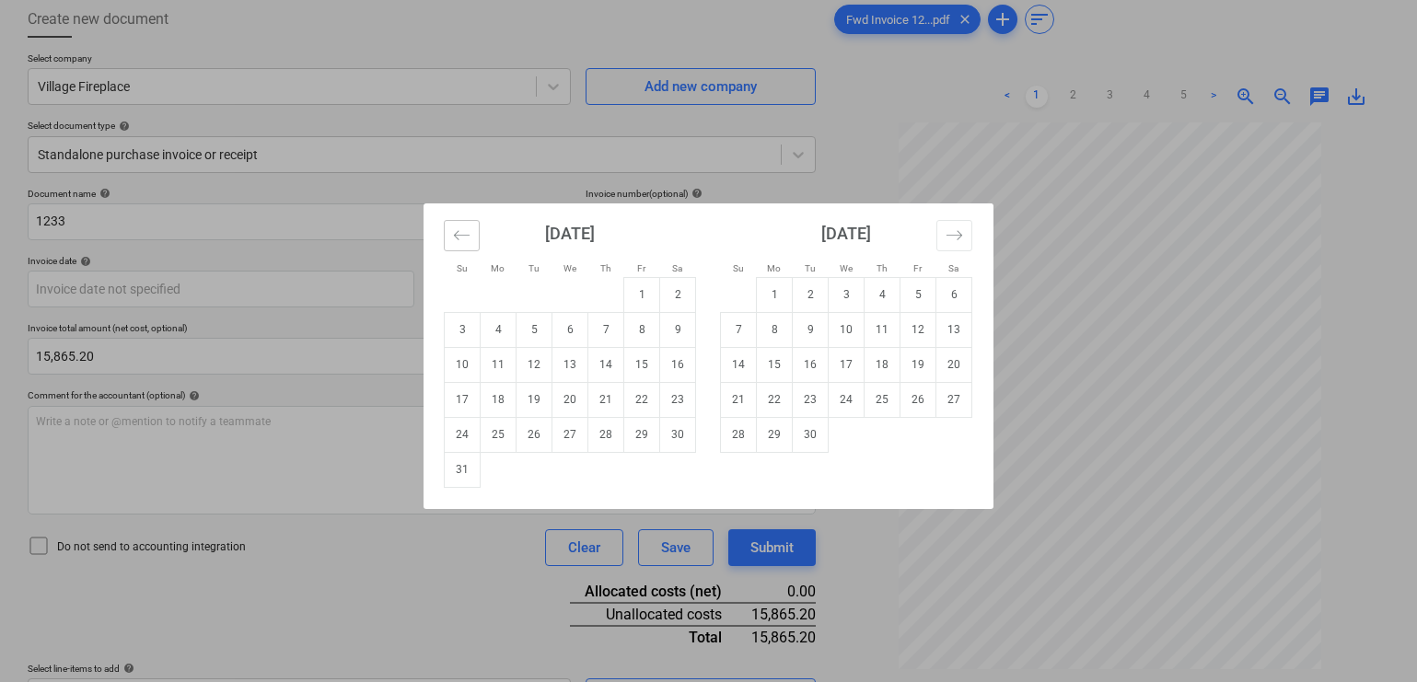
click at [448, 238] on button "Move backward to switch to the previous month." at bounding box center [462, 235] width 36 height 31
click at [640, 301] on td "1" at bounding box center [642, 294] width 36 height 35
type input "[DATE]"
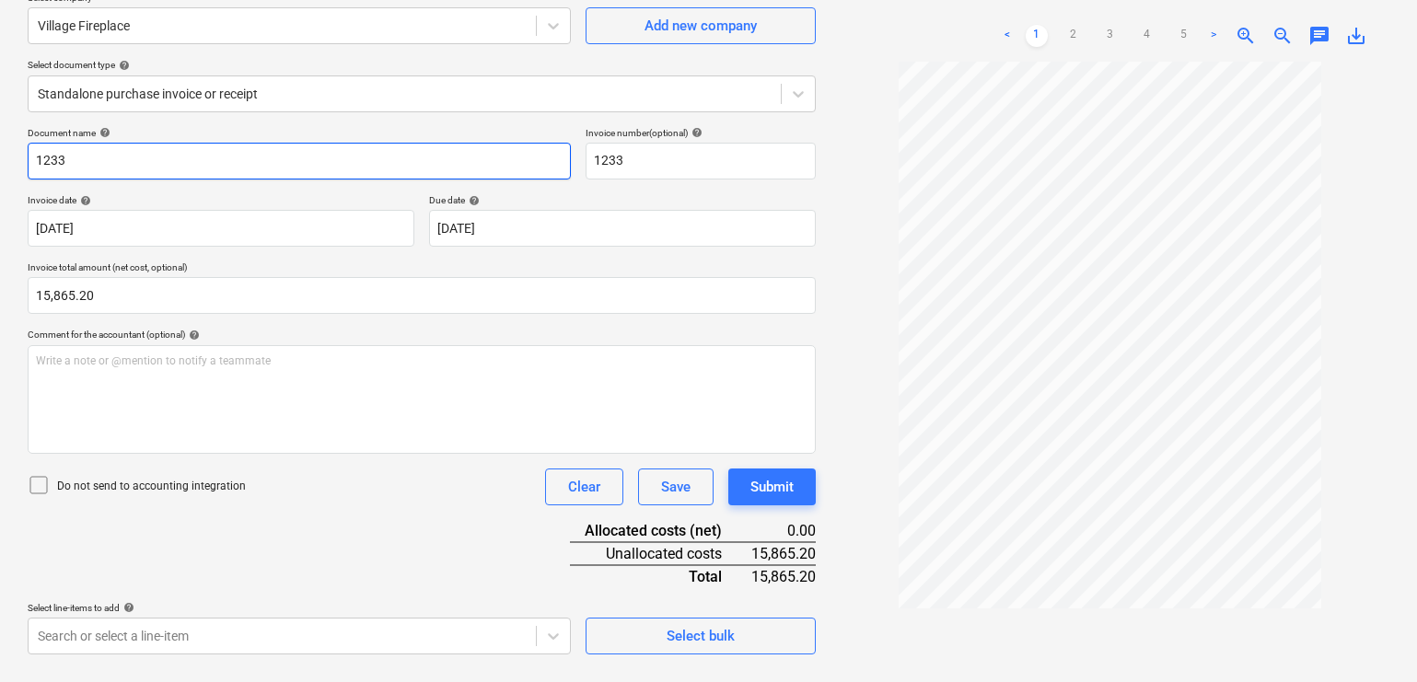
scroll to position [184, 0]
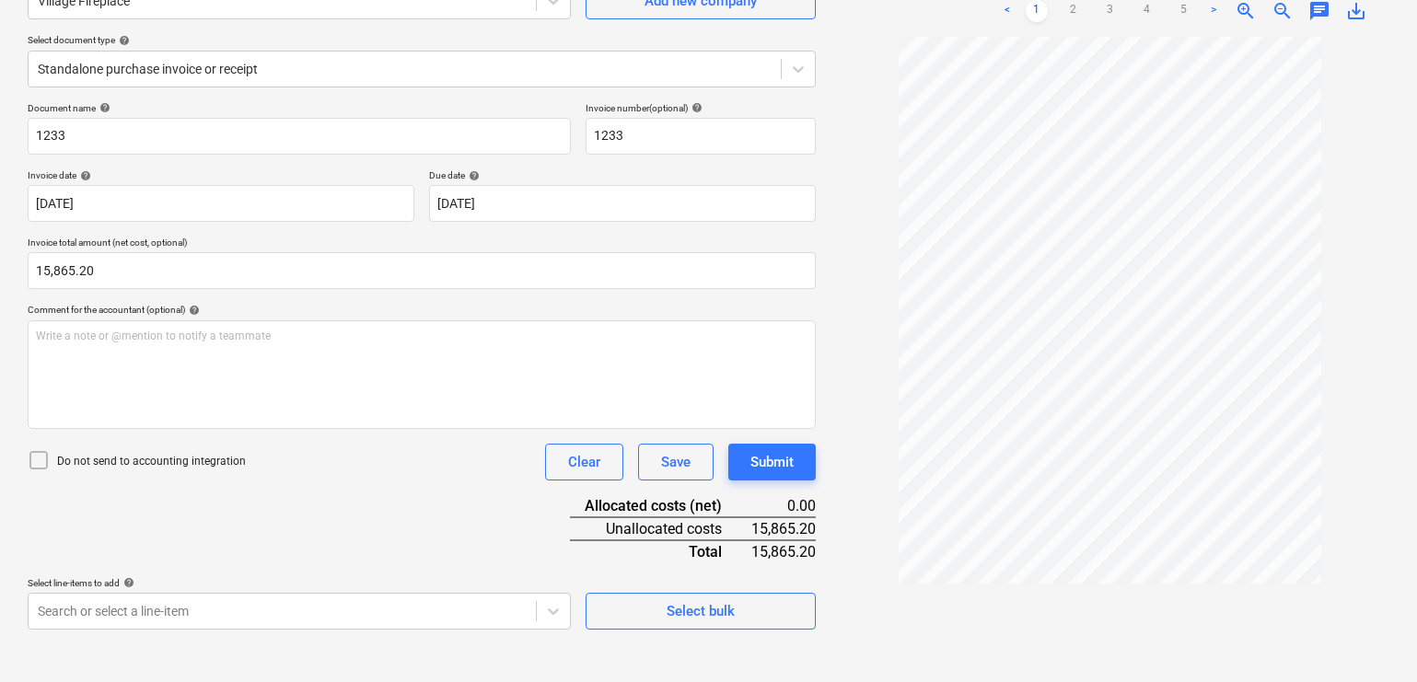
click at [390, 472] on div "Do not send to accounting integration Clear Save Submit" at bounding box center [422, 462] width 788 height 37
click at [192, 498] on body "Sales Projects Contacts Company Inbox 7 format_size keyboard_arrow_down help se…" at bounding box center [708, 157] width 1417 height 682
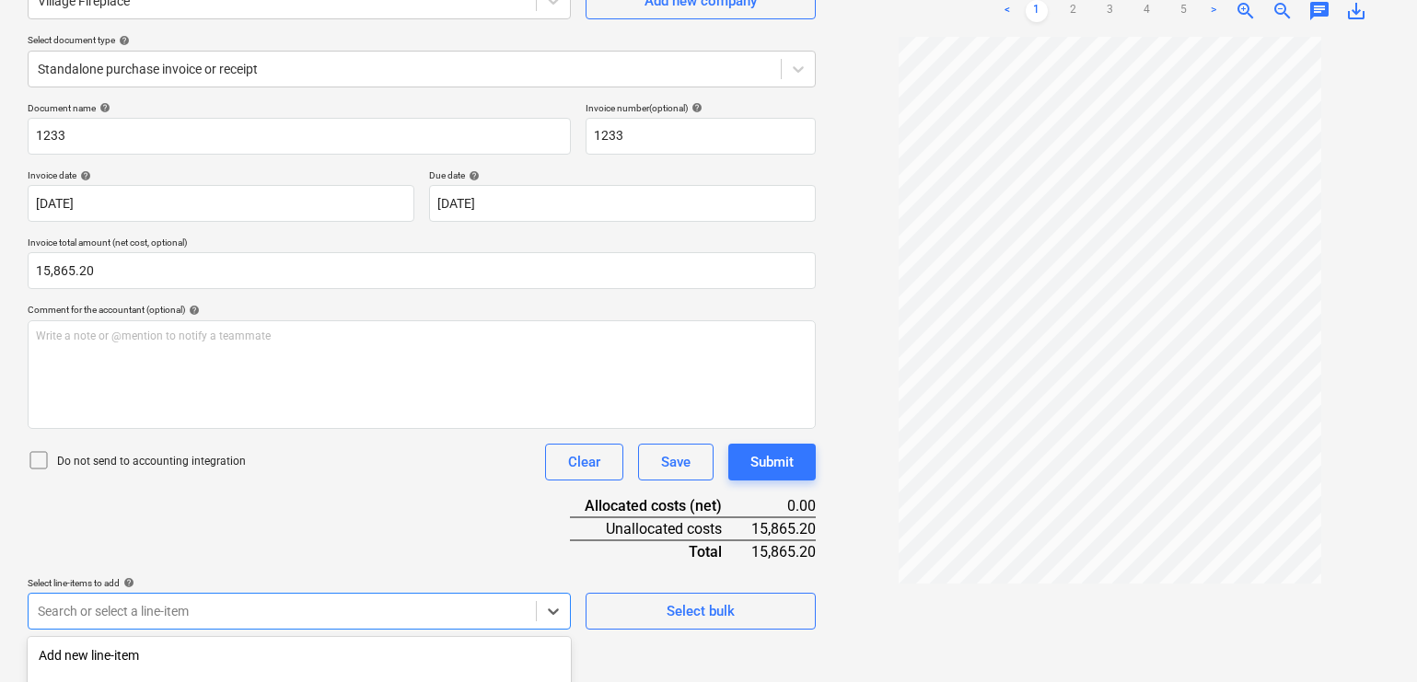
scroll to position [419, 0]
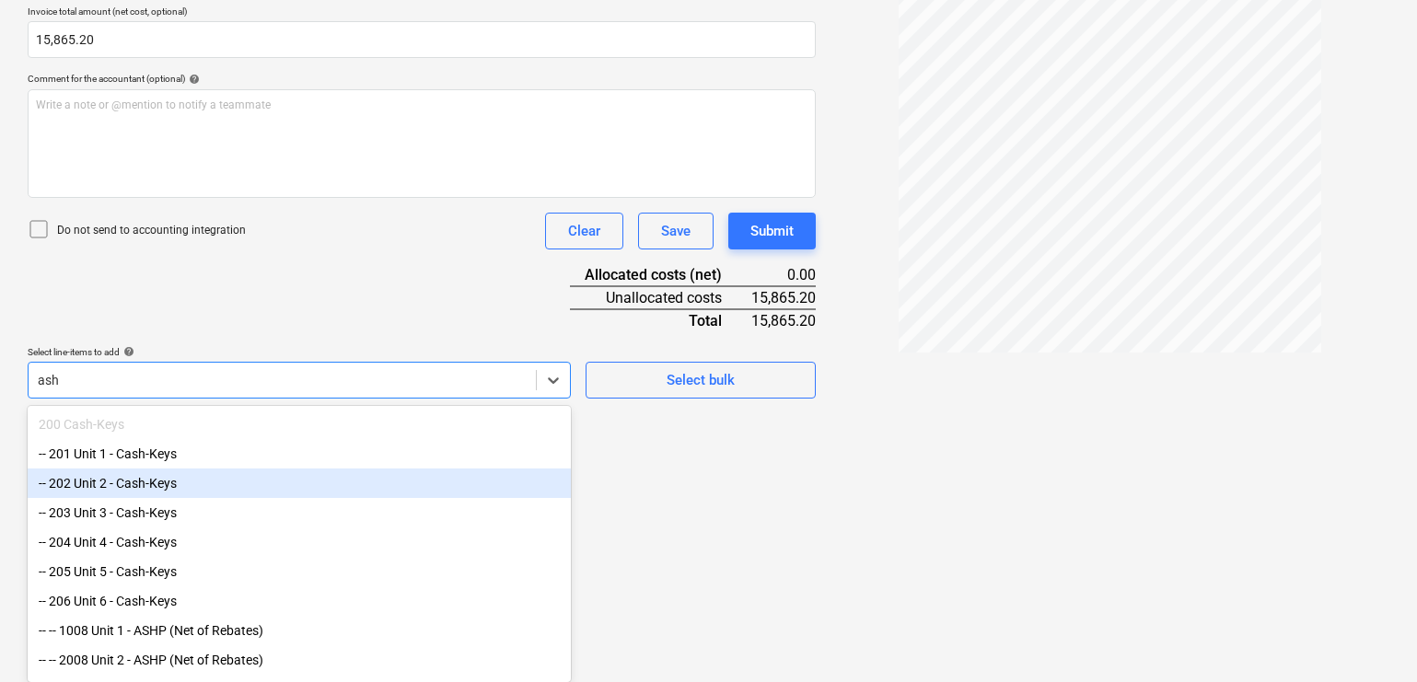
type input "ashp"
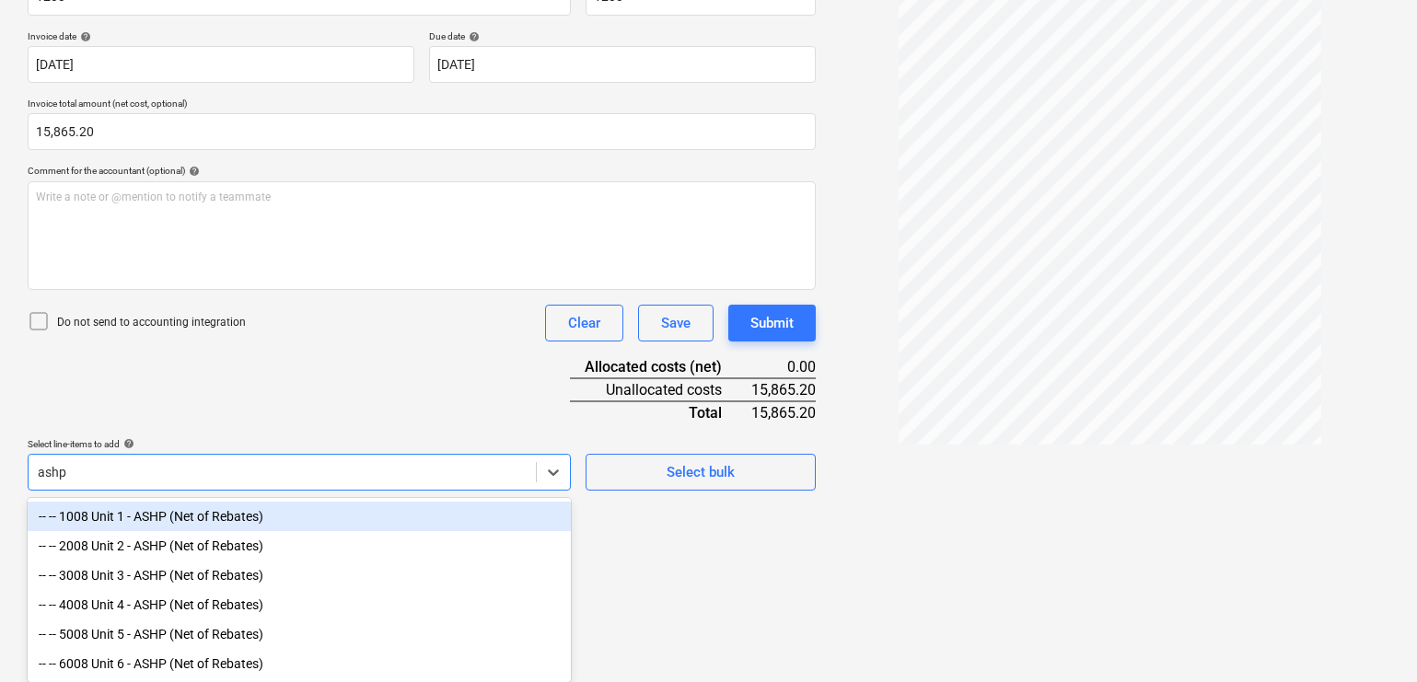
scroll to position [323, 0]
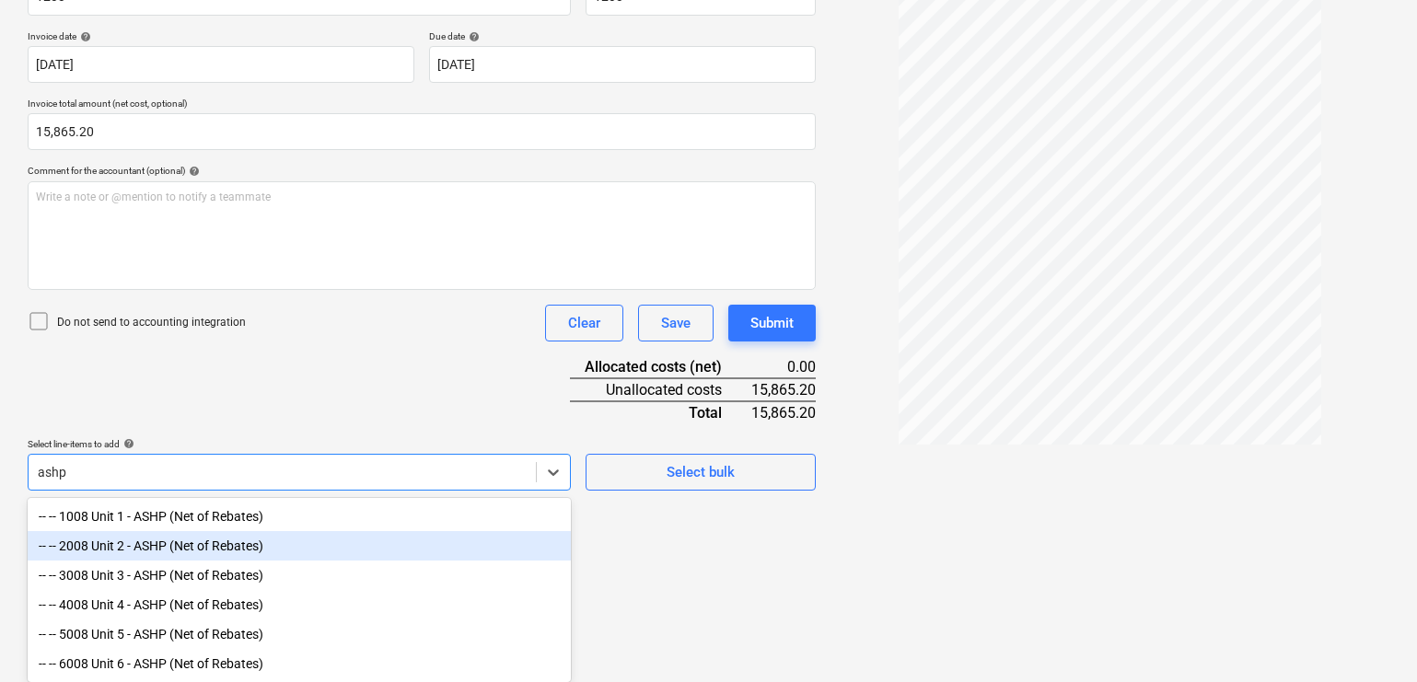
click at [144, 547] on div "-- -- 2008 Unit 2 - ASHP (Net of Rebates)" at bounding box center [299, 545] width 543 height 29
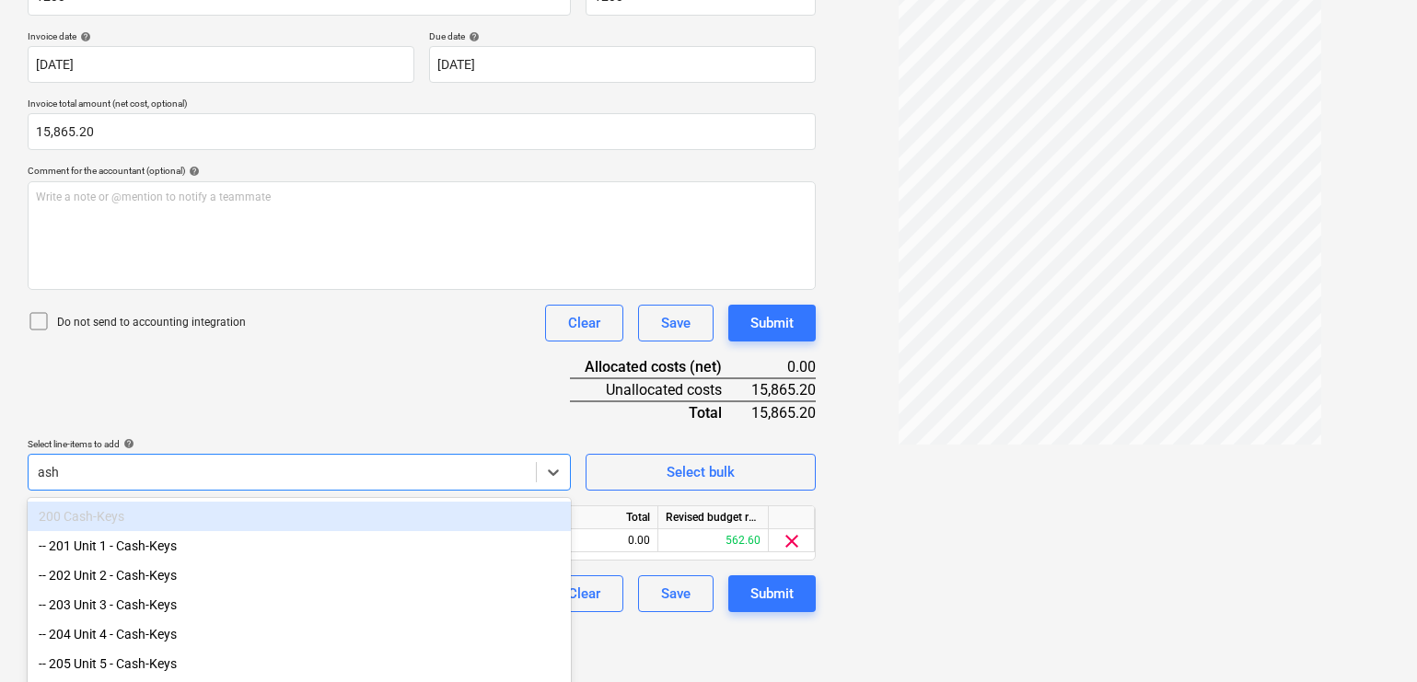
type input "ashp"
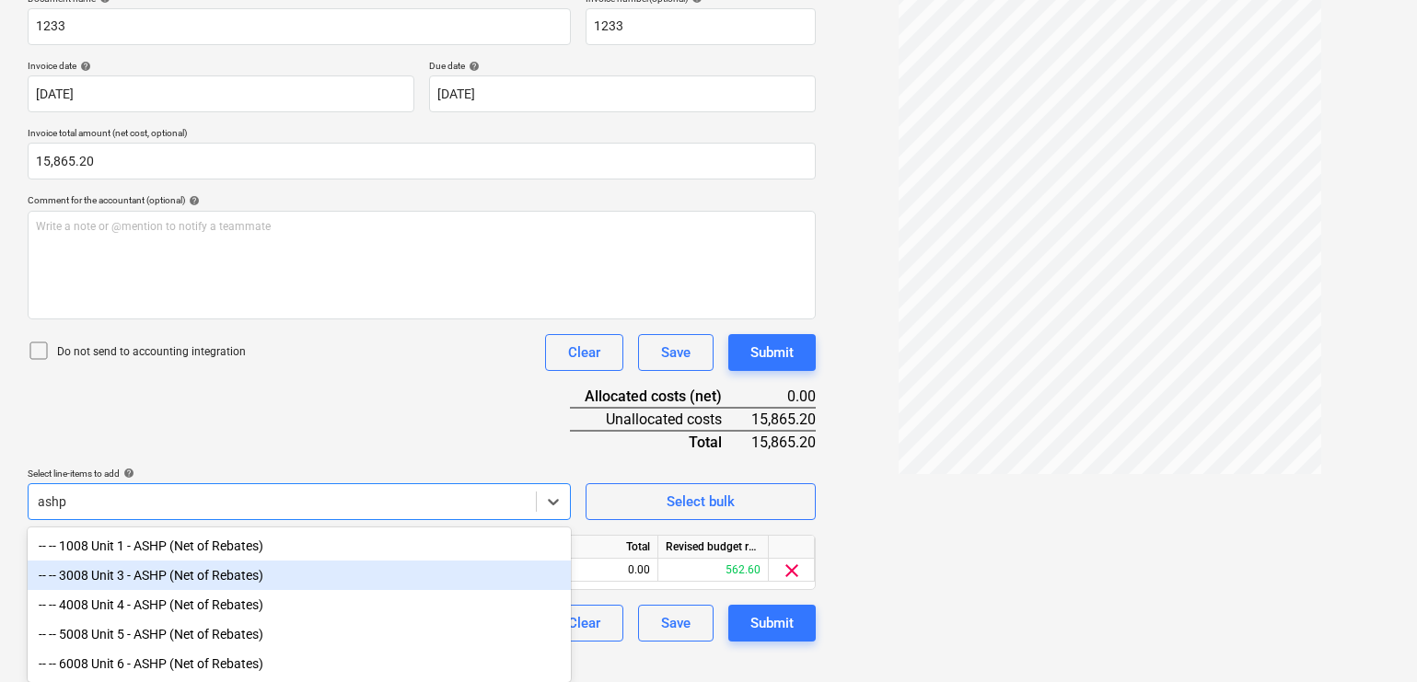
click at [143, 576] on div "-- -- 3008 Unit 3 - ASHP (Net of Rebates)" at bounding box center [299, 575] width 543 height 29
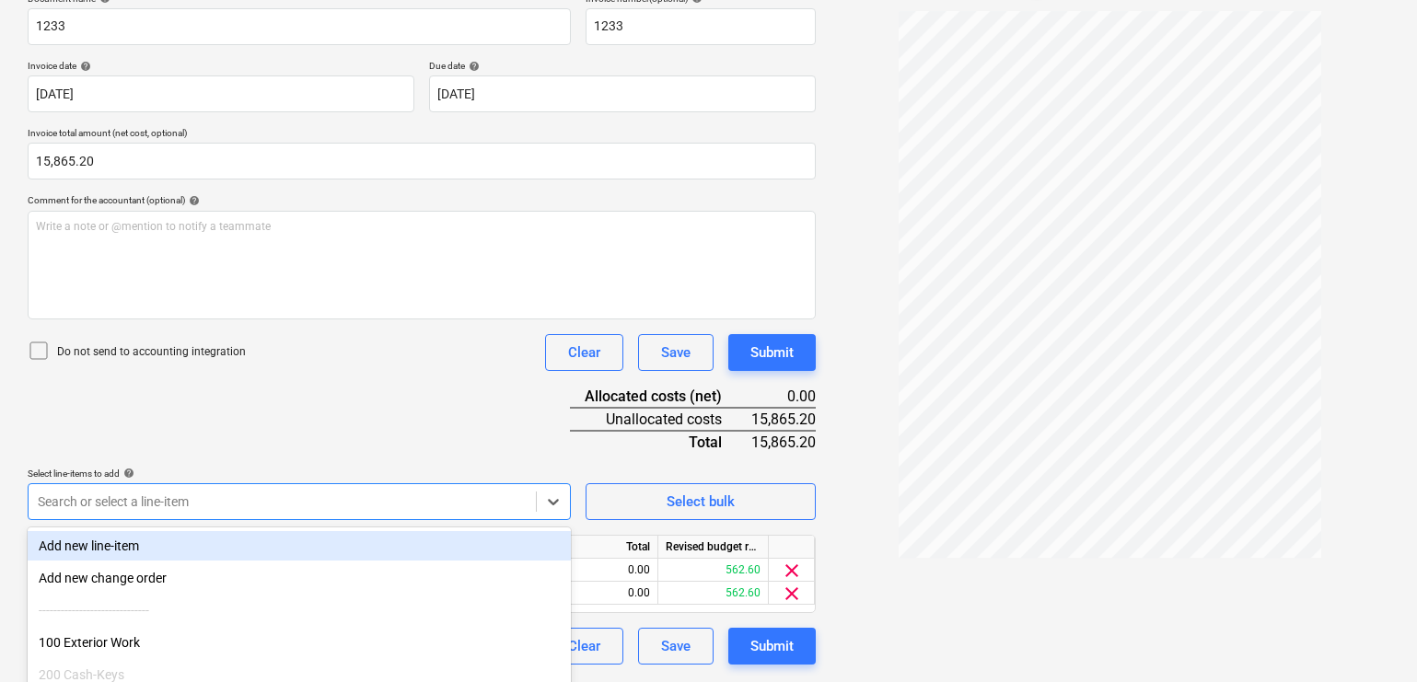
scroll to position [323, 0]
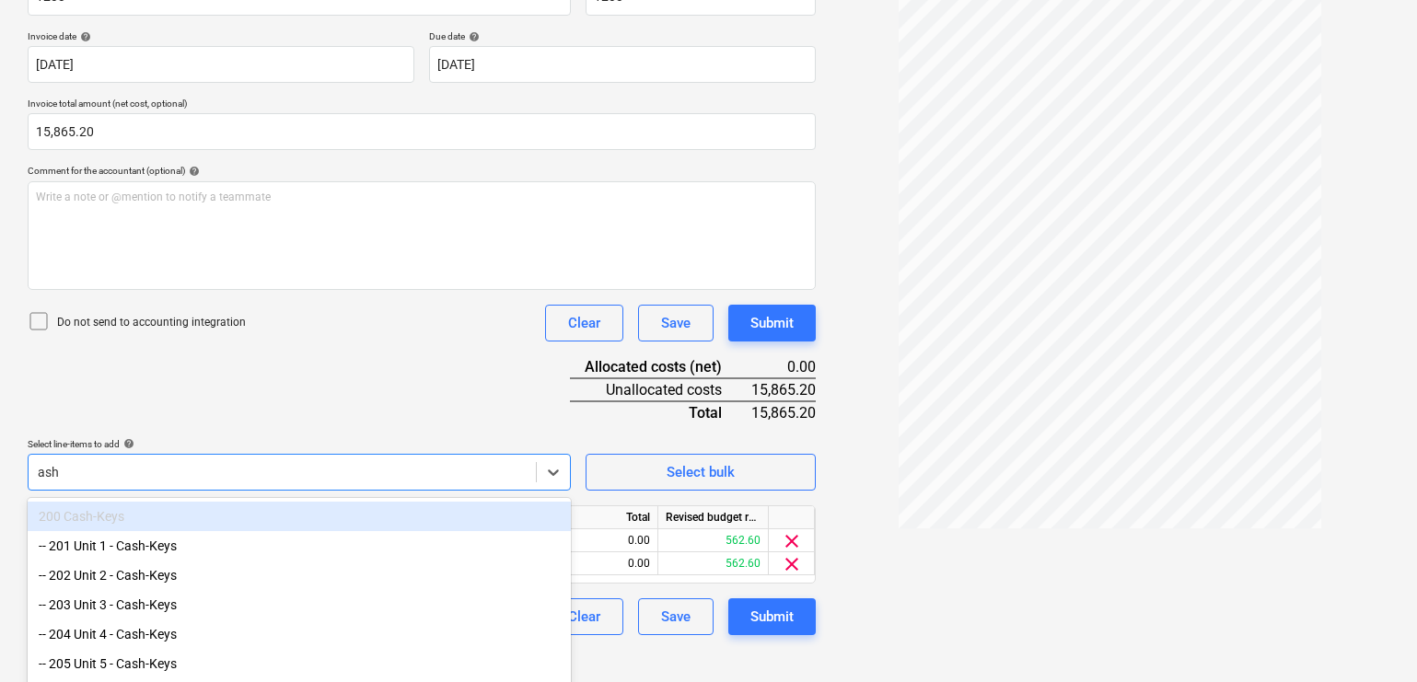
type input "ashp"
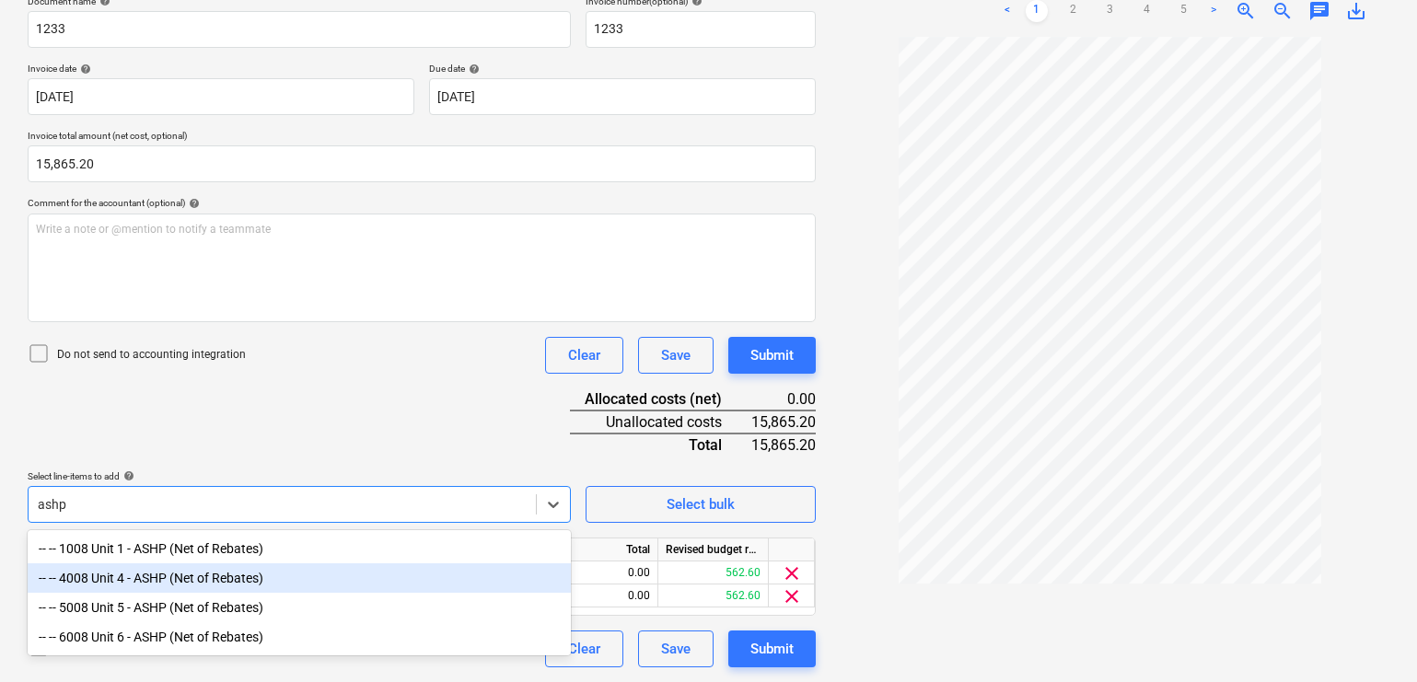
click at [170, 578] on div "-- -- 4008 Unit 4 - ASHP (Net of Rebates)" at bounding box center [299, 578] width 543 height 29
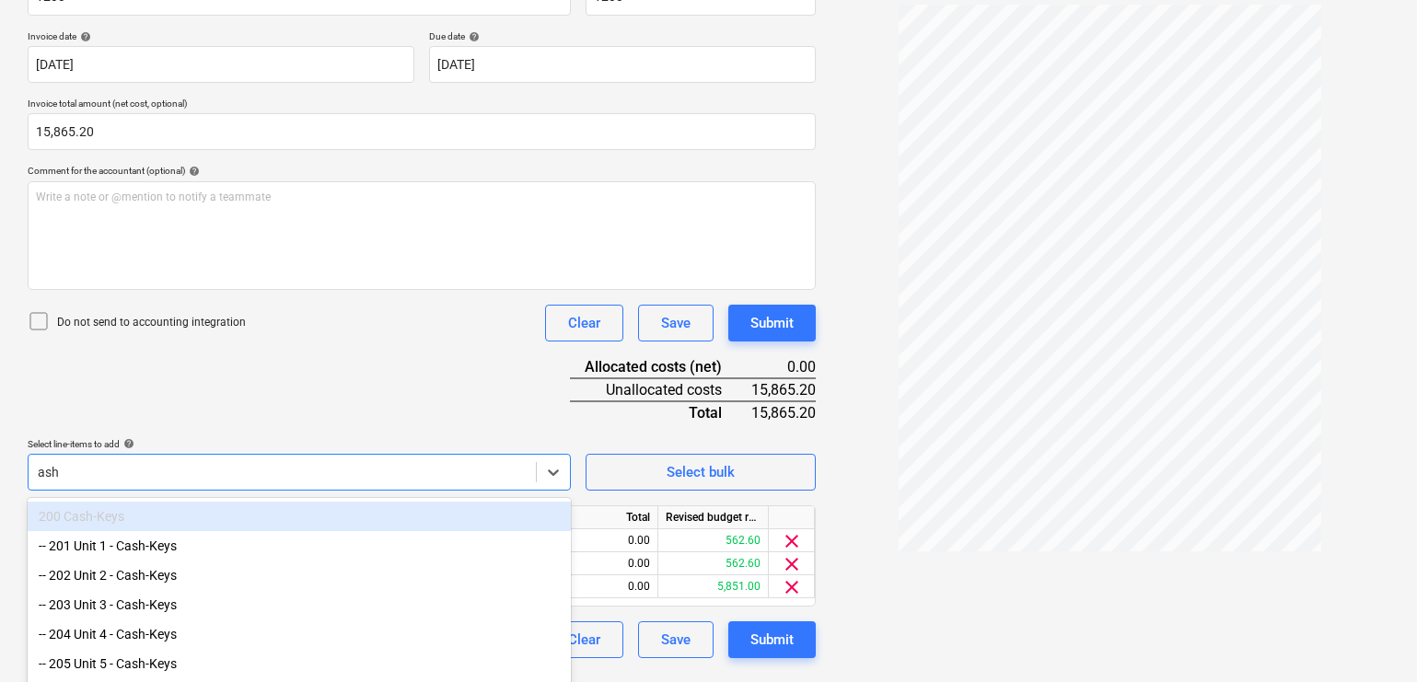
type input "ashp"
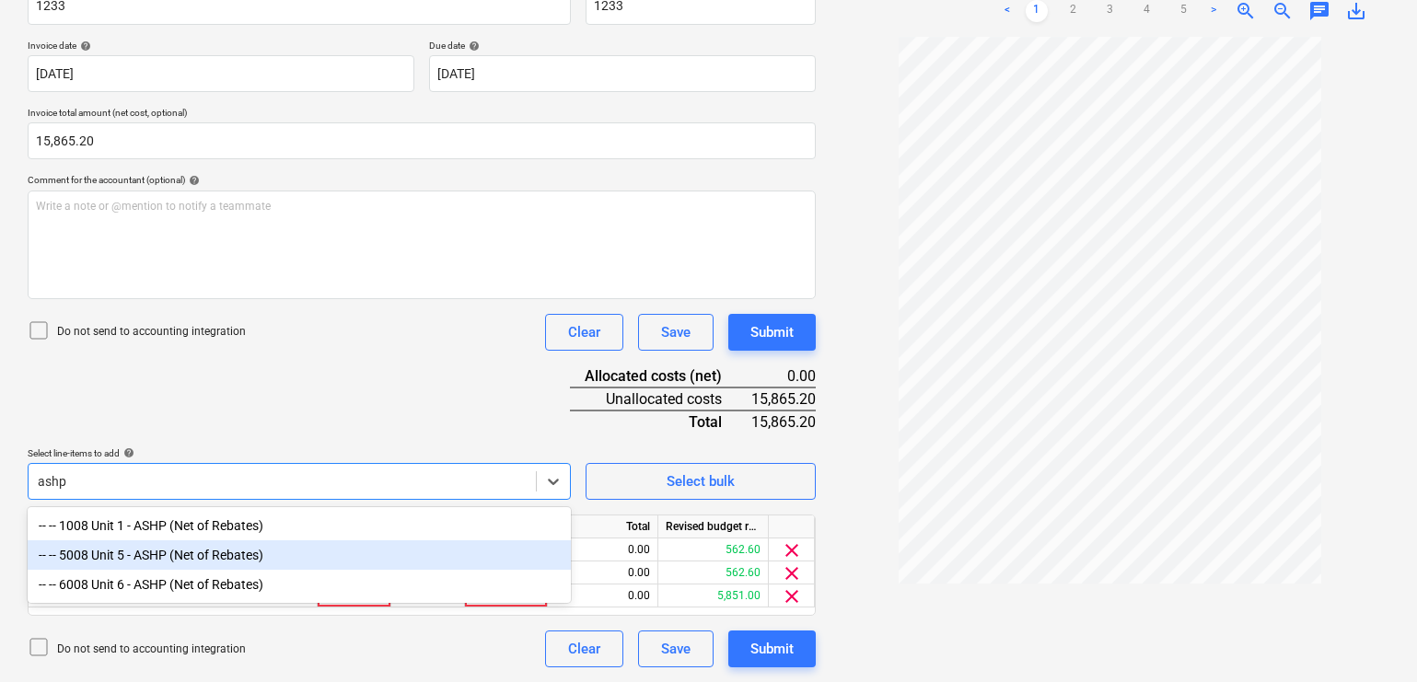
click at [171, 555] on div "-- -- 5008 Unit 5 - ASHP (Net of Rebates)" at bounding box center [299, 555] width 543 height 29
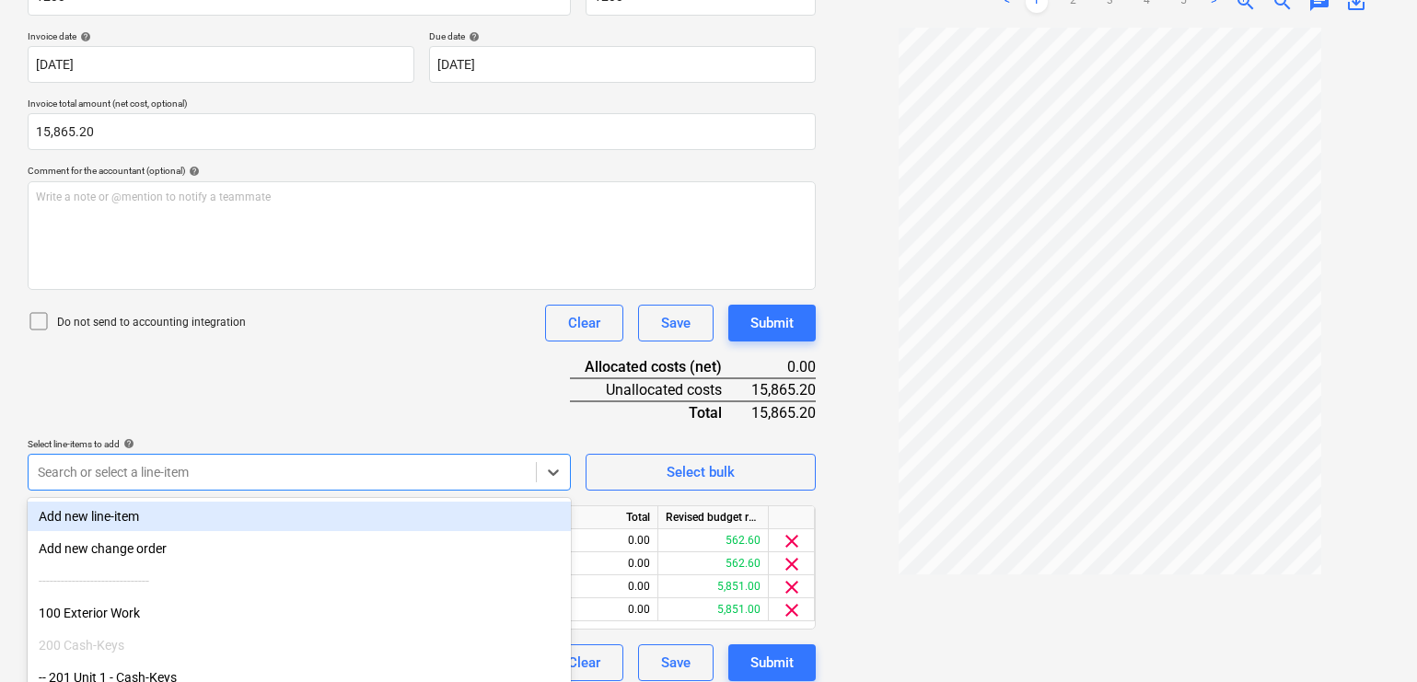
click at [289, 431] on div "Document name help 1233 Invoice number (optional) help 1233 Invoice date help […" at bounding box center [422, 322] width 788 height 718
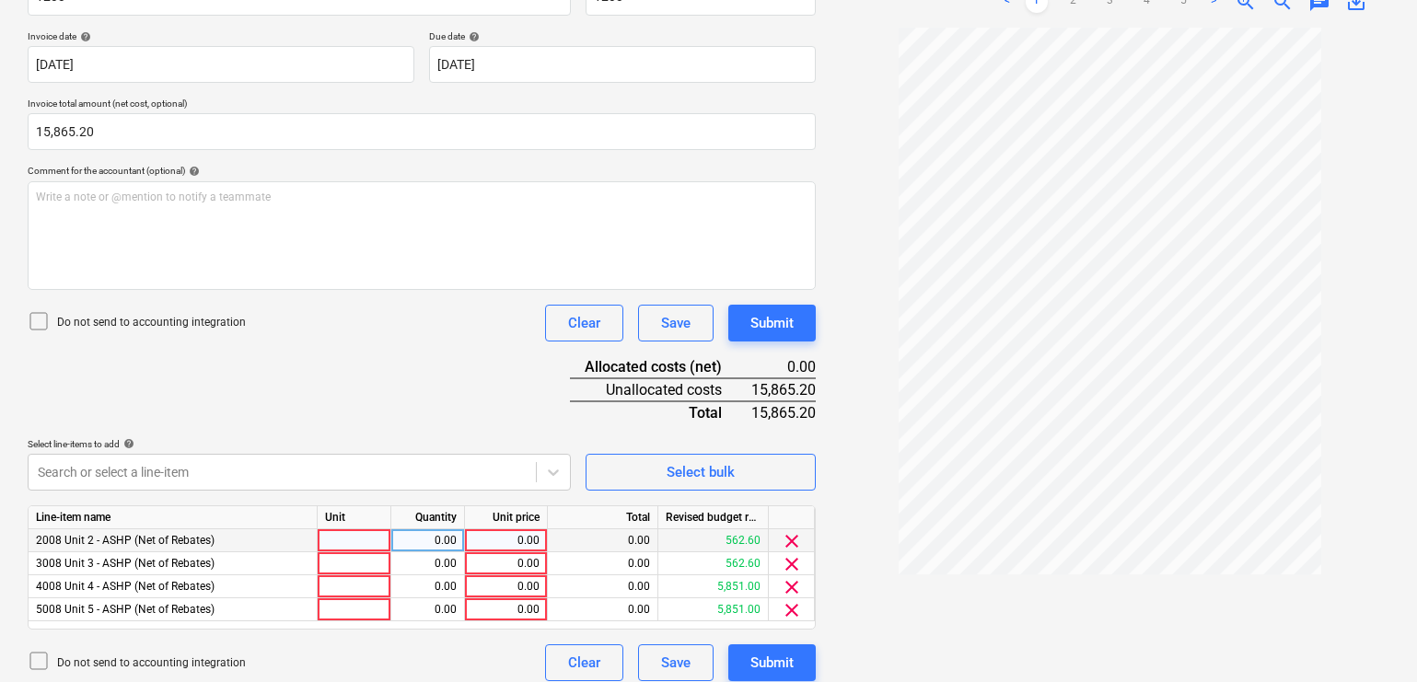
click at [791, 541] on span "clear" at bounding box center [792, 541] width 22 height 22
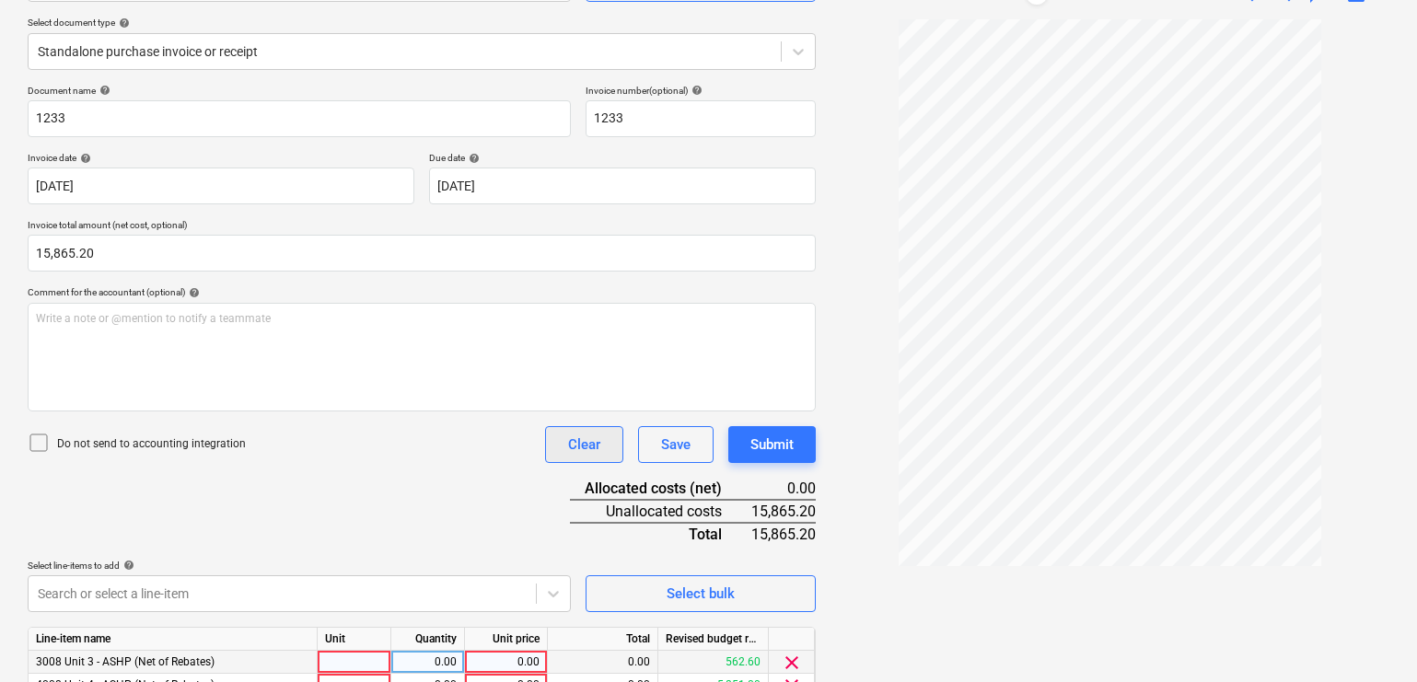
scroll to position [314, 0]
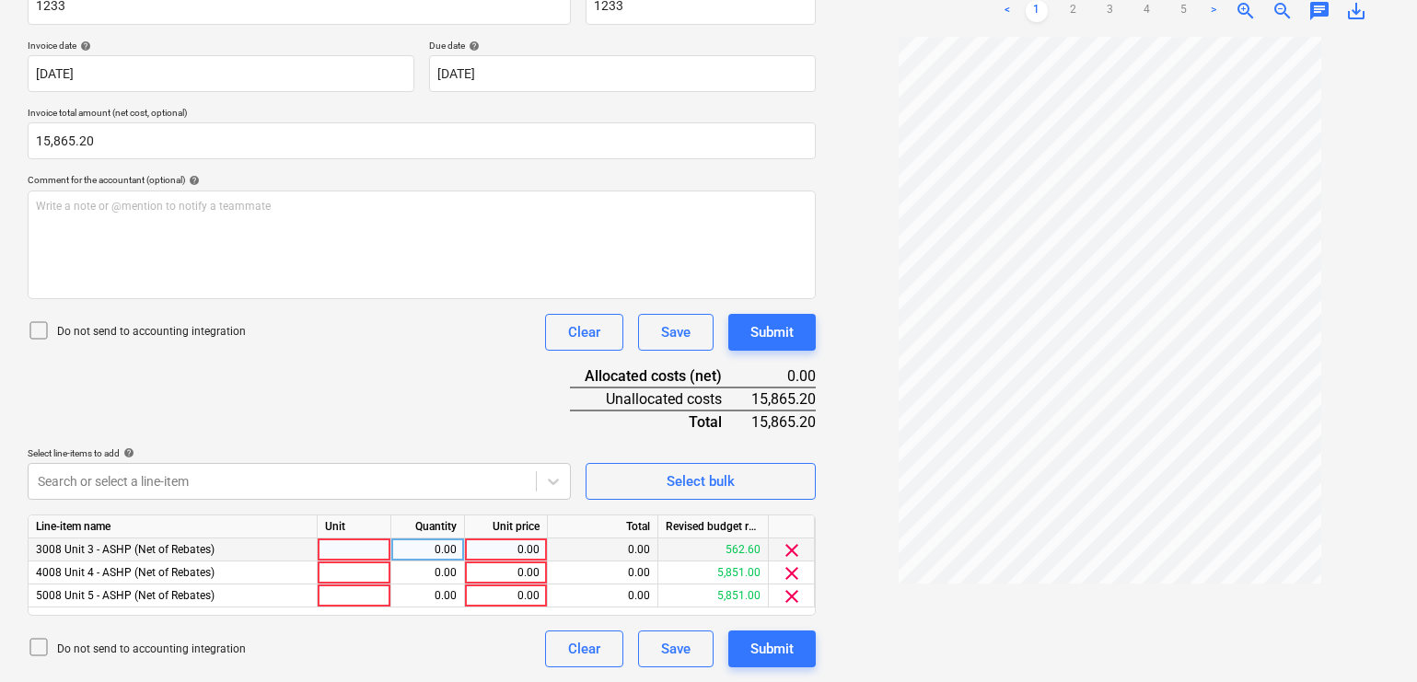
click at [362, 551] on div at bounding box center [355, 550] width 74 height 23
type input "pcs"
type input "5288.40"
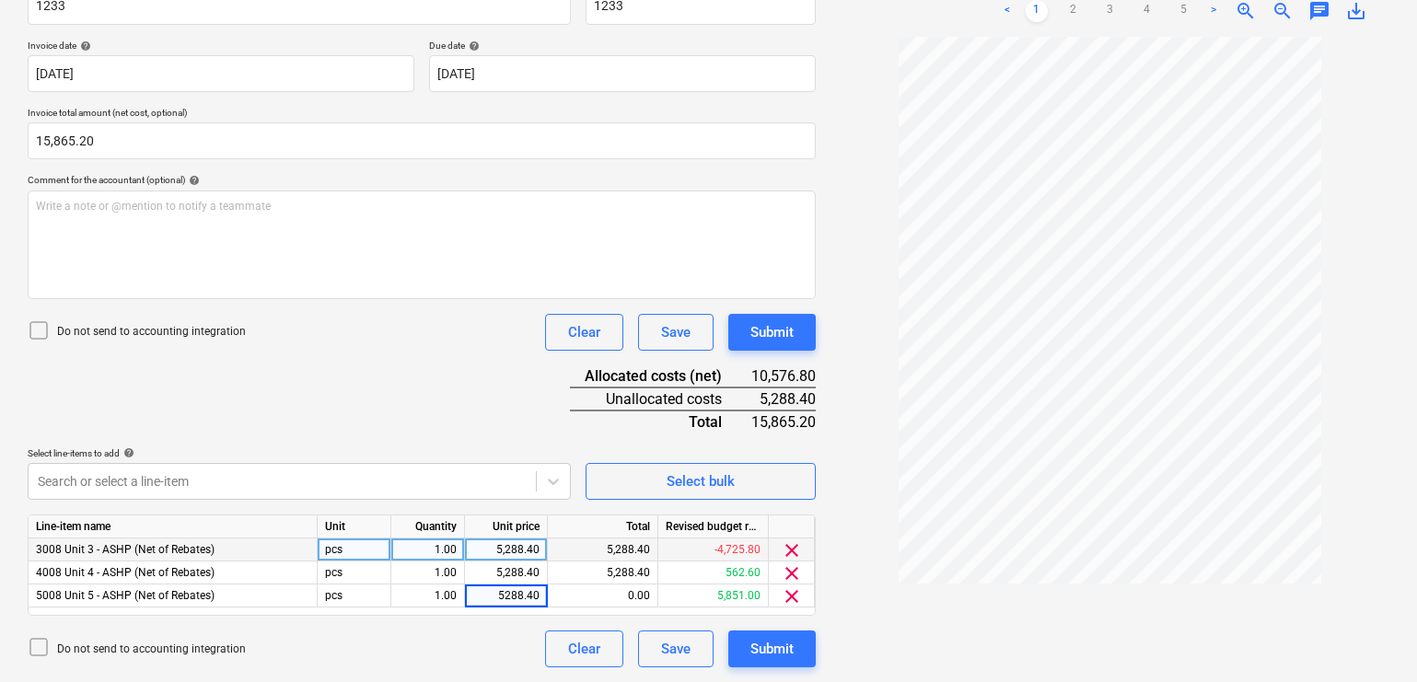
click at [431, 390] on div "Document name help 1233 Invoice number (optional) help 1233 Invoice date help […" at bounding box center [422, 319] width 788 height 695
click at [449, 404] on div "Document name help 1233 Invoice number (optional) help 1233 Invoice date help […" at bounding box center [422, 319] width 788 height 695
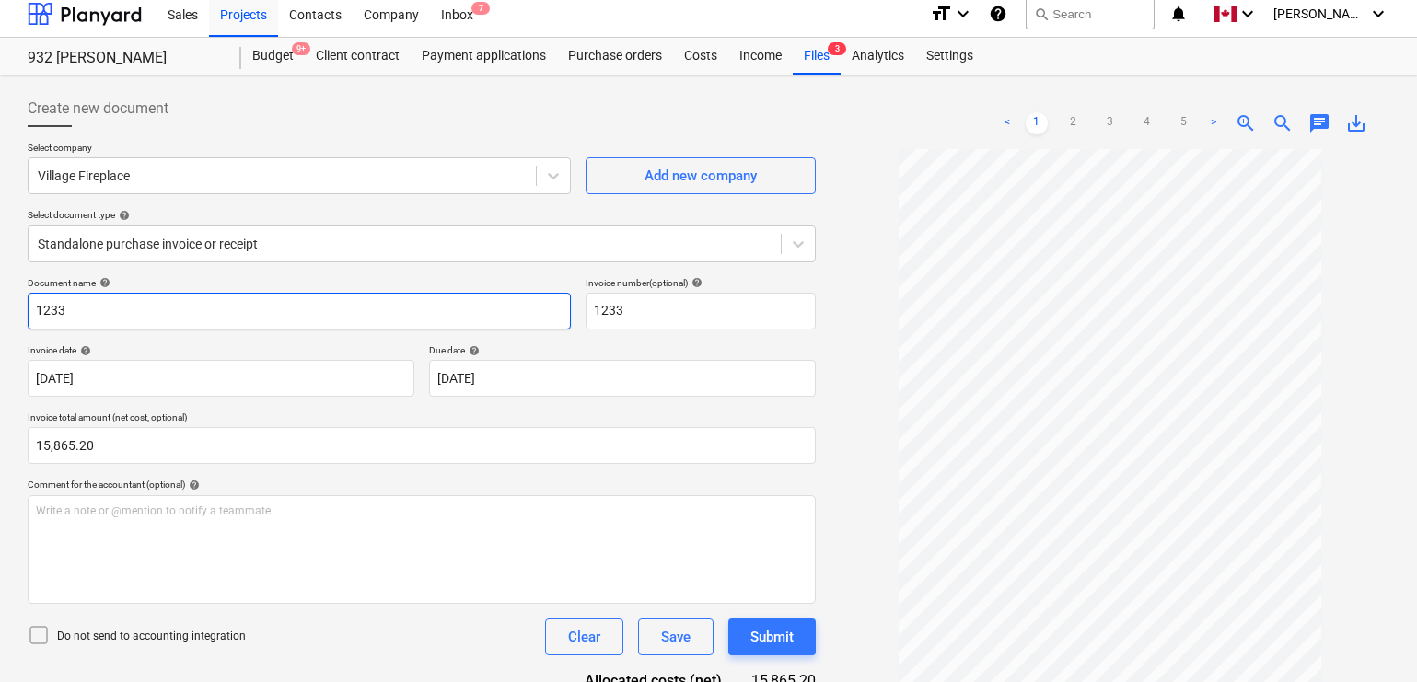
scroll to position [0, 0]
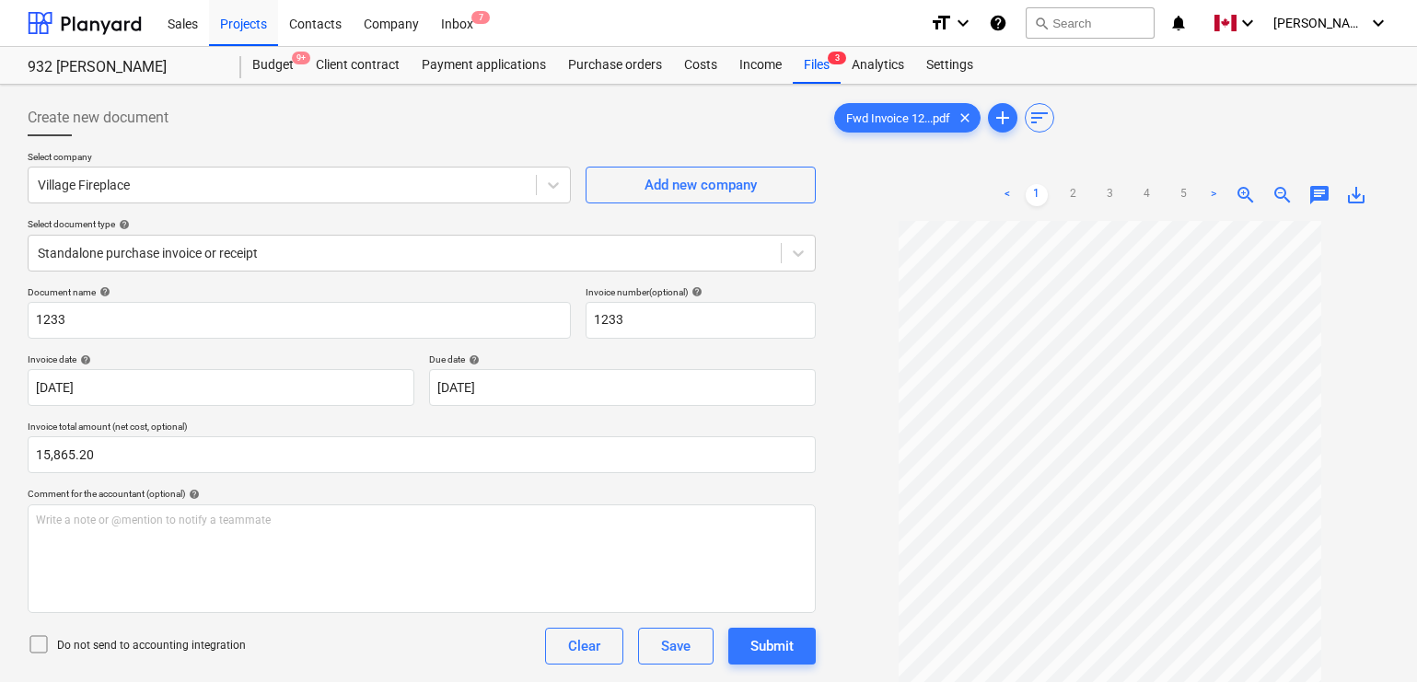
click at [503, 289] on div "Document name help" at bounding box center [299, 292] width 543 height 12
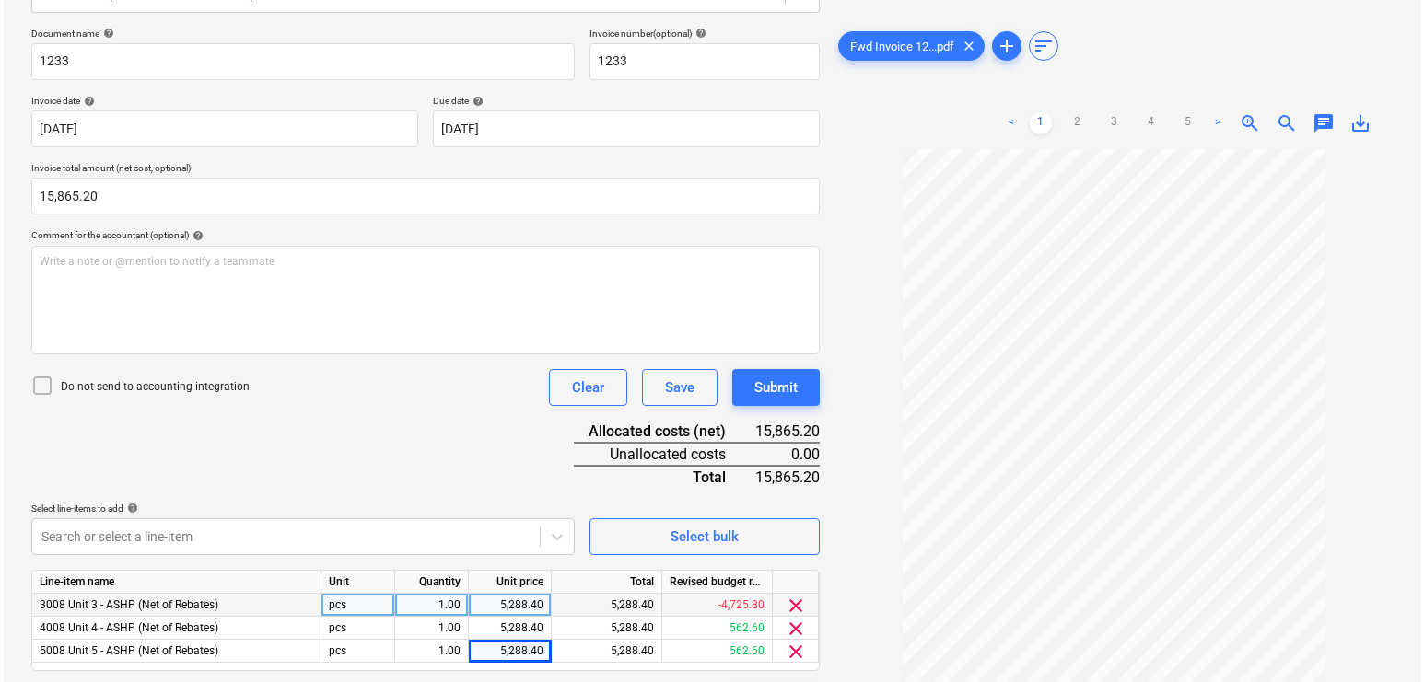
scroll to position [314, 0]
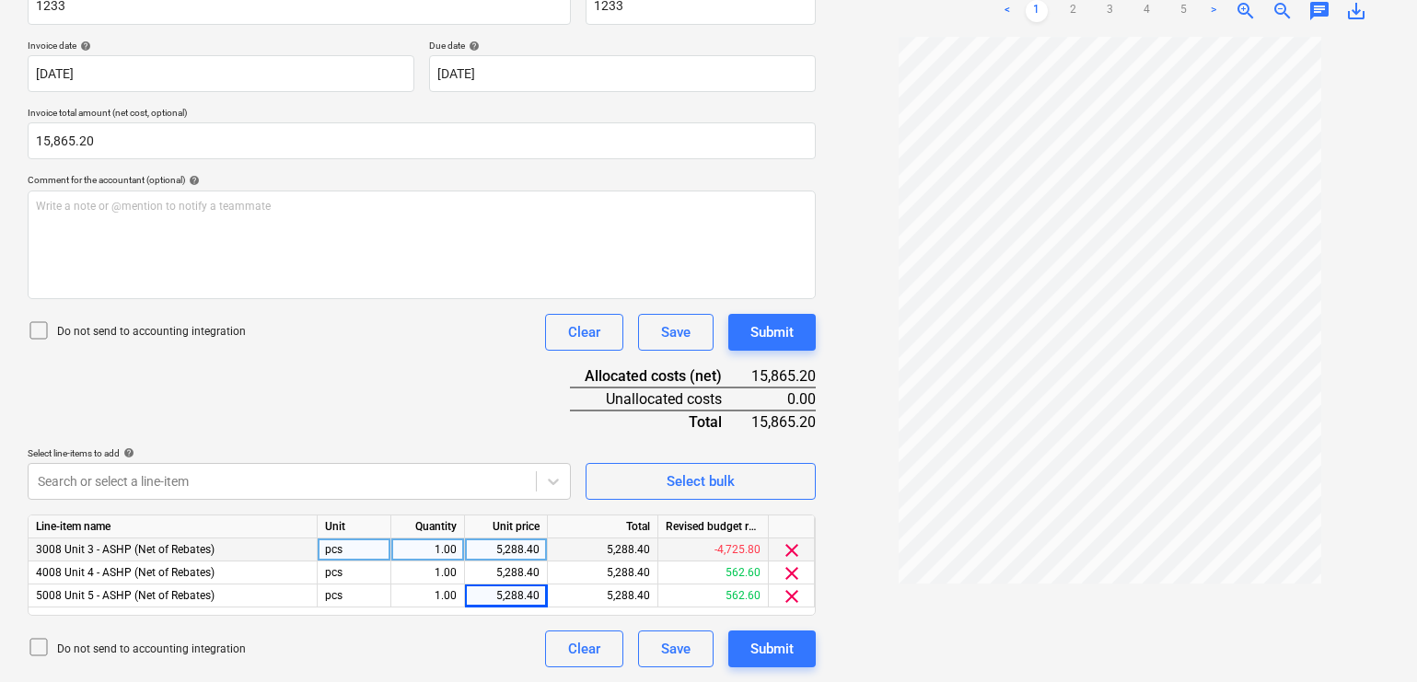
click at [470, 391] on div "Document name help 1233 Invoice number (optional) help 1233 Invoice date help […" at bounding box center [422, 319] width 788 height 695
click at [783, 647] on div "Submit" at bounding box center [772, 649] width 43 height 24
